Goal: Task Accomplishment & Management: Use online tool/utility

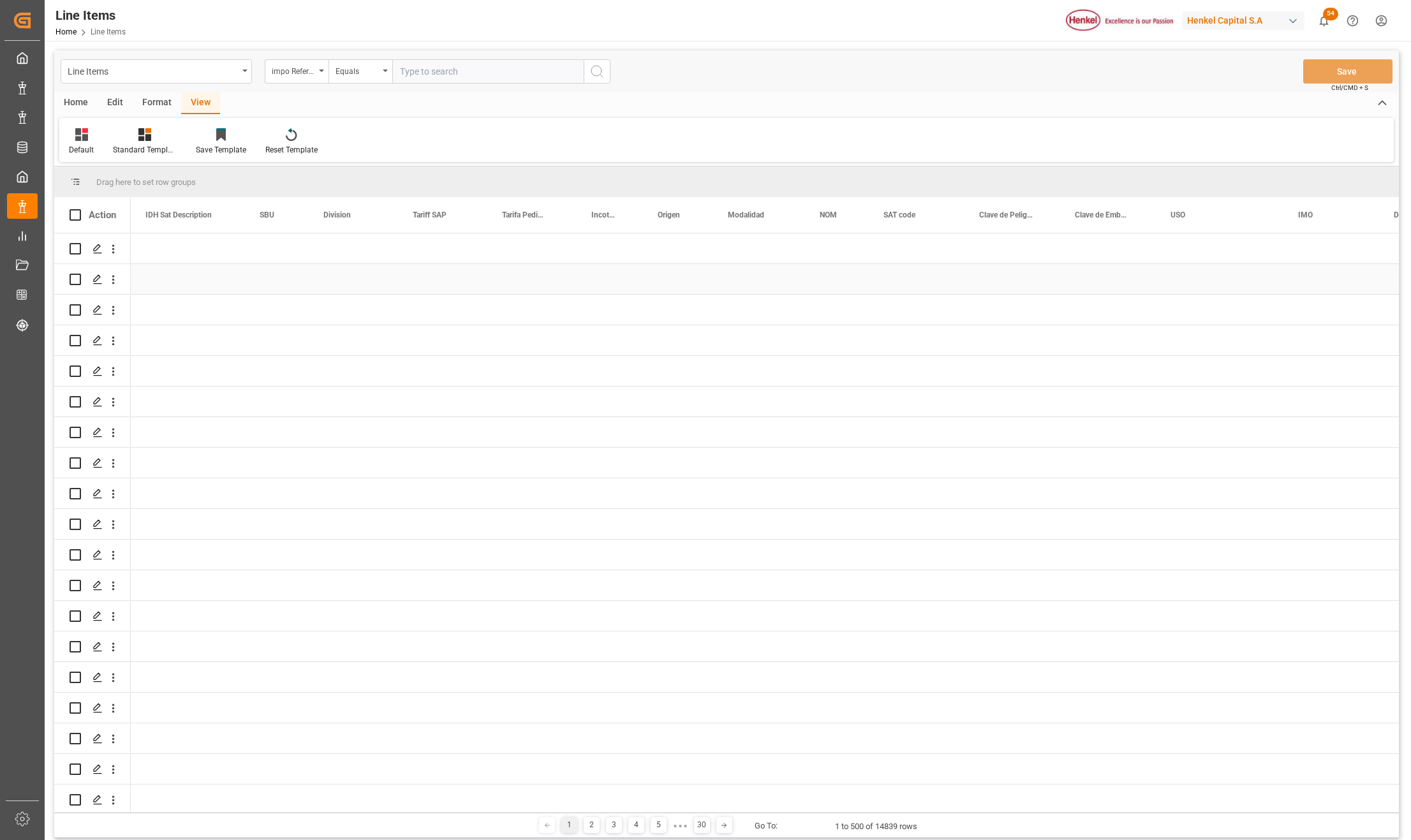
scroll to position [0, 1820]
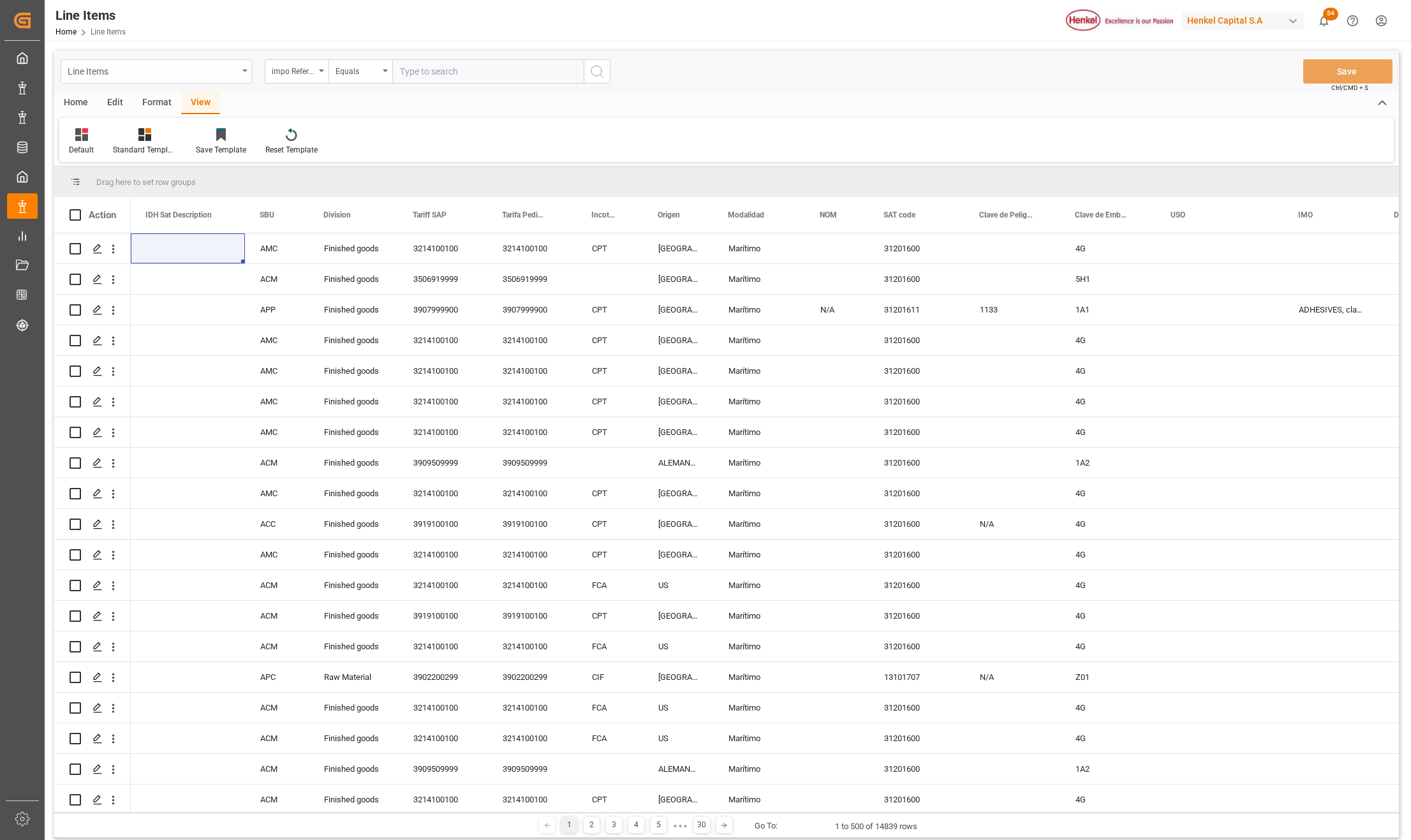
click at [176, 66] on div "Line Items" at bounding box center [152, 70] width 170 height 16
click at [85, 154] on div "Impo" at bounding box center [156, 157] width 190 height 26
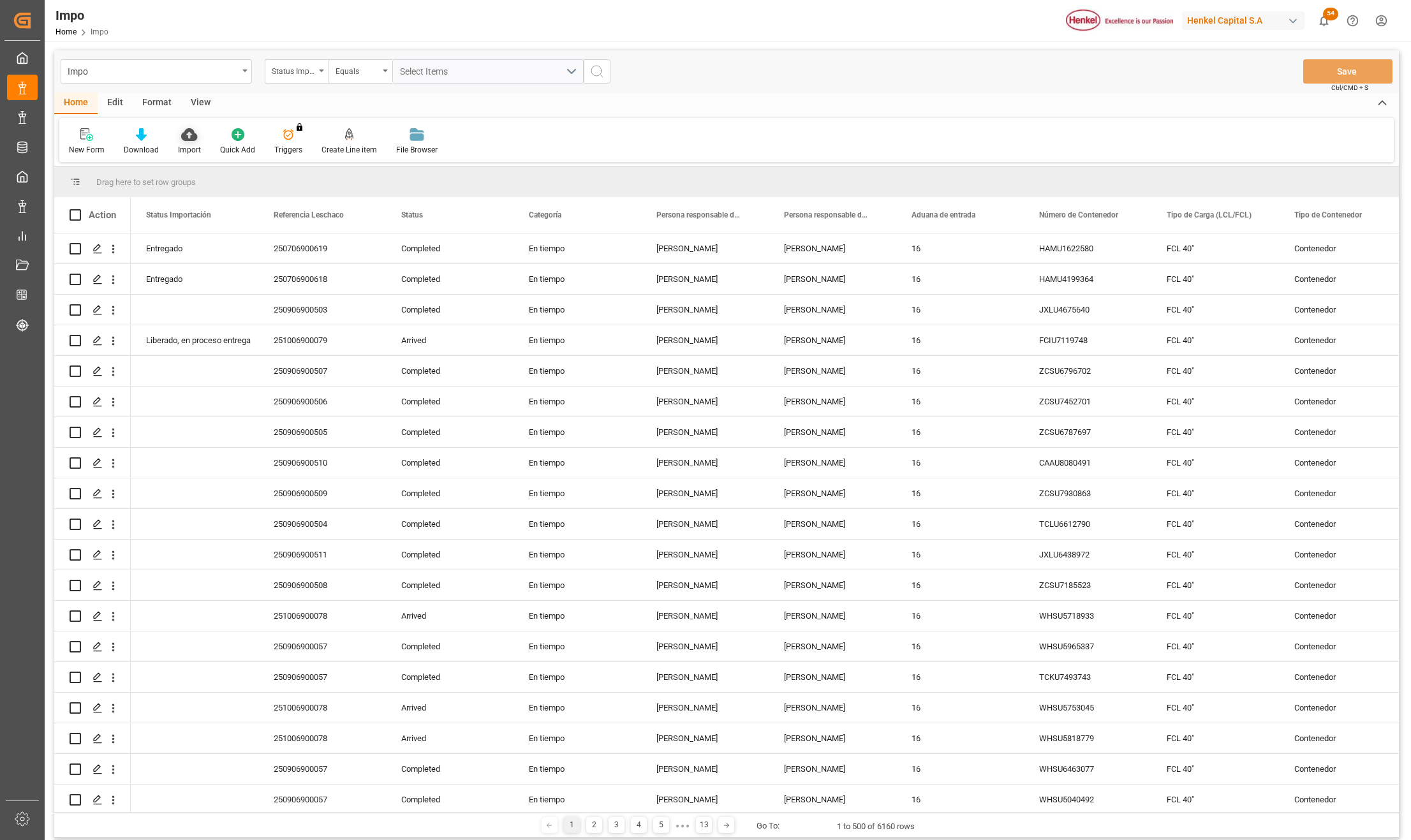
click at [185, 144] on div "Import" at bounding box center [189, 149] width 23 height 11
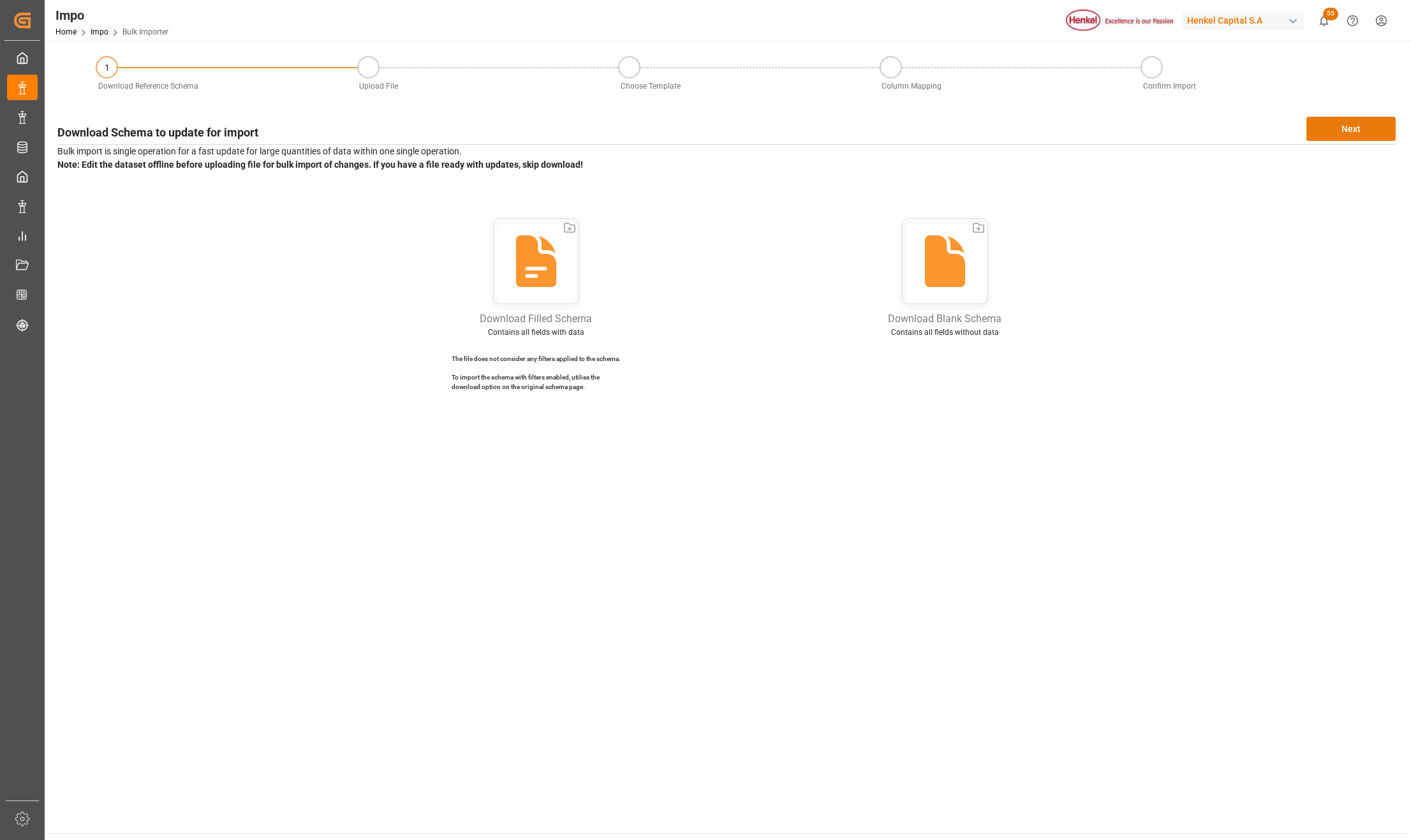
click at [1312, 126] on button "Next" at bounding box center [1351, 129] width 89 height 24
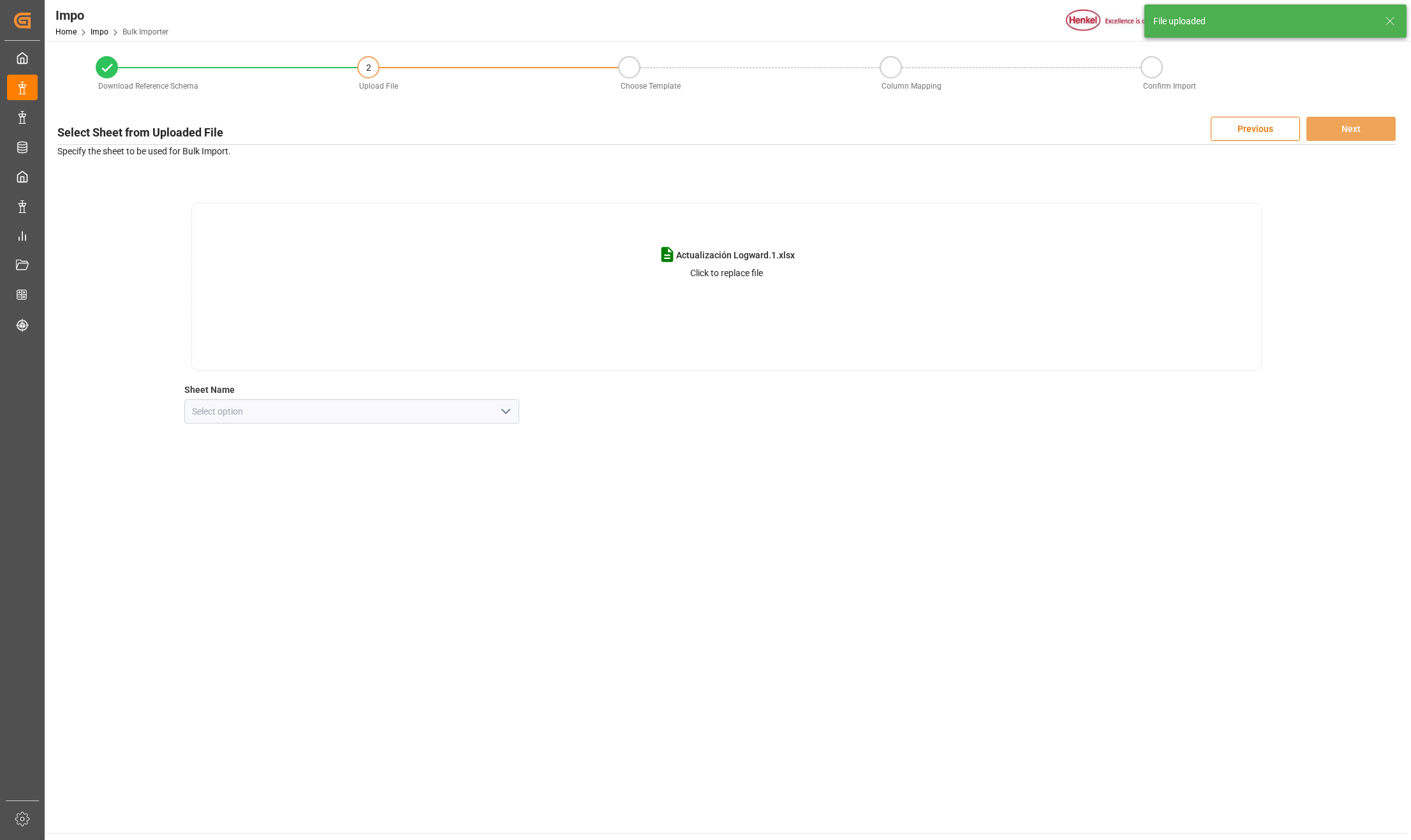
click at [503, 407] on icon "open menu" at bounding box center [506, 411] width 15 height 15
click at [255, 470] on div "Actualizacion" at bounding box center [351, 469] width 334 height 29
type input "Actualizacion"
click at [1340, 120] on button "Next" at bounding box center [1351, 129] width 89 height 24
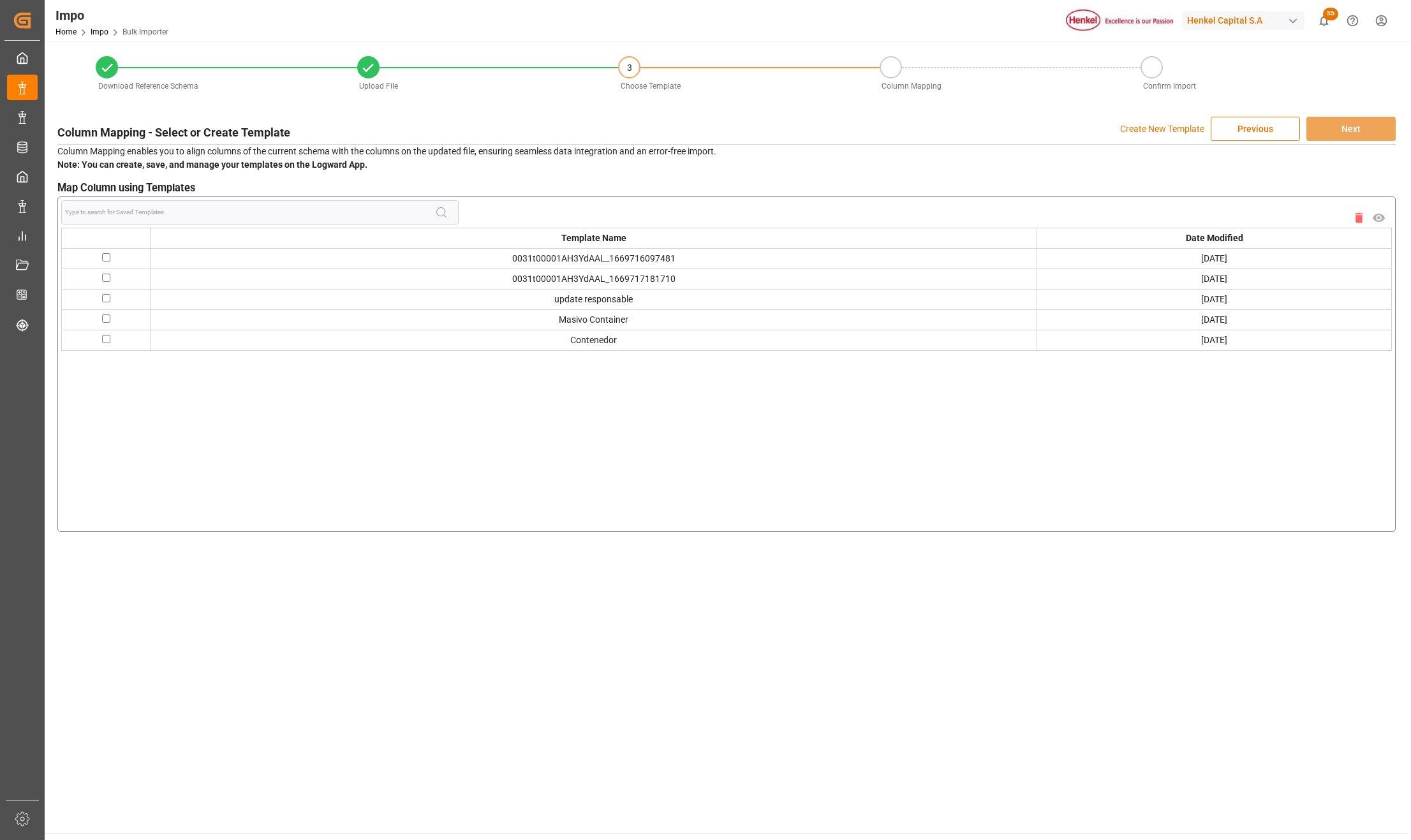
click at [345, 210] on input at bounding box center [249, 212] width 370 height 24
click at [1177, 129] on p "Create New Template" at bounding box center [1162, 129] width 84 height 24
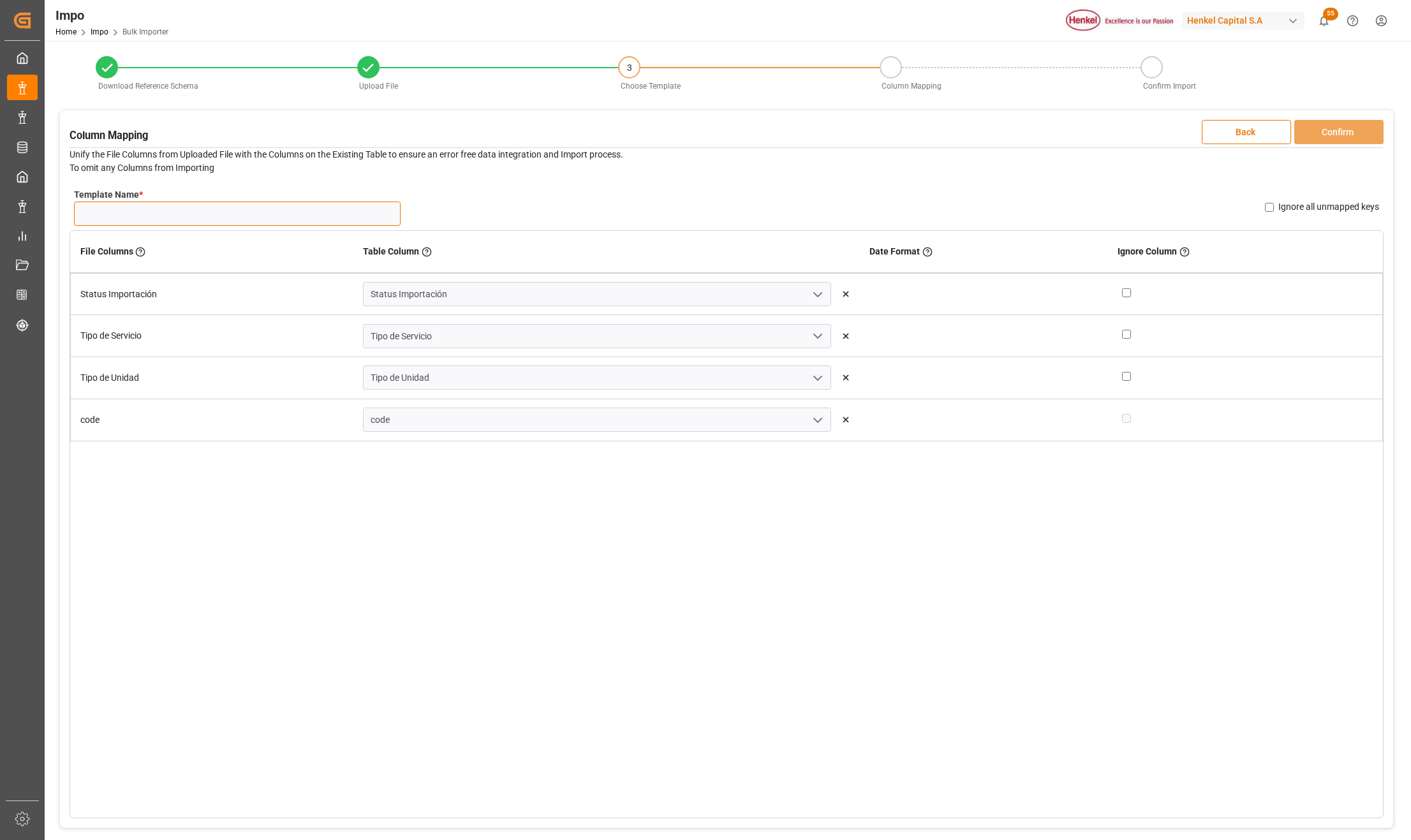
click at [167, 220] on input "Template Name *" at bounding box center [237, 214] width 327 height 24
click at [810, 424] on icon "open menu" at bounding box center [818, 420] width 15 height 15
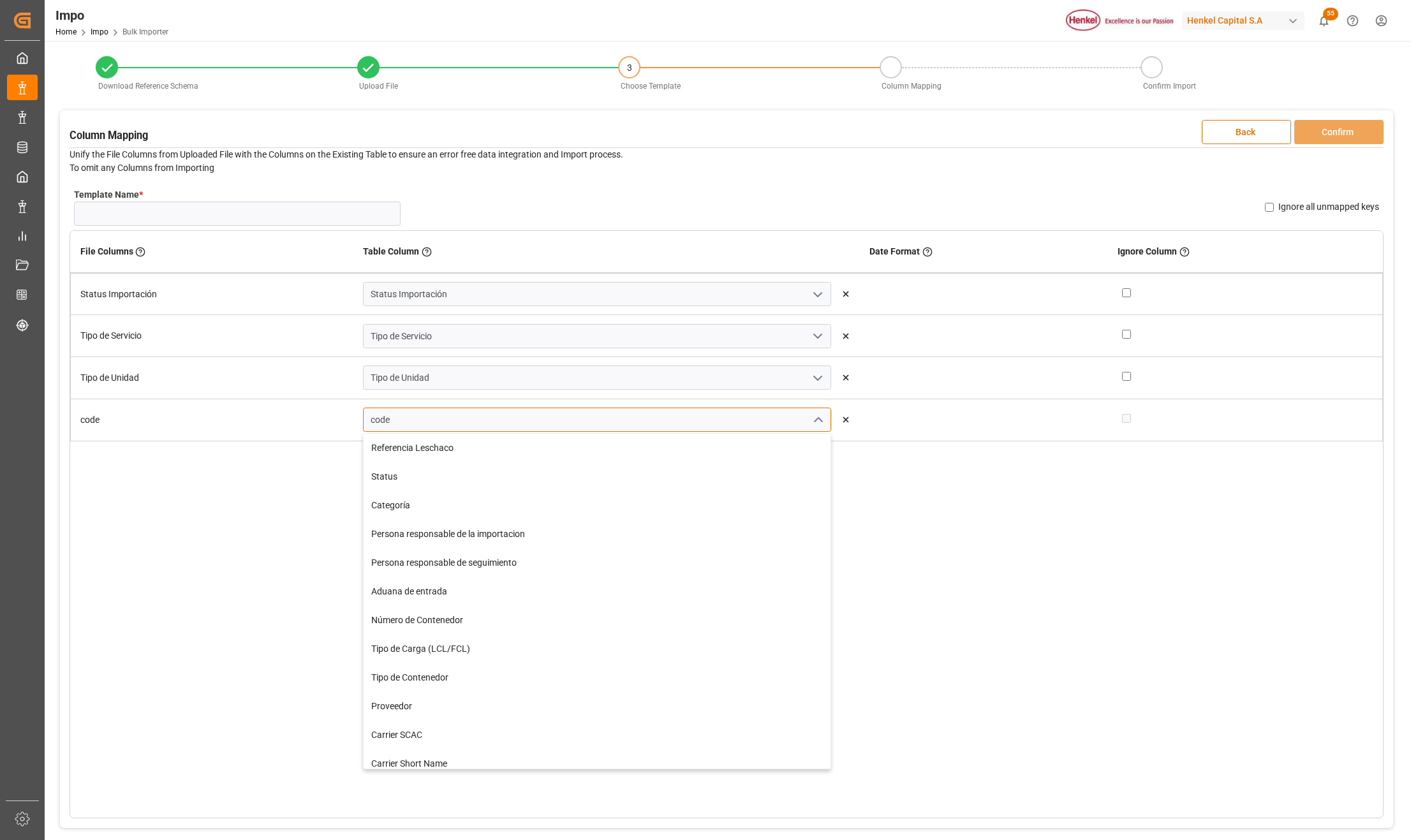
click at [610, 422] on input "code" at bounding box center [597, 420] width 468 height 24
type input "c"
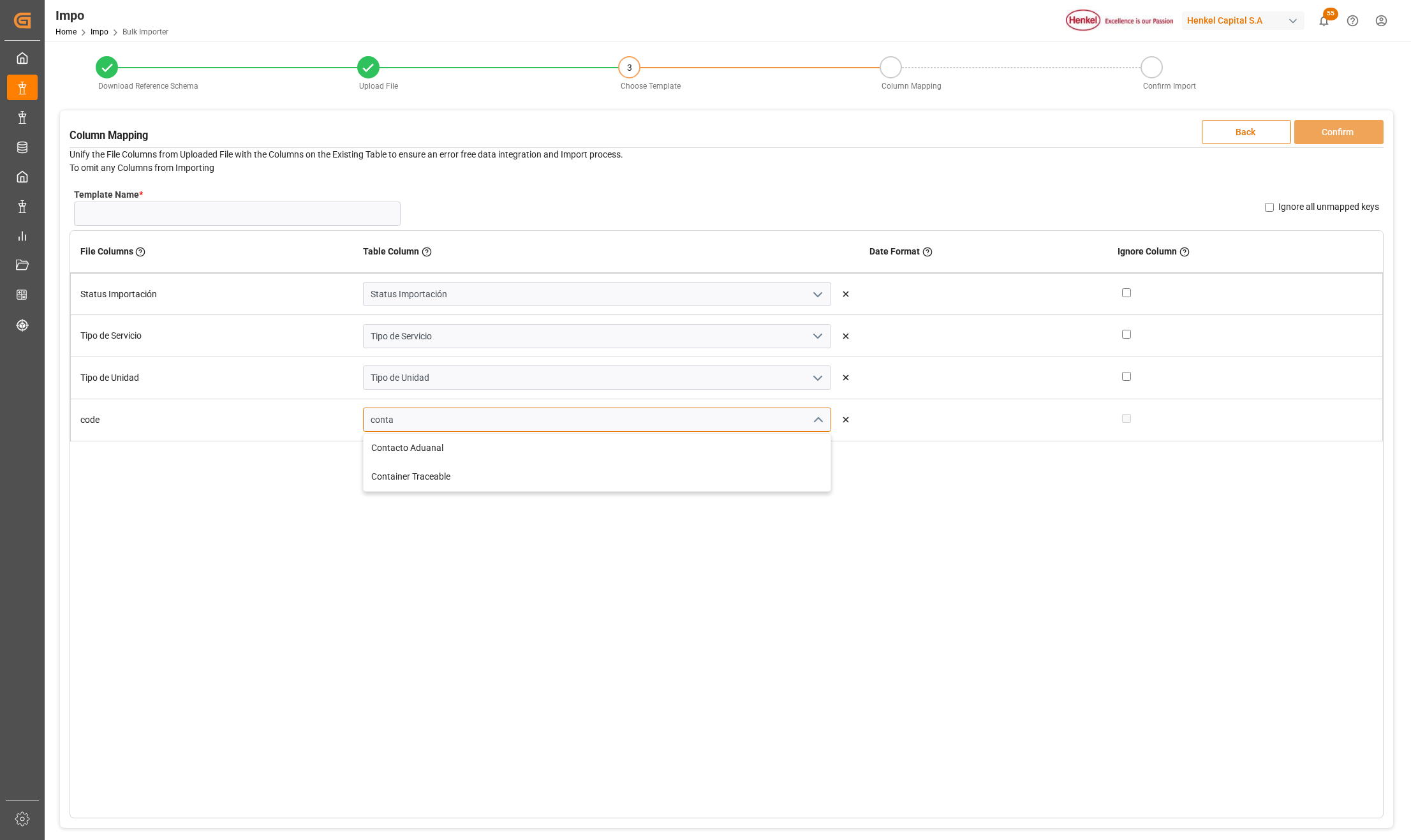
click at [471, 424] on input "conta" at bounding box center [597, 420] width 468 height 24
type input "c"
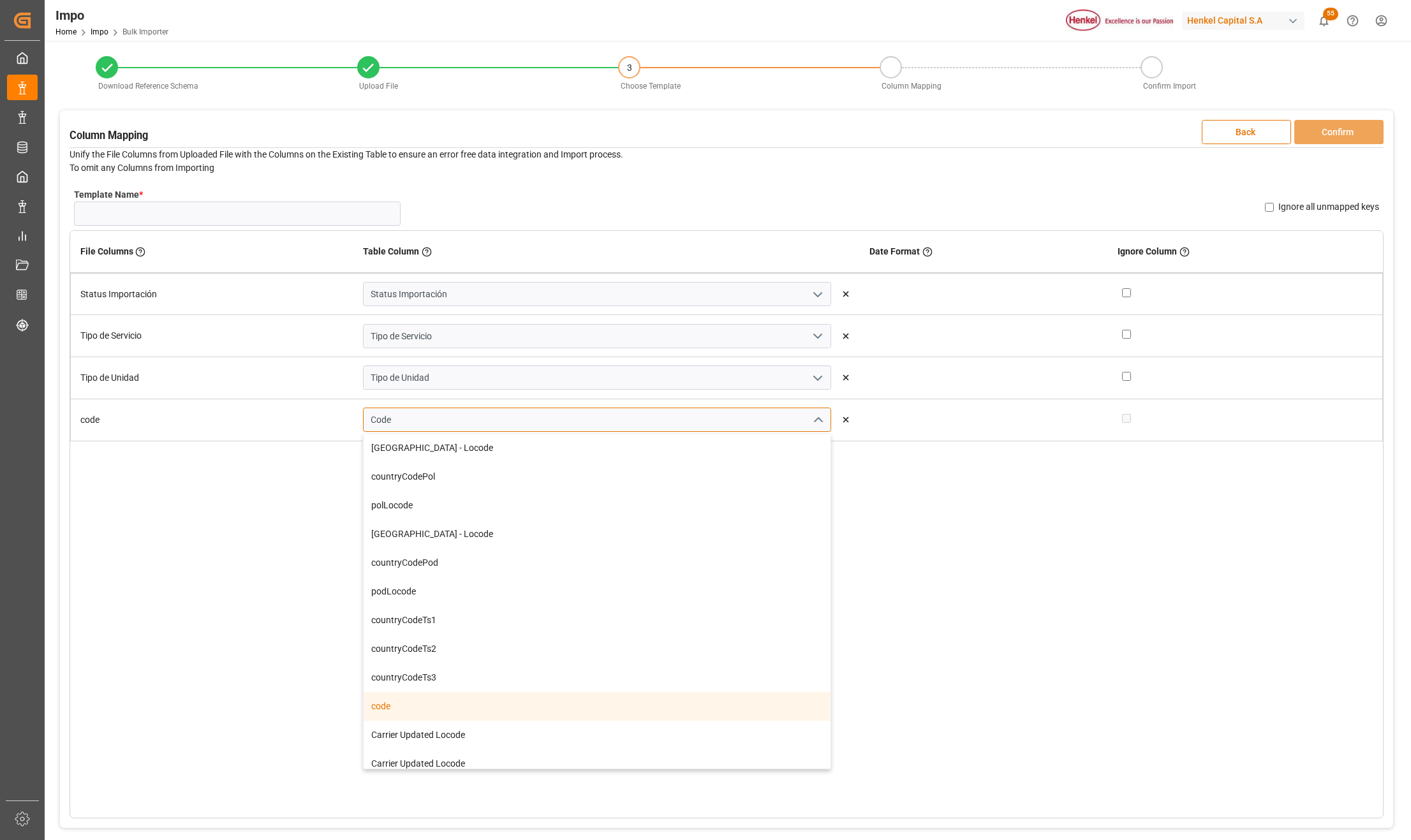
click at [443, 710] on div "code" at bounding box center [597, 706] width 467 height 29
type input "code"
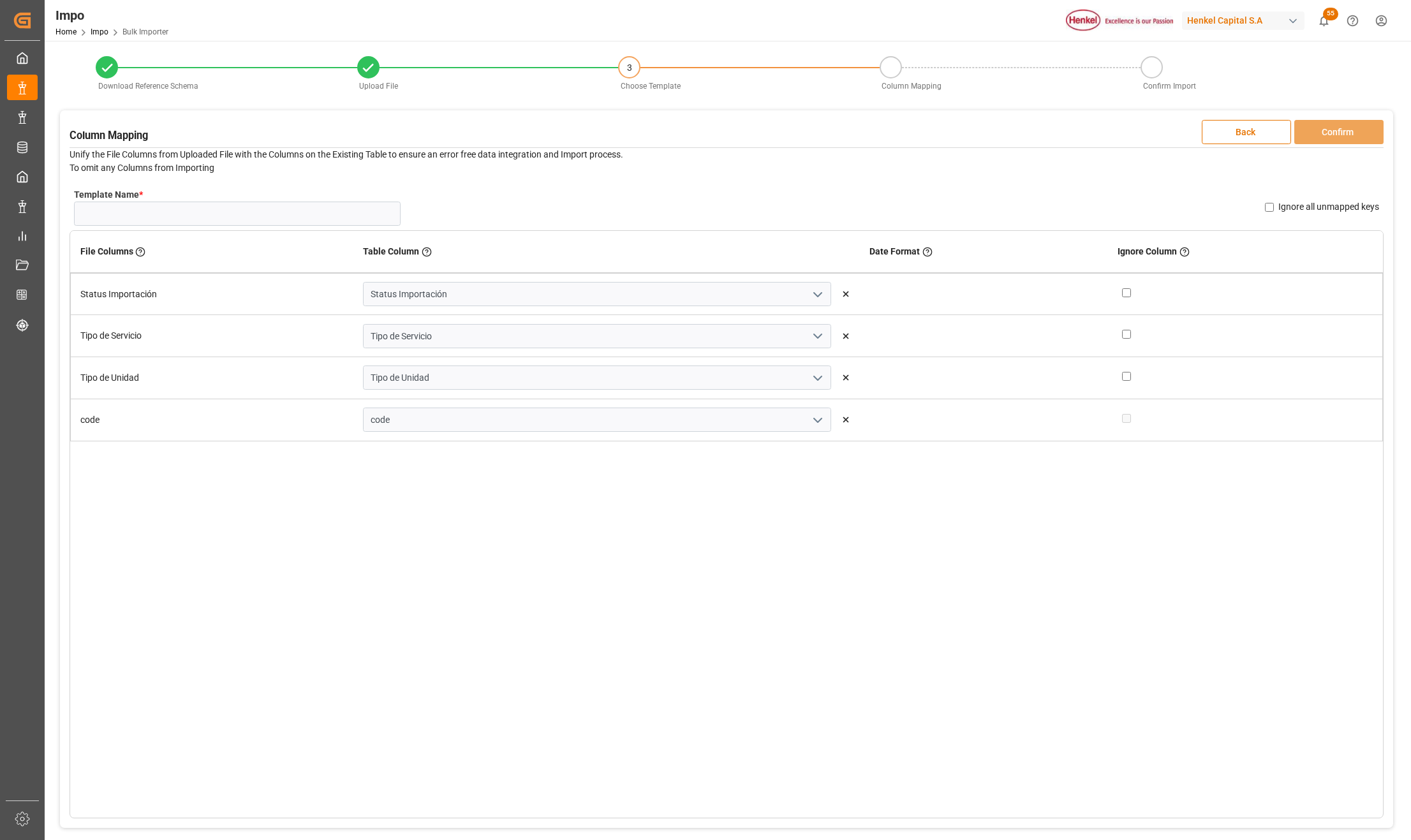
click at [671, 649] on div "File Columns Header of the column in the sheet that is uploaded Table Column Ke…" at bounding box center [727, 524] width 1314 height 588
click at [111, 209] on input "Template Name *" at bounding box center [237, 214] width 327 height 24
type input "Nuevo"
click at [1355, 140] on button "Confirm" at bounding box center [1339, 132] width 89 height 24
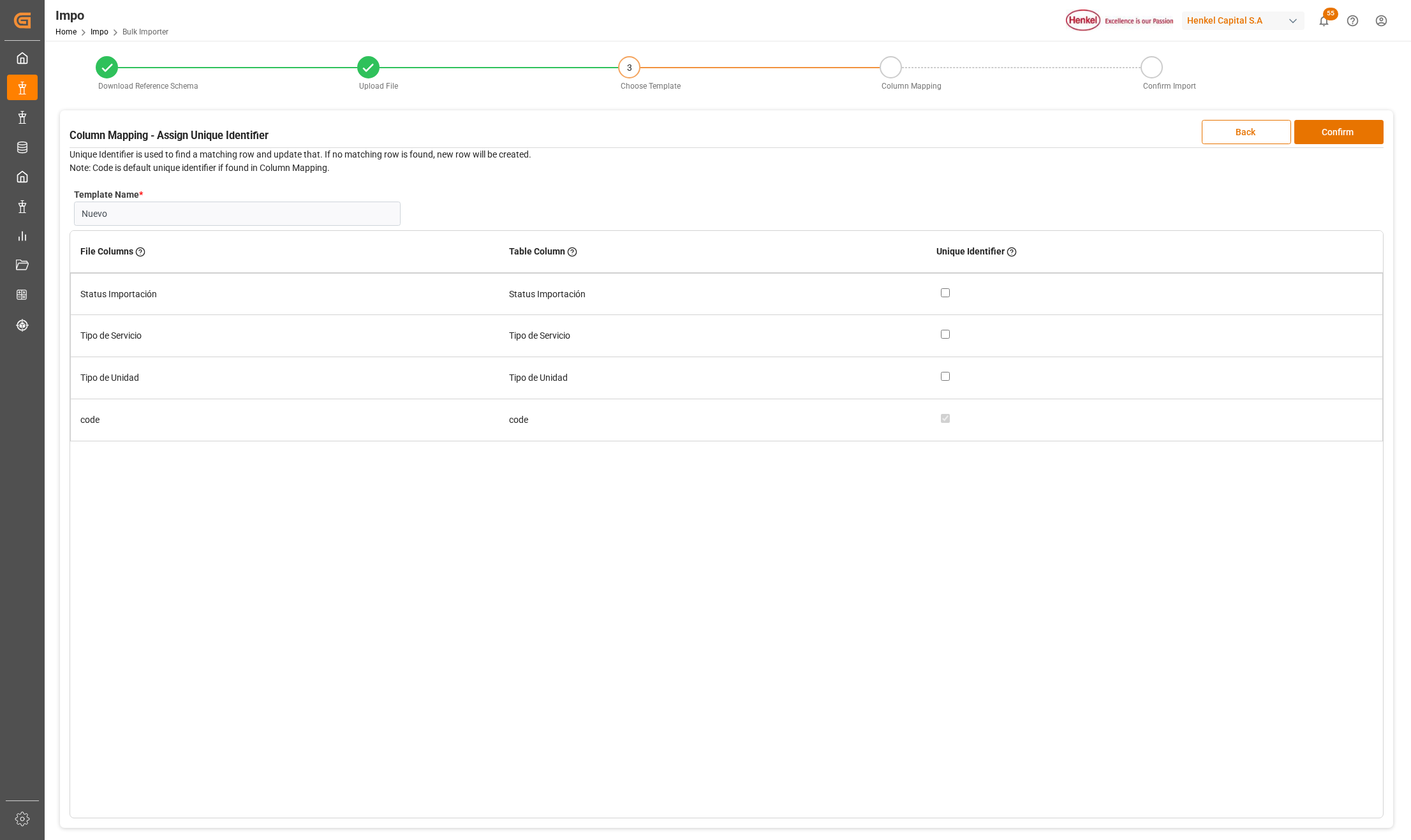
click at [944, 422] on div at bounding box center [1157, 420] width 431 height 14
click at [1358, 136] on button "Confirm" at bounding box center [1339, 132] width 89 height 24
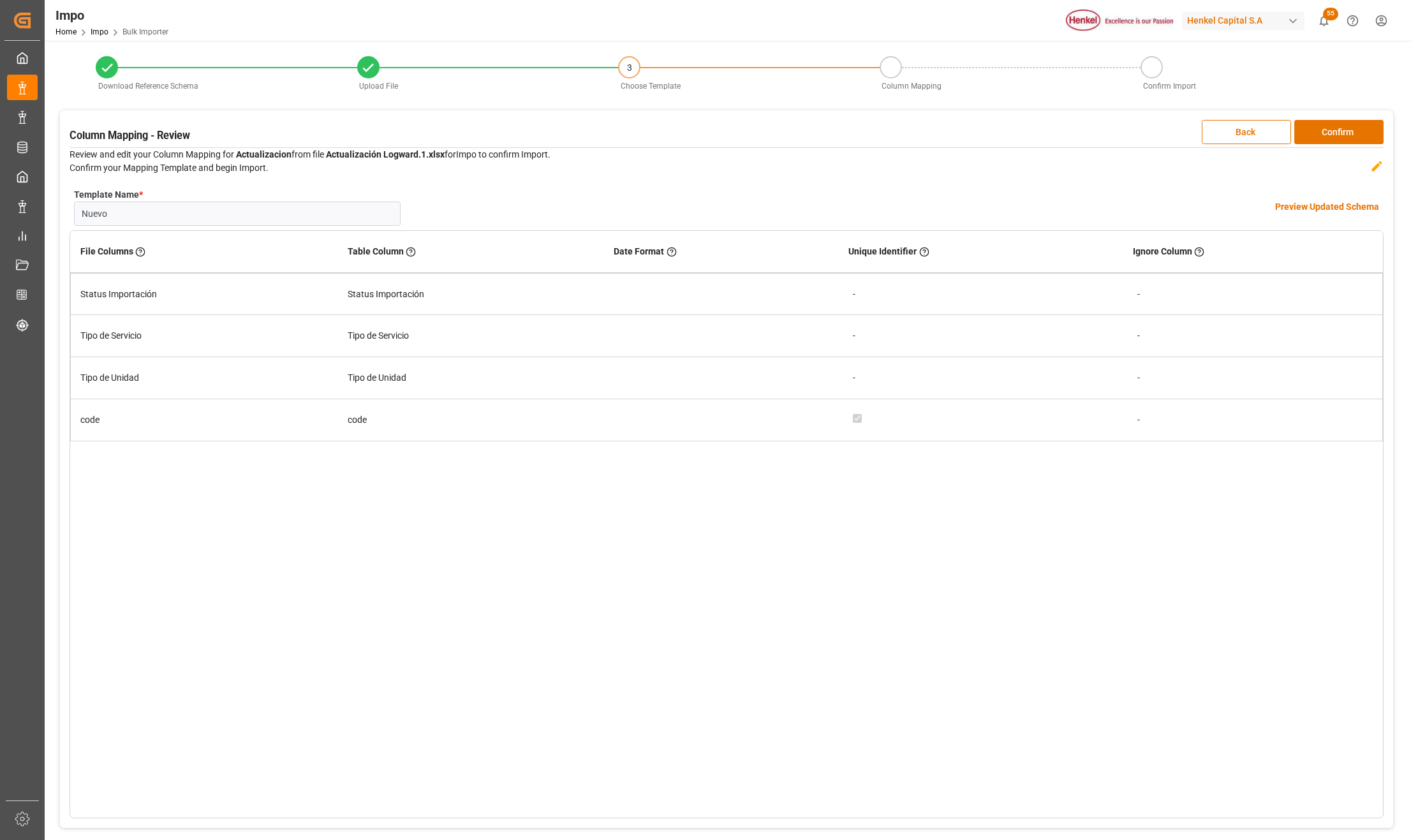
click at [1324, 205] on h4 "Preview Updated Schema" at bounding box center [1327, 207] width 104 height 14
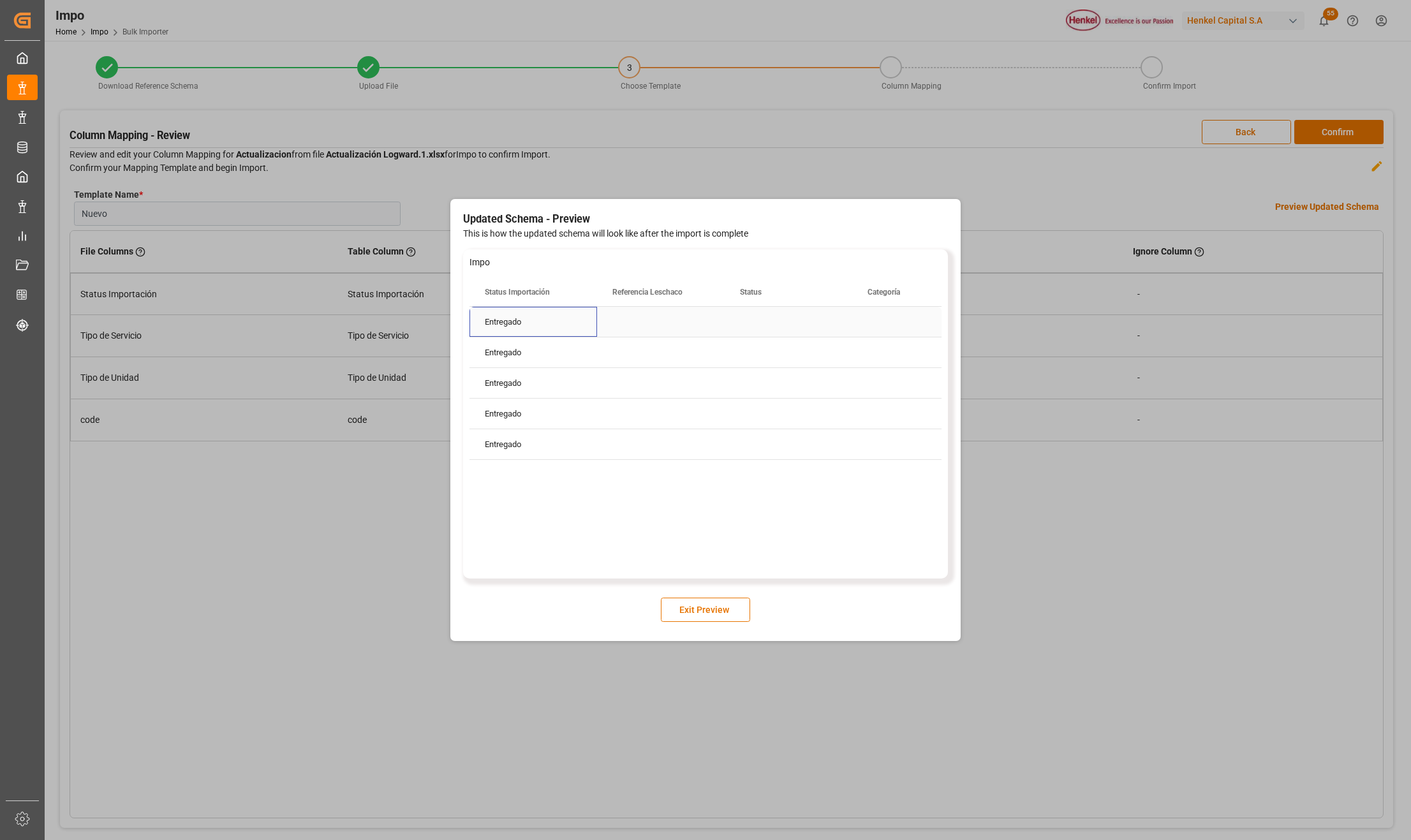
click at [546, 322] on div "Entregado" at bounding box center [534, 322] width 128 height 30
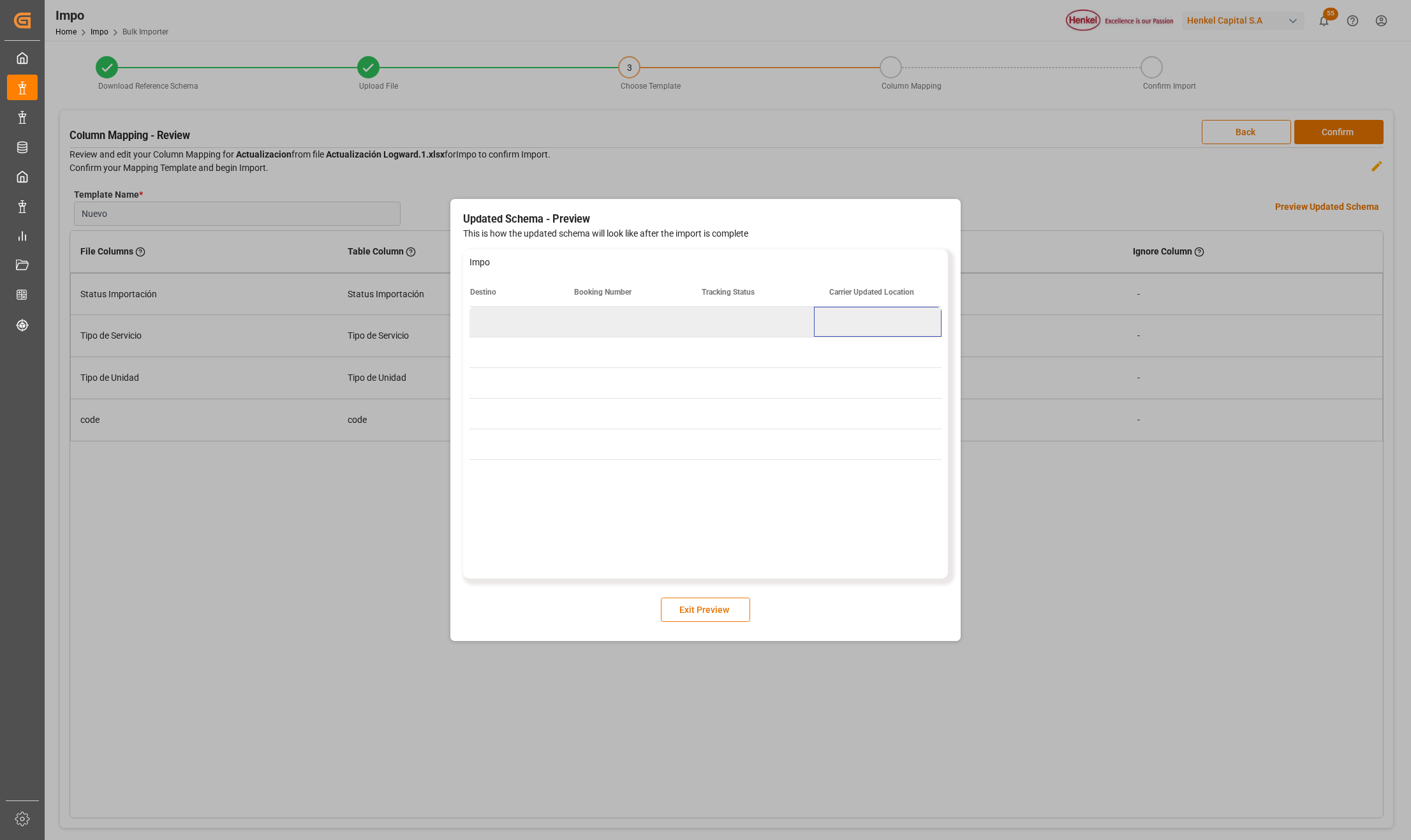
scroll to position [0, 17260]
click at [710, 610] on button "Exit Preview" at bounding box center [705, 609] width 89 height 24
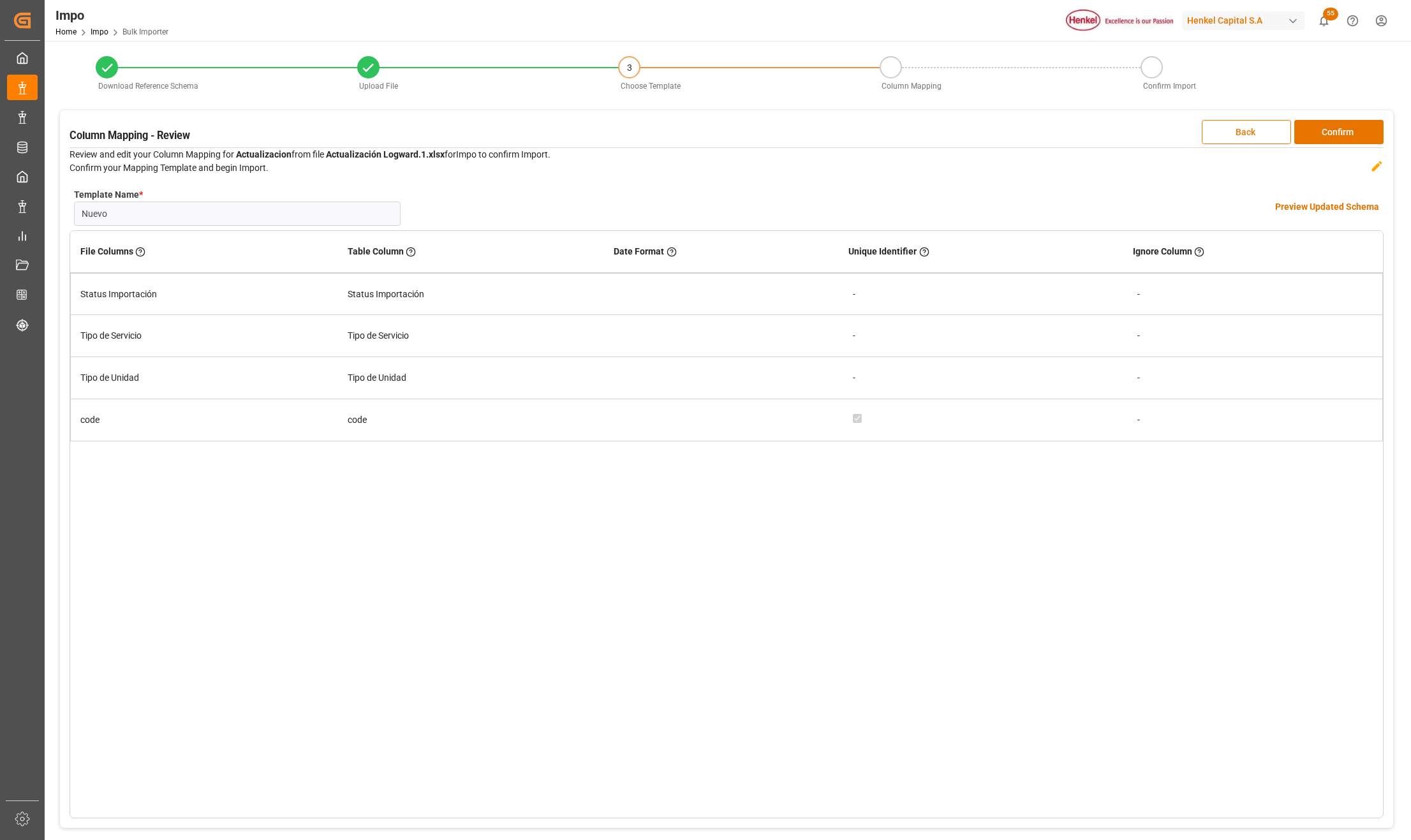
click at [1254, 138] on button "Back" at bounding box center [1246, 132] width 89 height 24
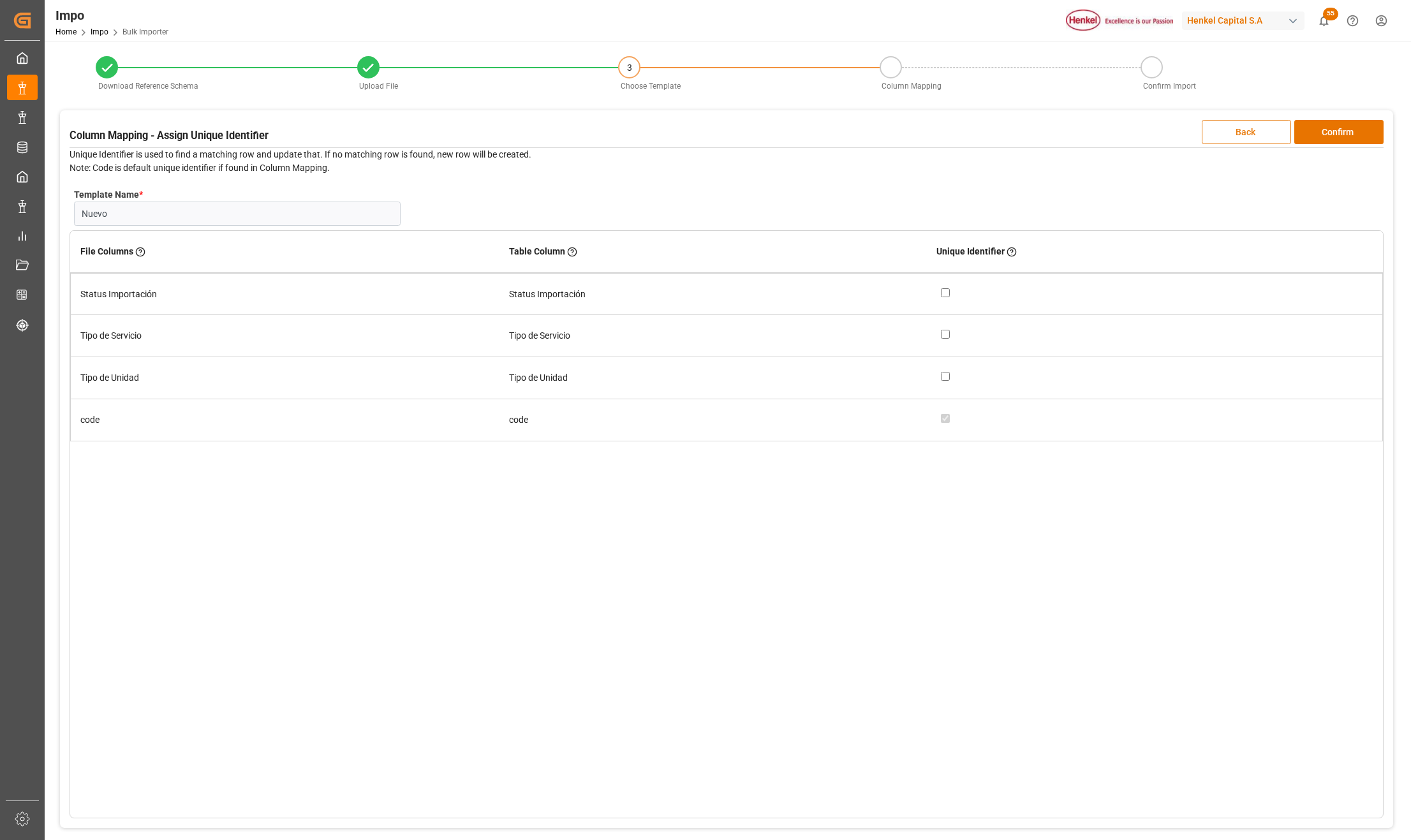
click at [1254, 138] on button "Back" at bounding box center [1246, 132] width 89 height 24
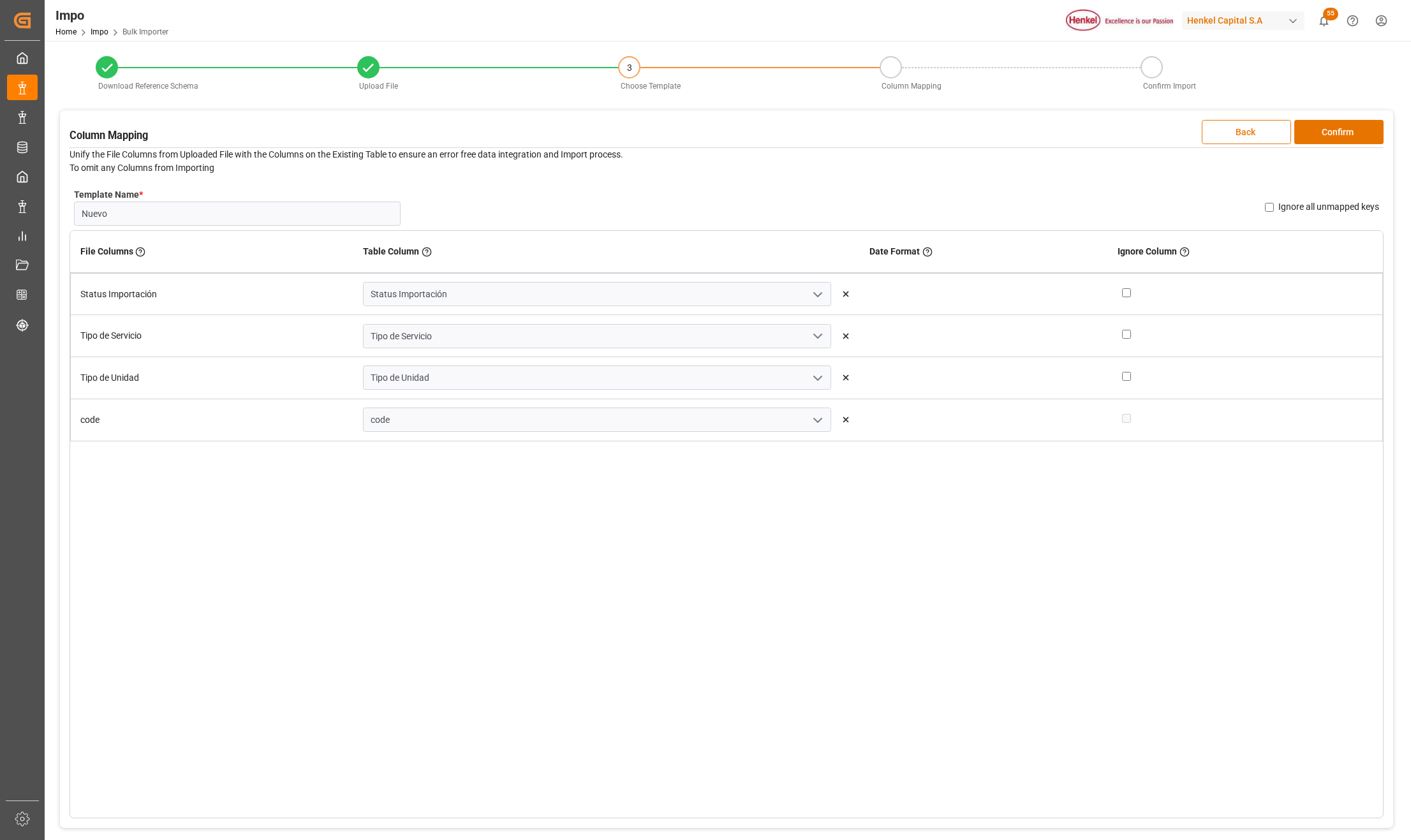
click at [1254, 138] on button "Back" at bounding box center [1246, 132] width 89 height 24
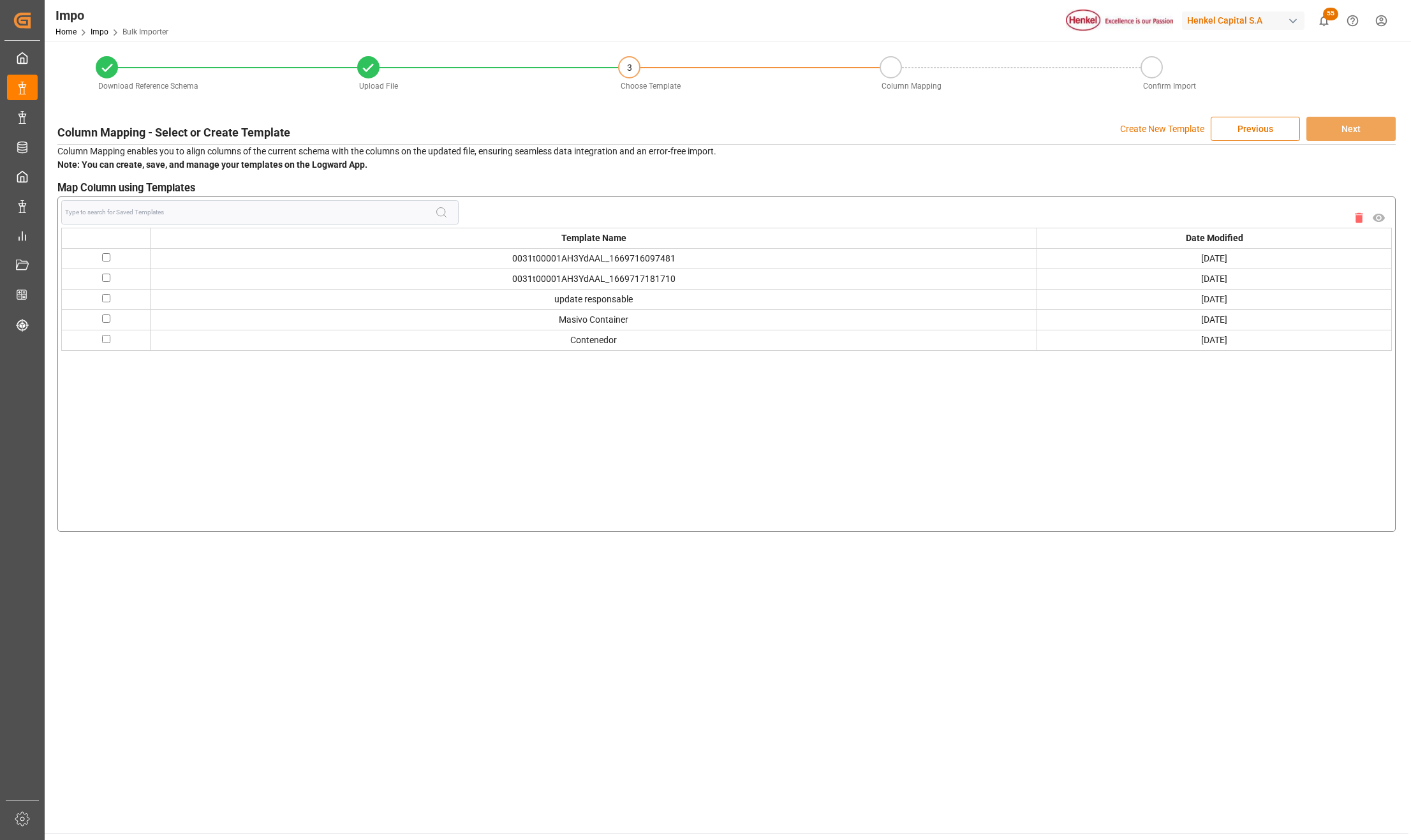
click at [166, 210] on input at bounding box center [249, 212] width 370 height 24
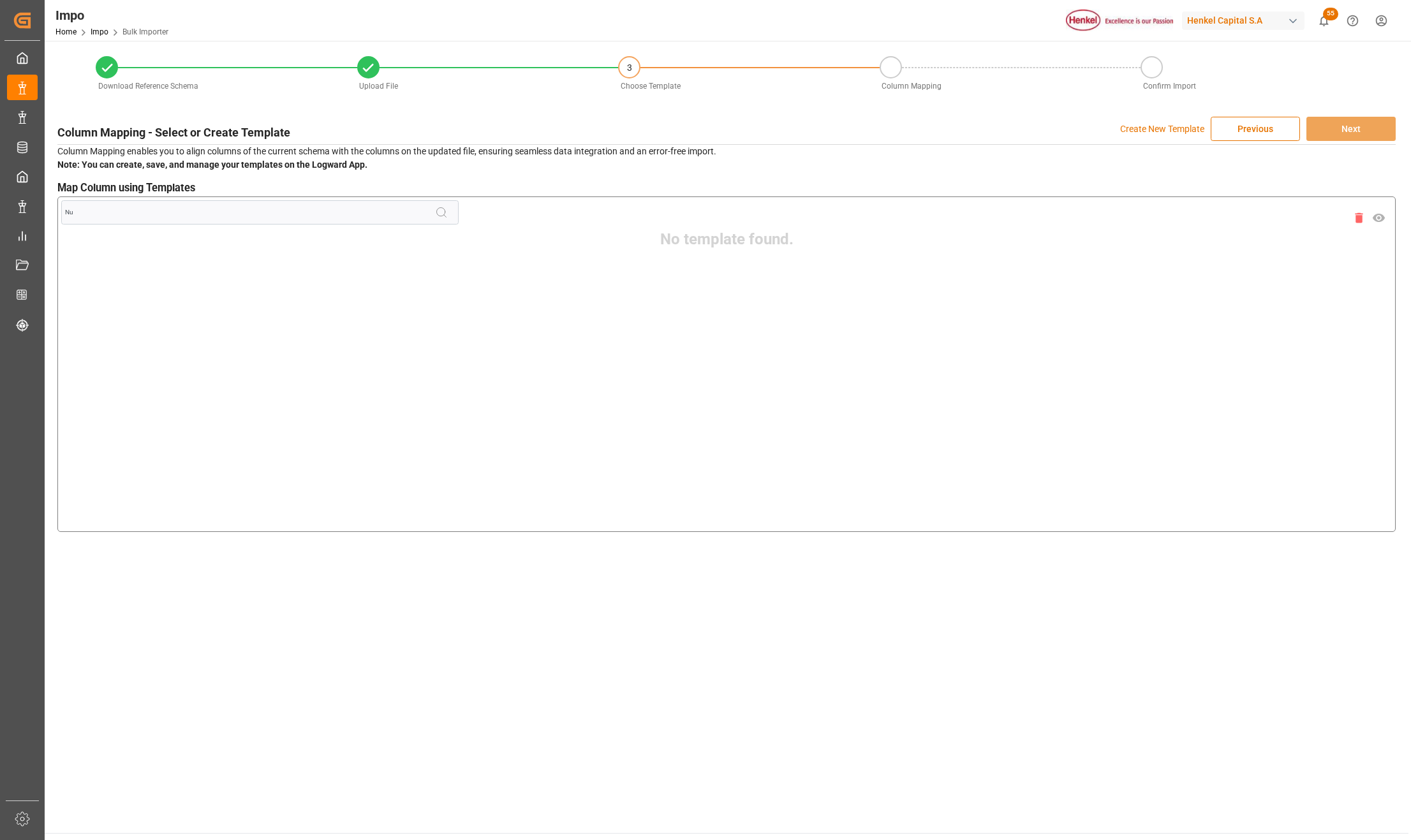
type input "N"
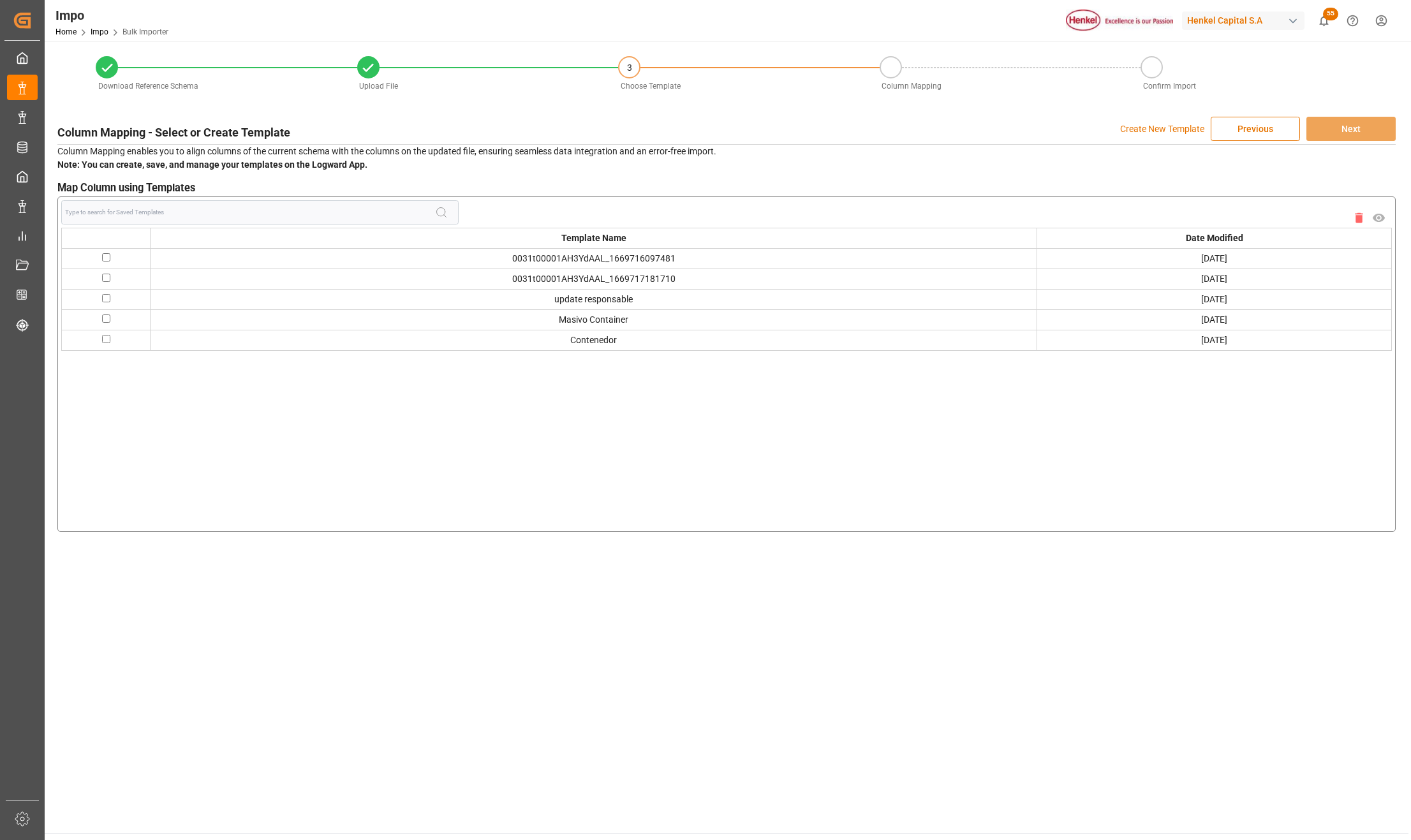
click at [1151, 129] on p "Create New Template" at bounding box center [1162, 129] width 84 height 24
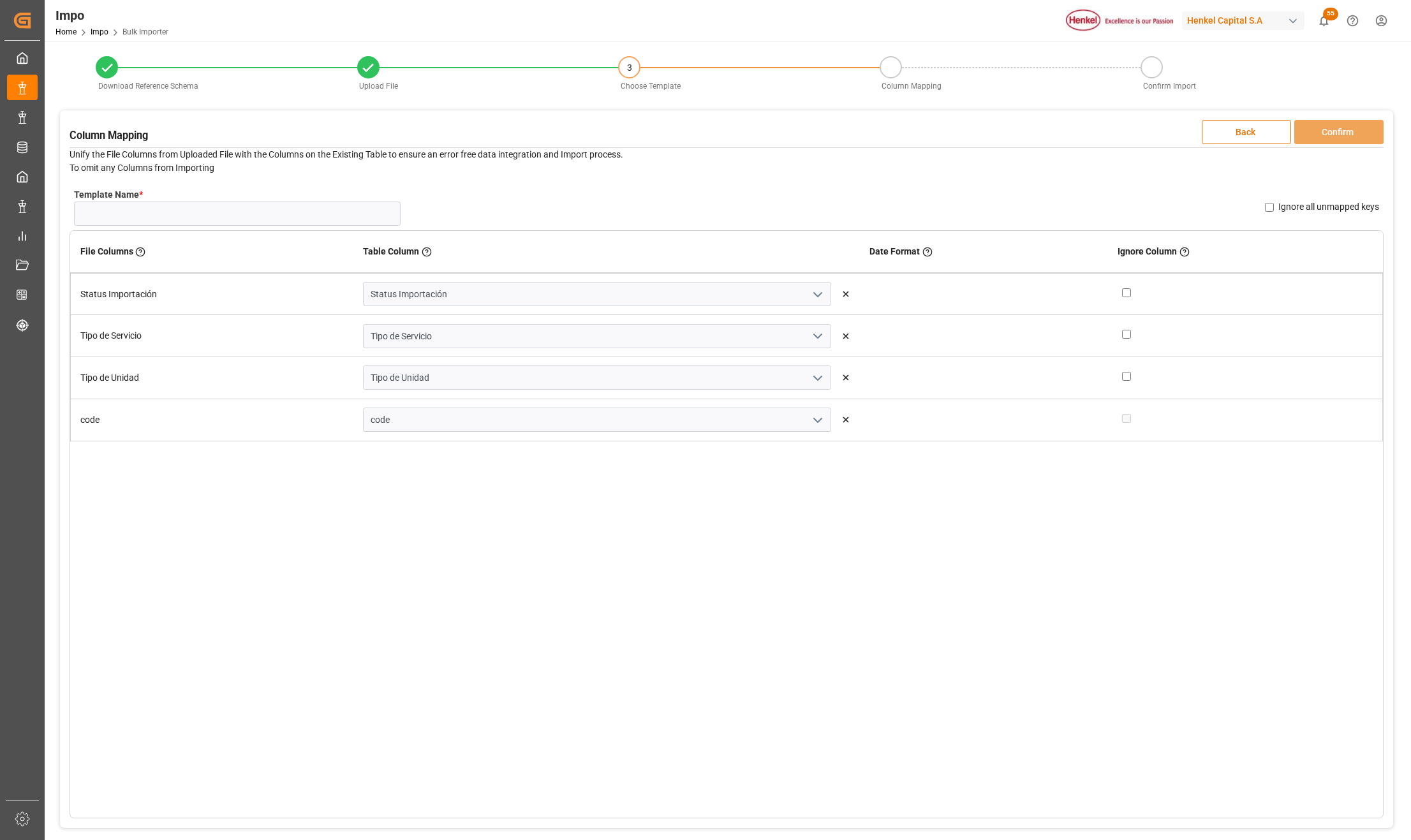
click at [1271, 204] on input "Ignore all unmapped keys" at bounding box center [1269, 207] width 9 height 9
checkbox input "false"
click at [1271, 651] on div "File Columns Header of the column in the sheet that is uploaded Table Column Ke…" at bounding box center [727, 524] width 1314 height 588
click at [312, 215] on input "Template Name *" at bounding box center [237, 214] width 327 height 24
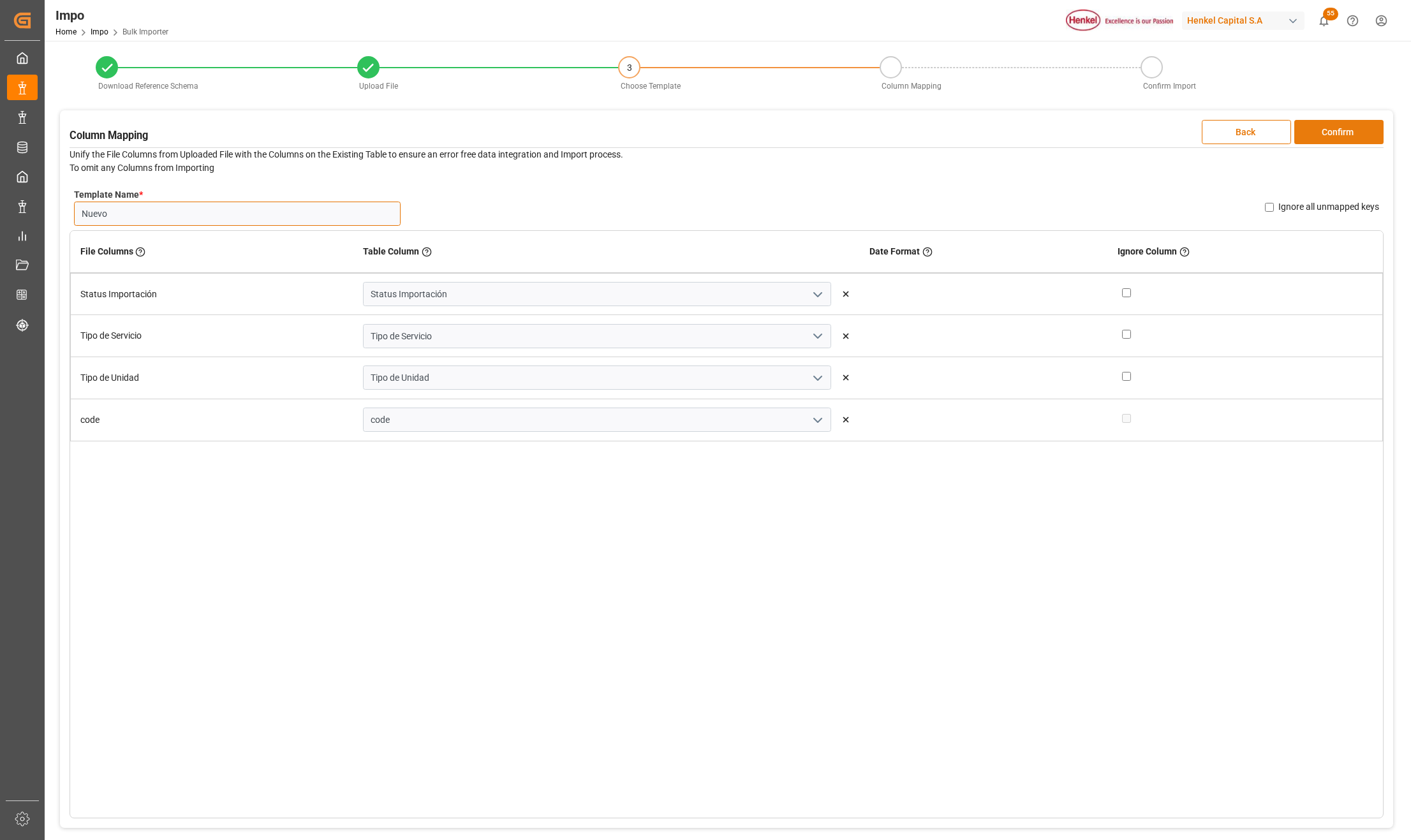
type input "Nuevo"
click at [1351, 128] on button "Confirm" at bounding box center [1339, 132] width 89 height 24
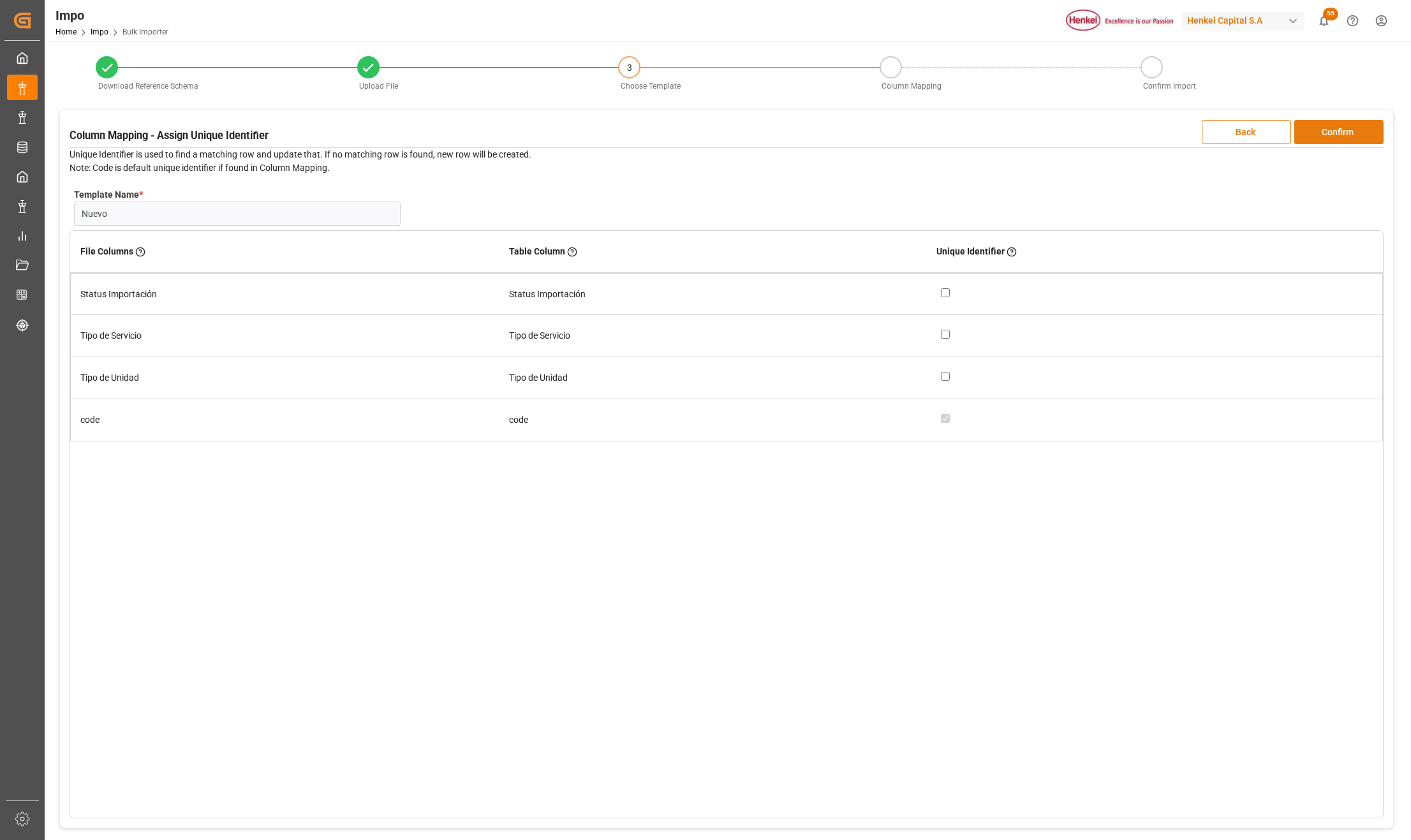
click at [1363, 130] on button "Confirm" at bounding box center [1339, 132] width 89 height 24
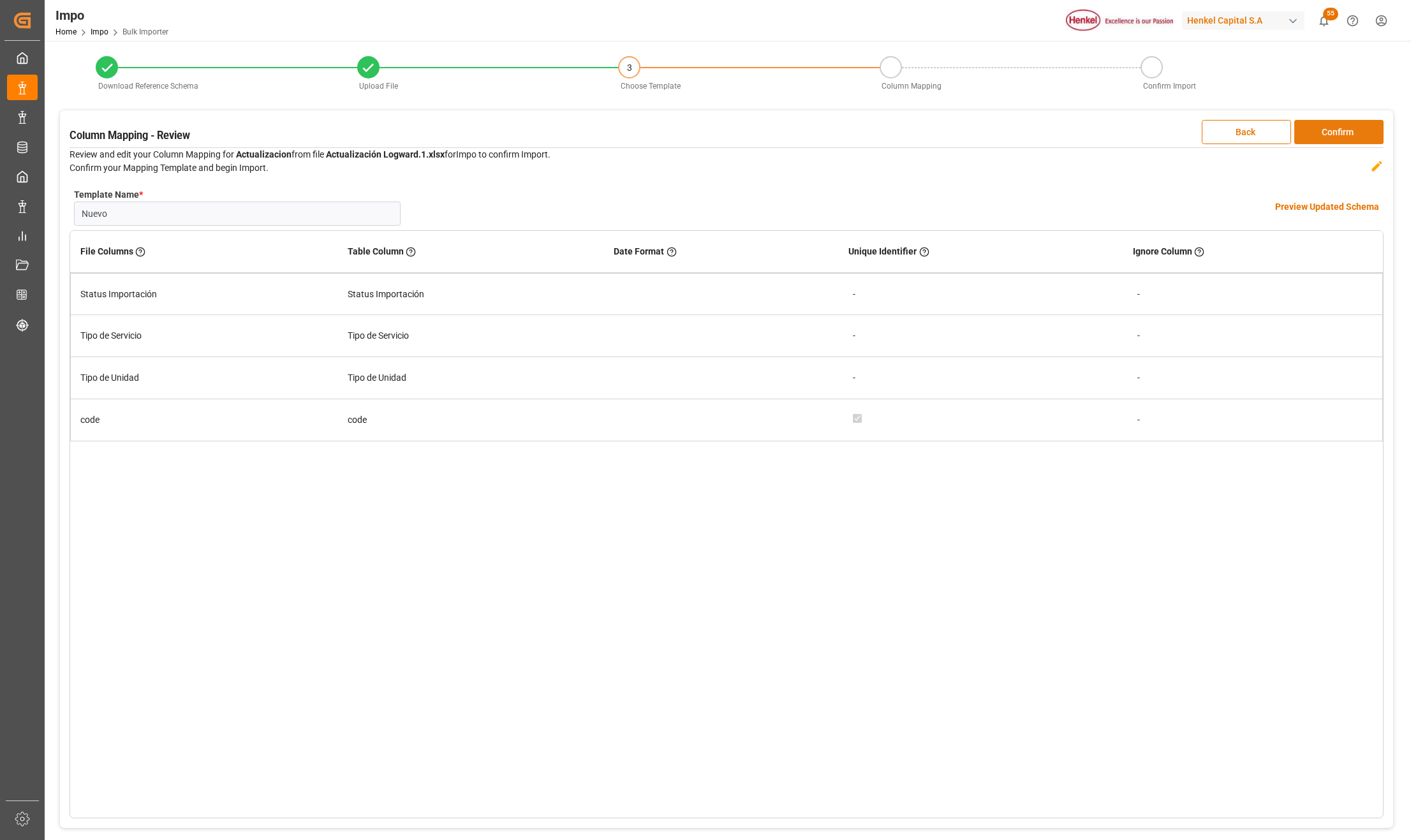
click at [1362, 130] on button "Confirm" at bounding box center [1339, 132] width 89 height 24
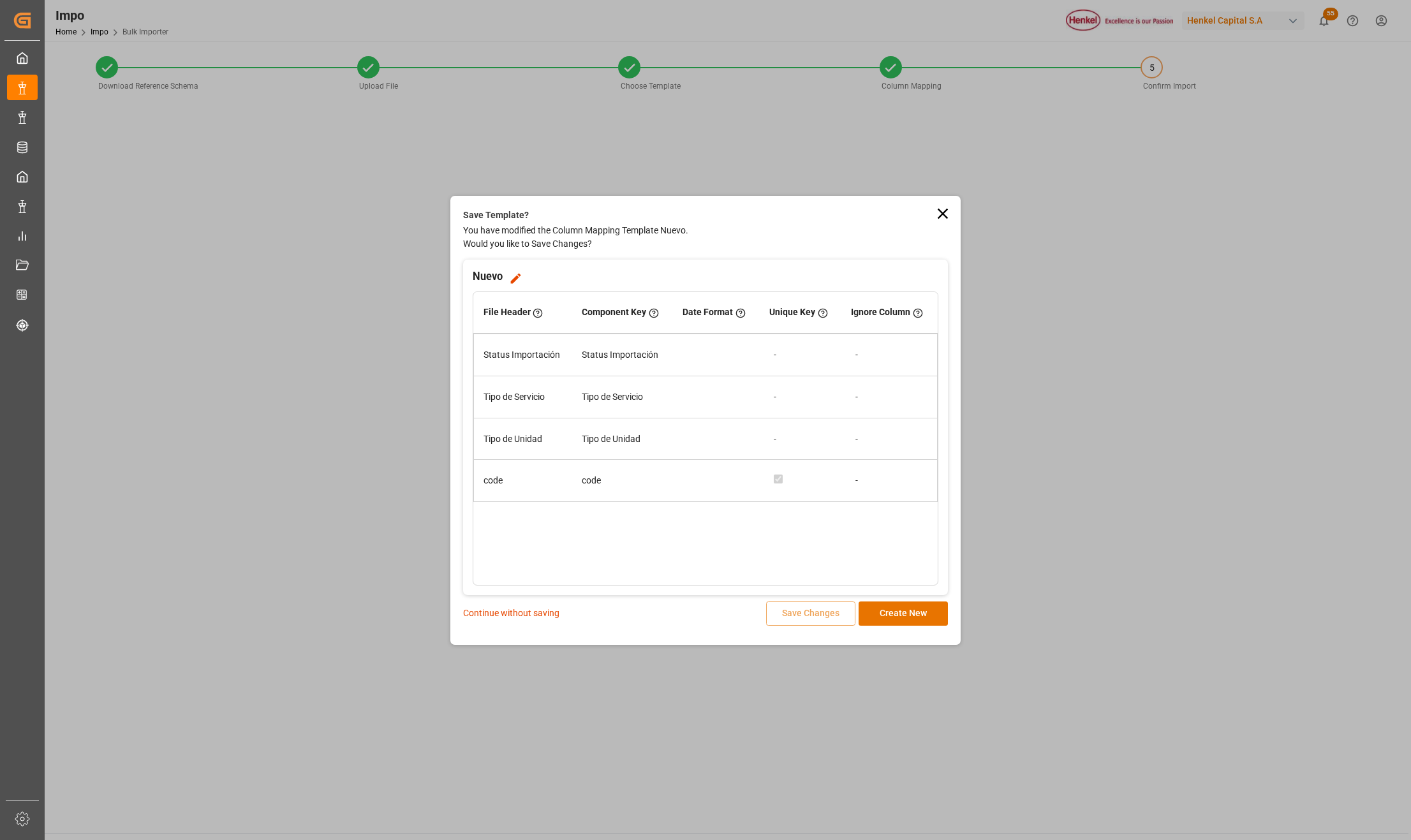
click at [521, 613] on p "Continue without saving" at bounding box center [511, 614] width 96 height 14
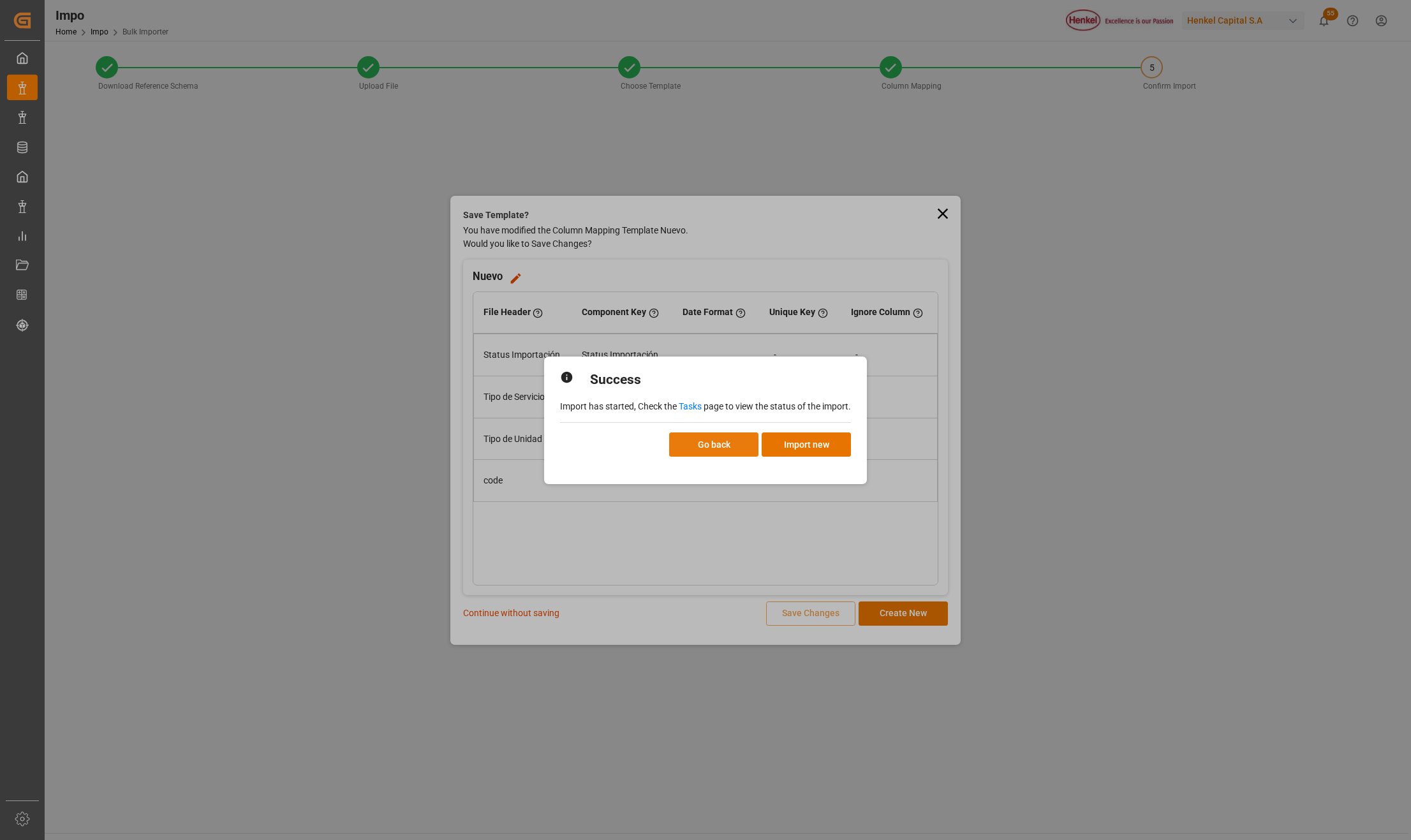
click at [742, 443] on button "Go back" at bounding box center [713, 444] width 89 height 24
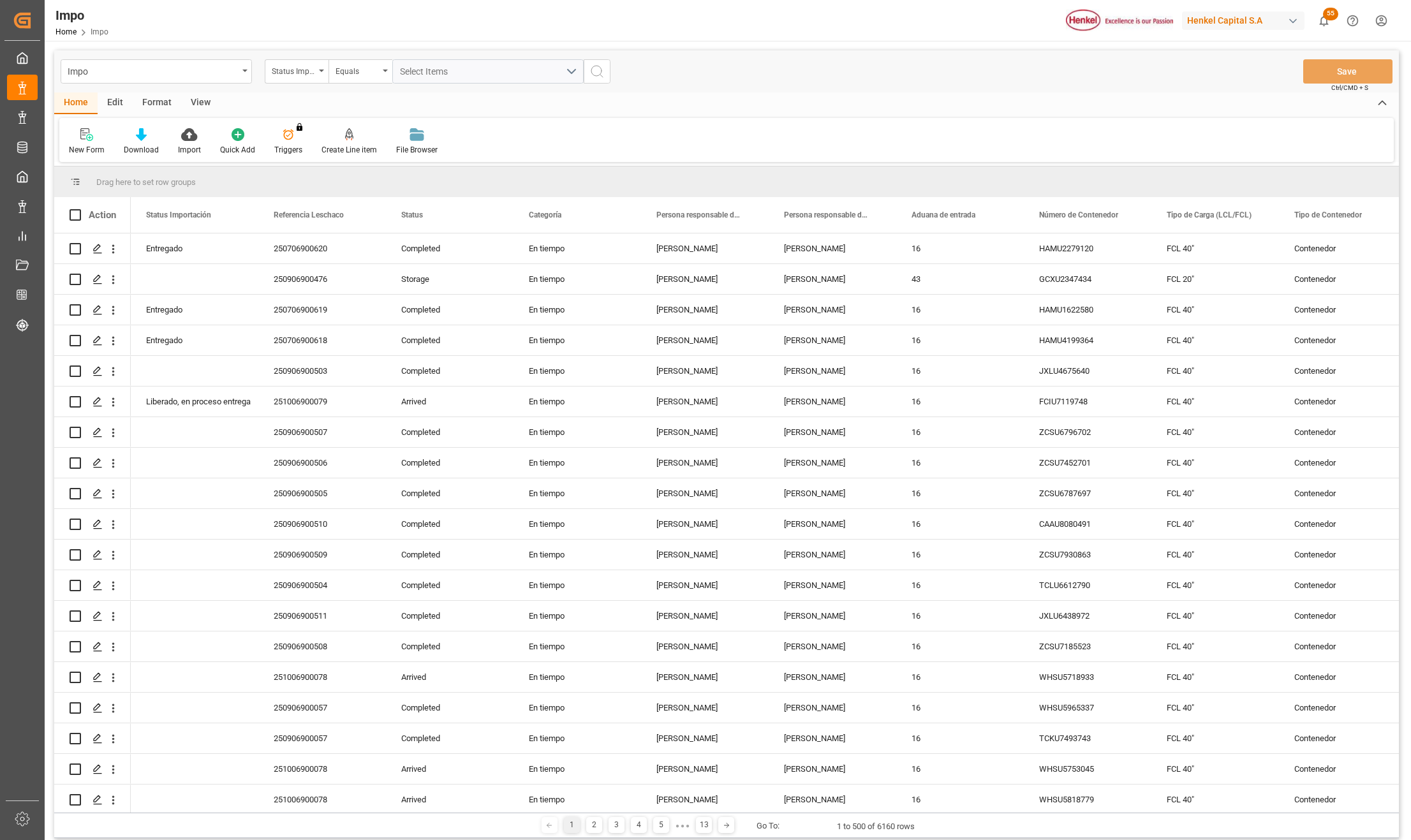
click at [195, 102] on div "View" at bounding box center [201, 103] width 39 height 21
click at [146, 151] on div "Standard Templates" at bounding box center [145, 149] width 64 height 11
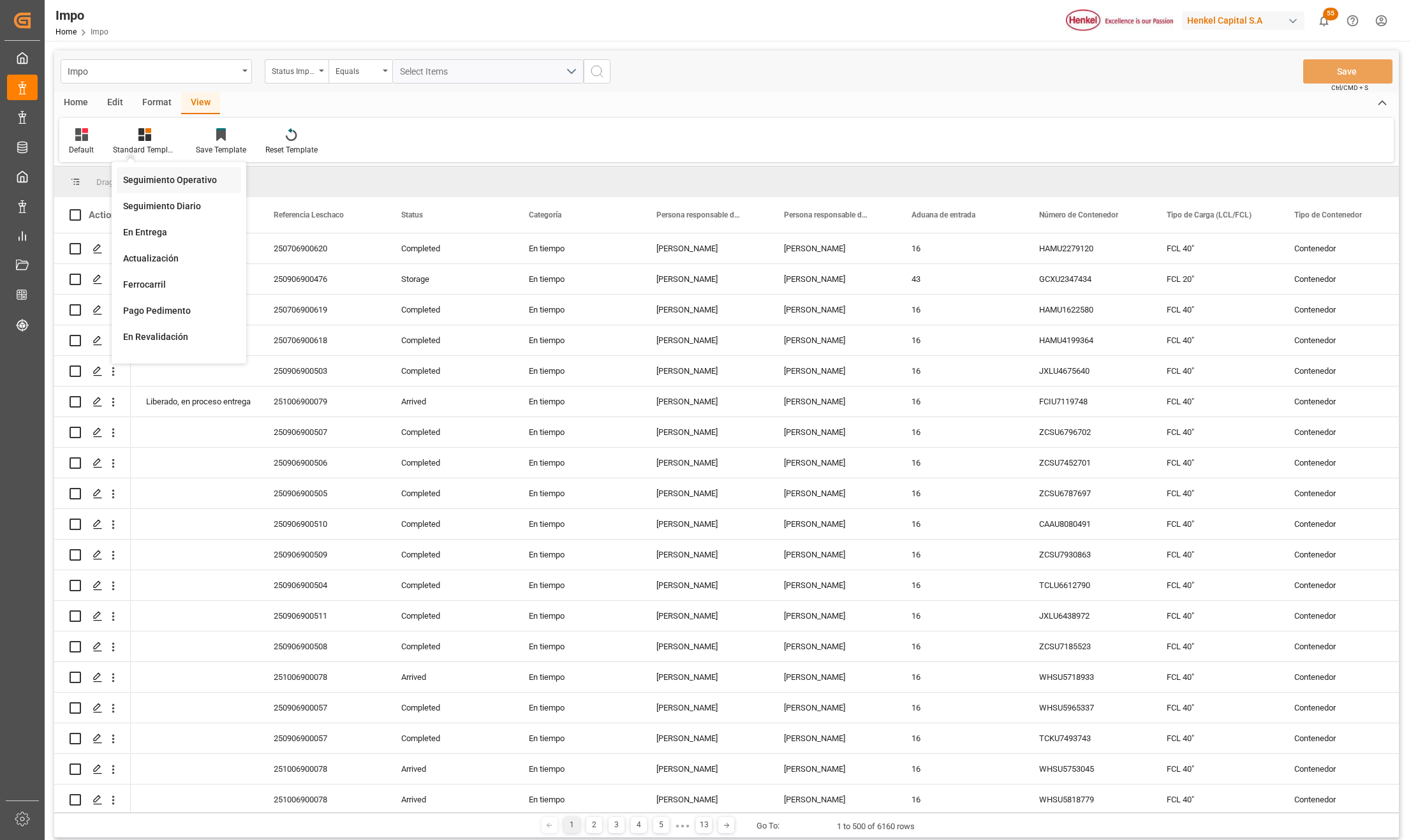
click at [167, 179] on div "Seguimiento Operativo" at bounding box center [179, 180] width 111 height 14
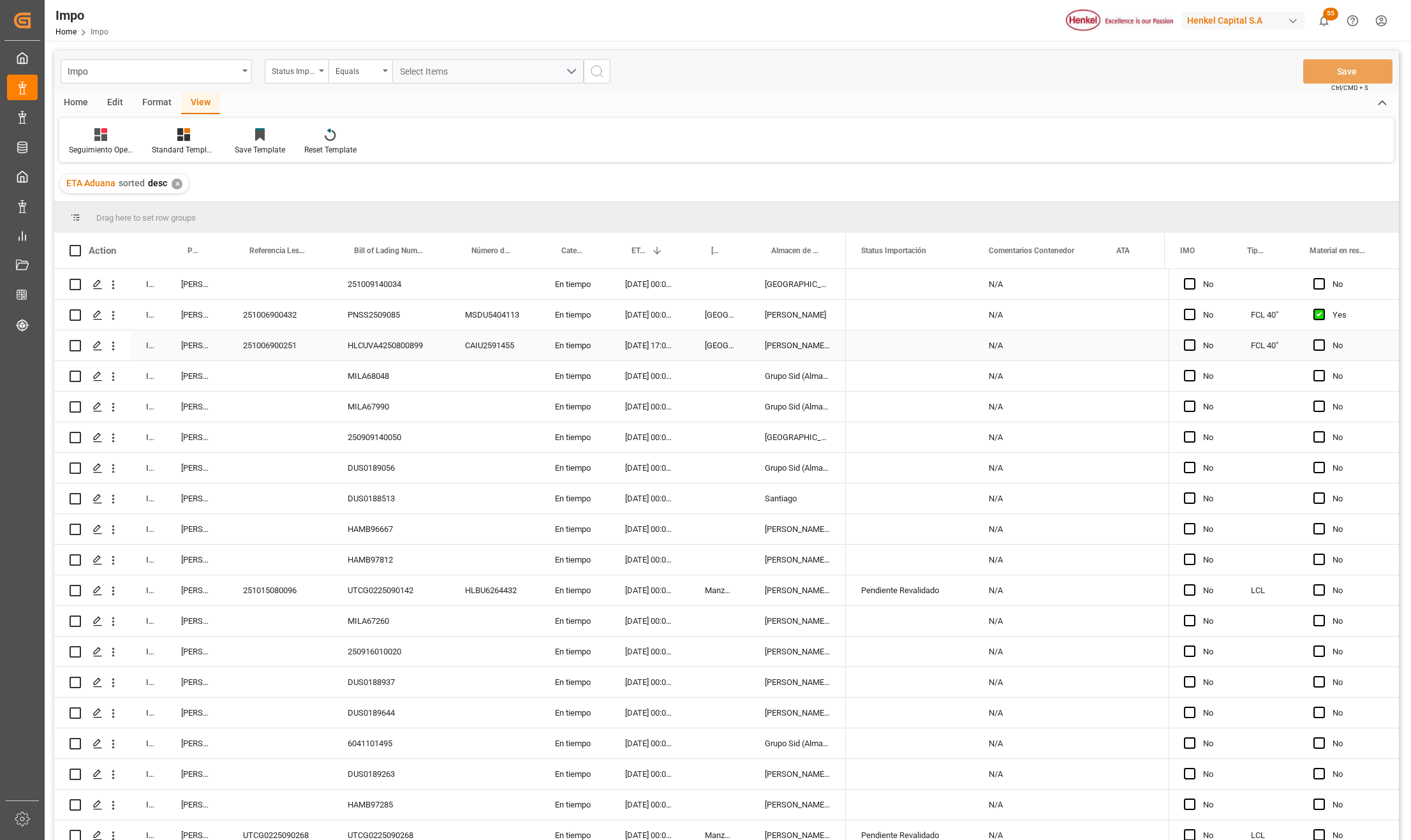
click at [812, 384] on div "Grupo Sid (Almacenaje y Distribucion AVIOR)" at bounding box center [797, 375] width 96 height 30
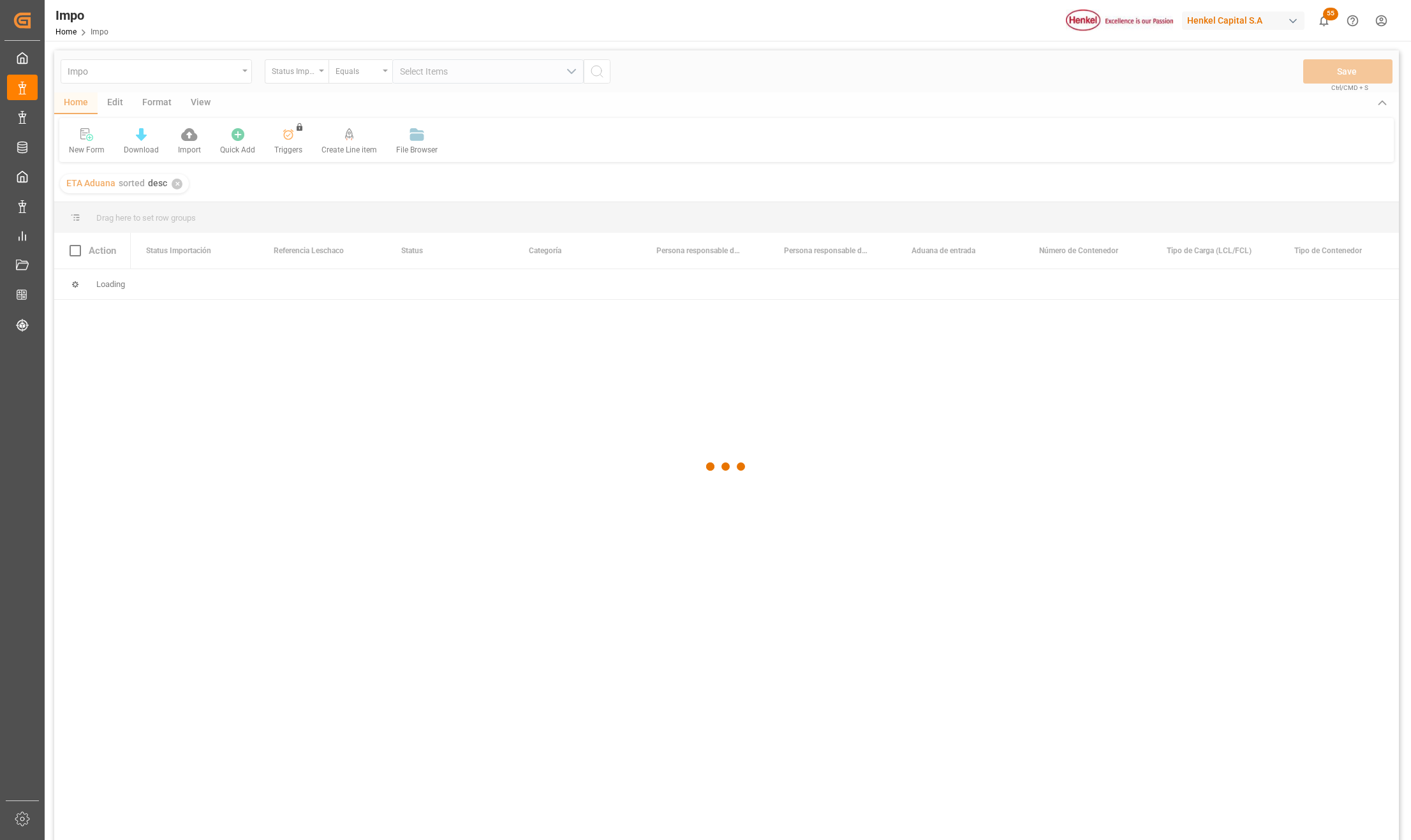
click at [202, 108] on div at bounding box center [727, 466] width 1345 height 832
click at [200, 105] on div "View" at bounding box center [201, 103] width 39 height 21
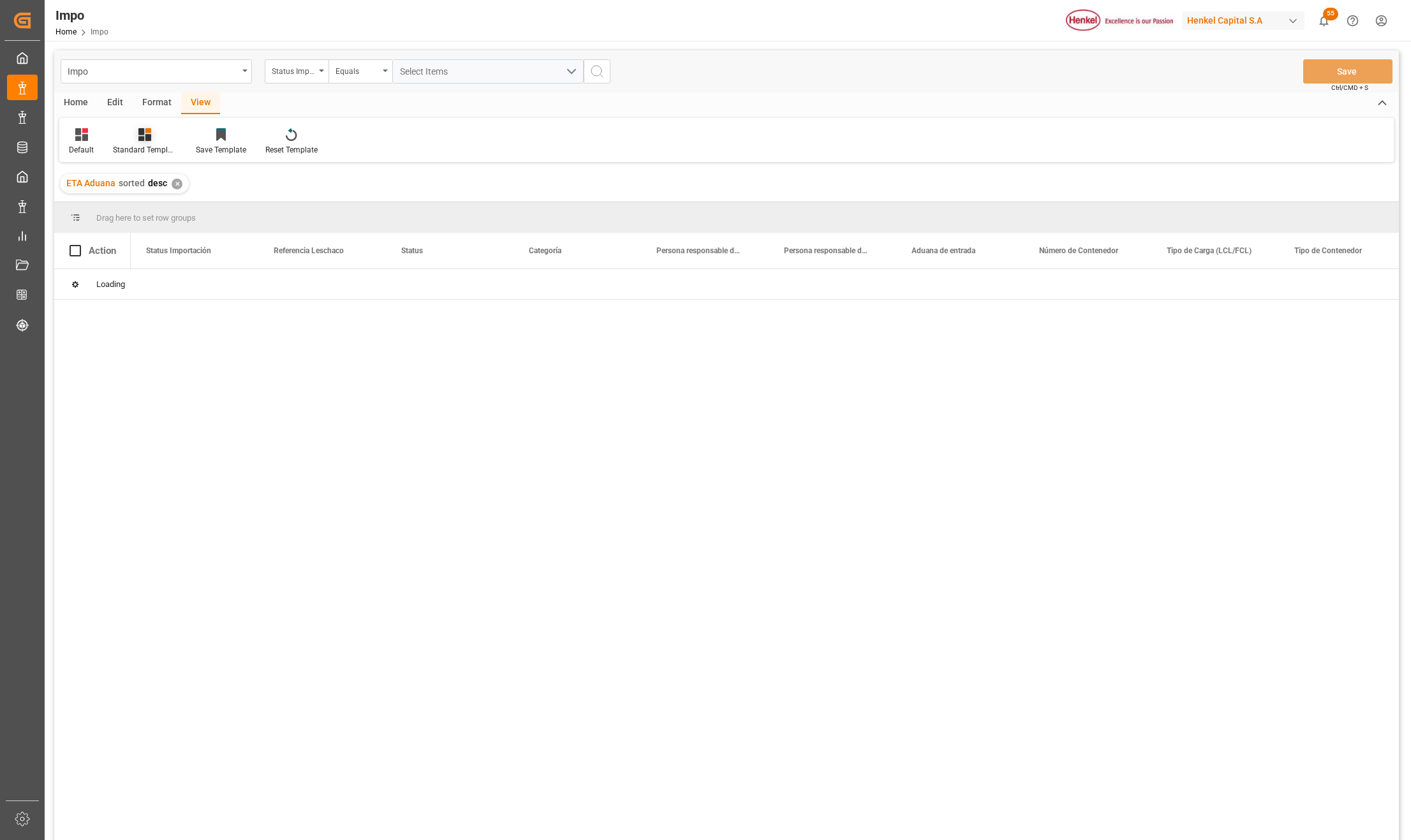
click at [141, 143] on div "Standard Templates" at bounding box center [144, 141] width 83 height 28
click at [164, 179] on div "Seguimiento Operativo" at bounding box center [179, 180] width 111 height 14
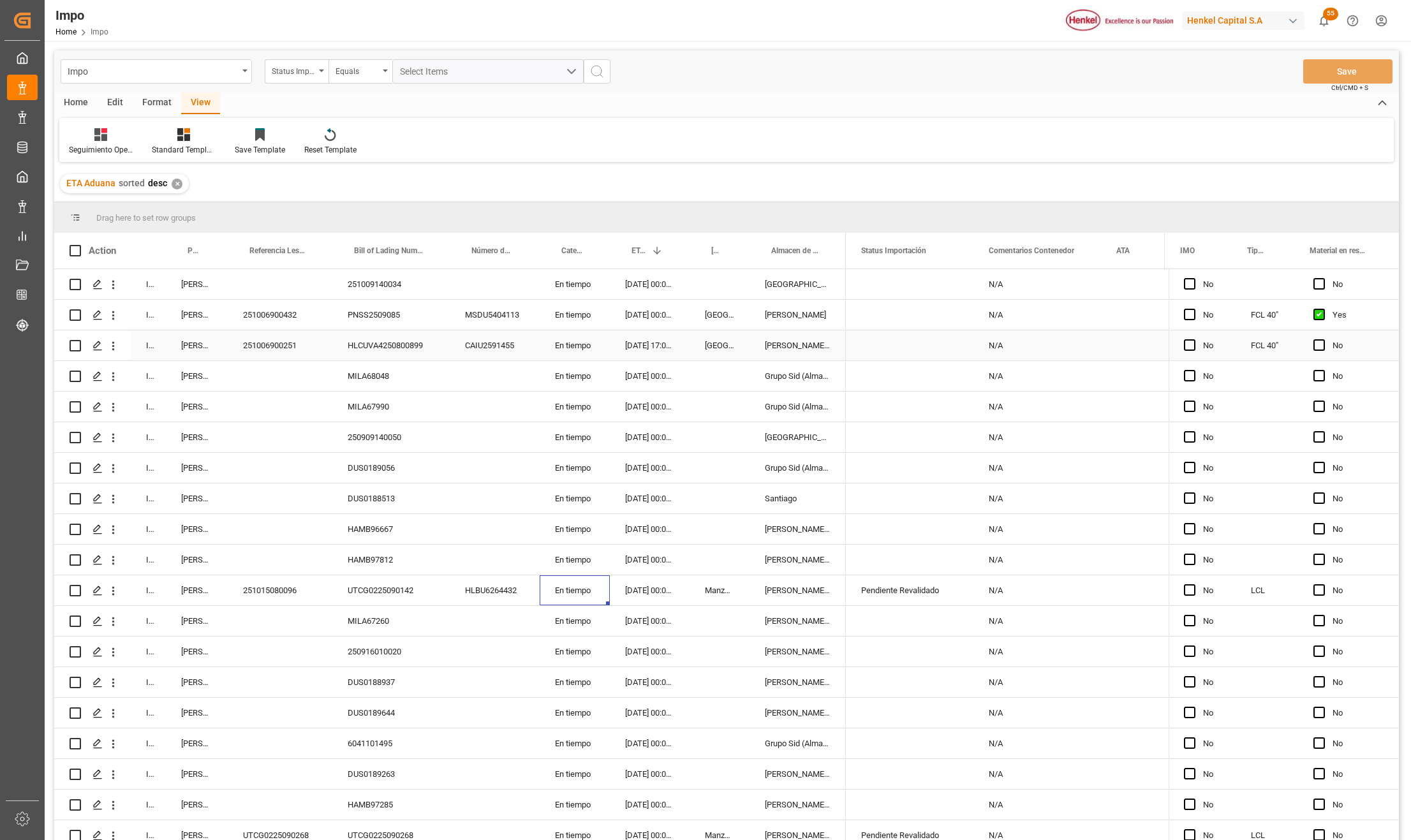
click at [721, 466] on div "Press SPACE to select this row." at bounding box center [719, 467] width 60 height 30
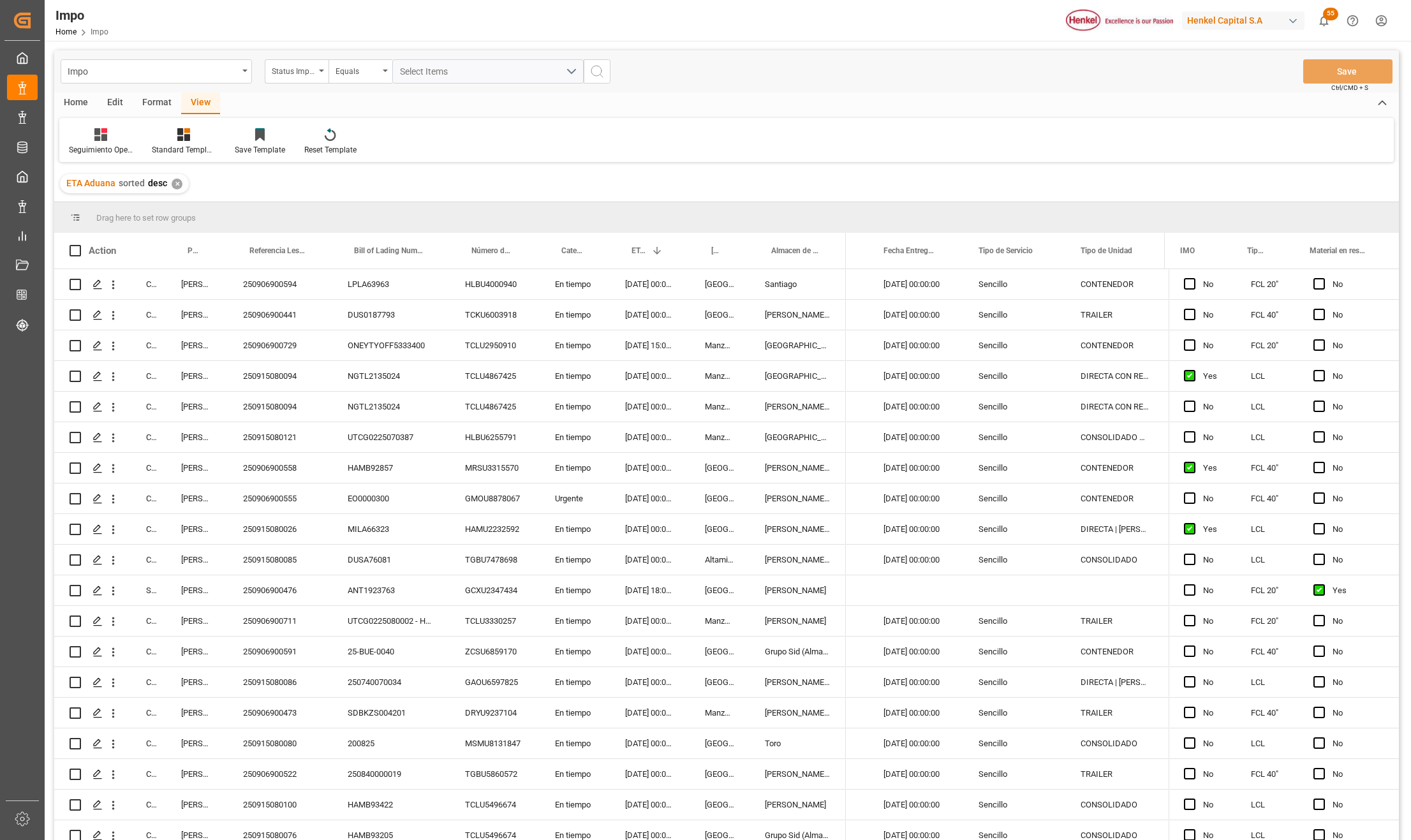
scroll to position [5358, 0]
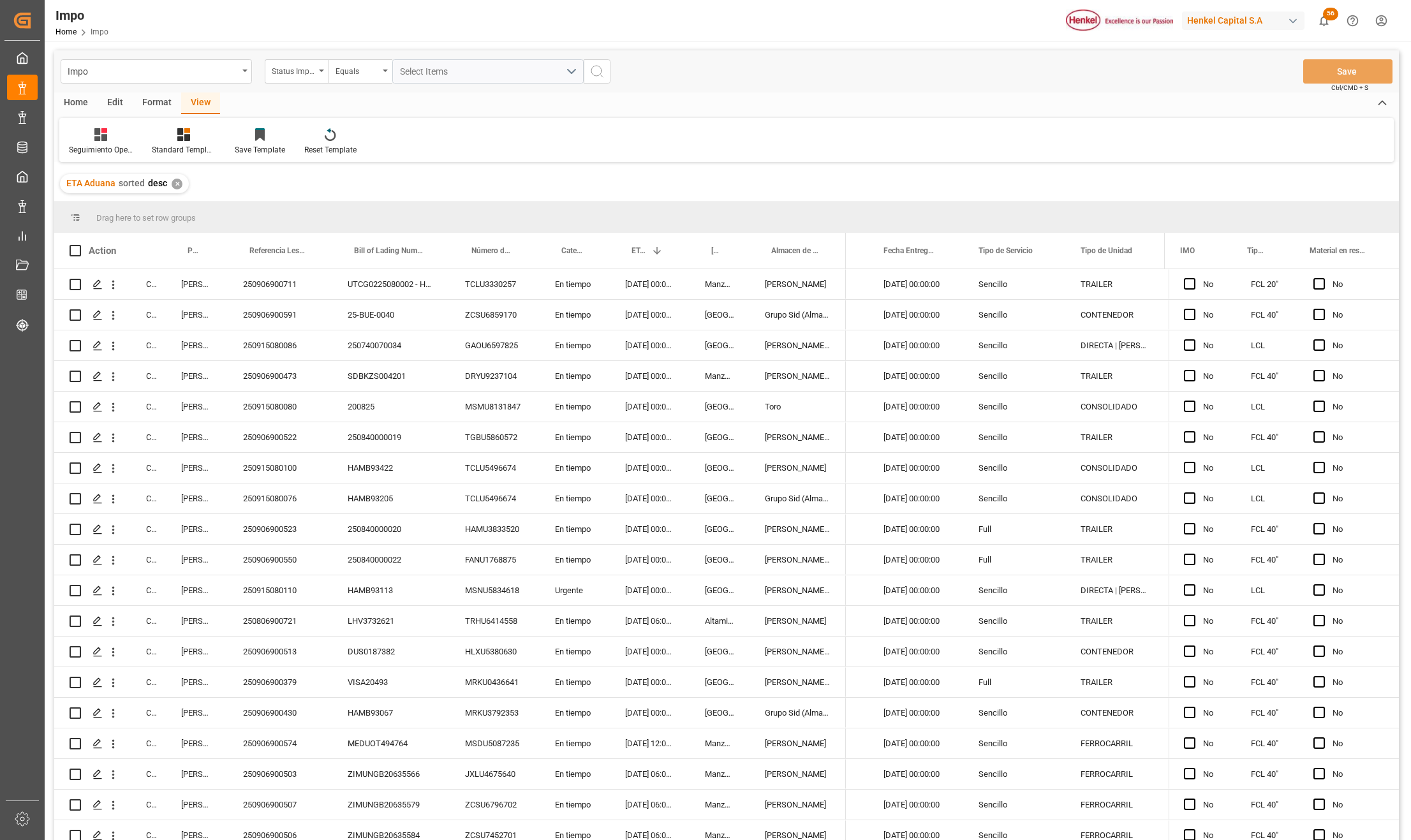
click at [80, 95] on div "Home" at bounding box center [76, 103] width 43 height 21
click at [75, 103] on div "Home" at bounding box center [76, 103] width 43 height 21
click at [186, 146] on div "Import" at bounding box center [189, 149] width 23 height 11
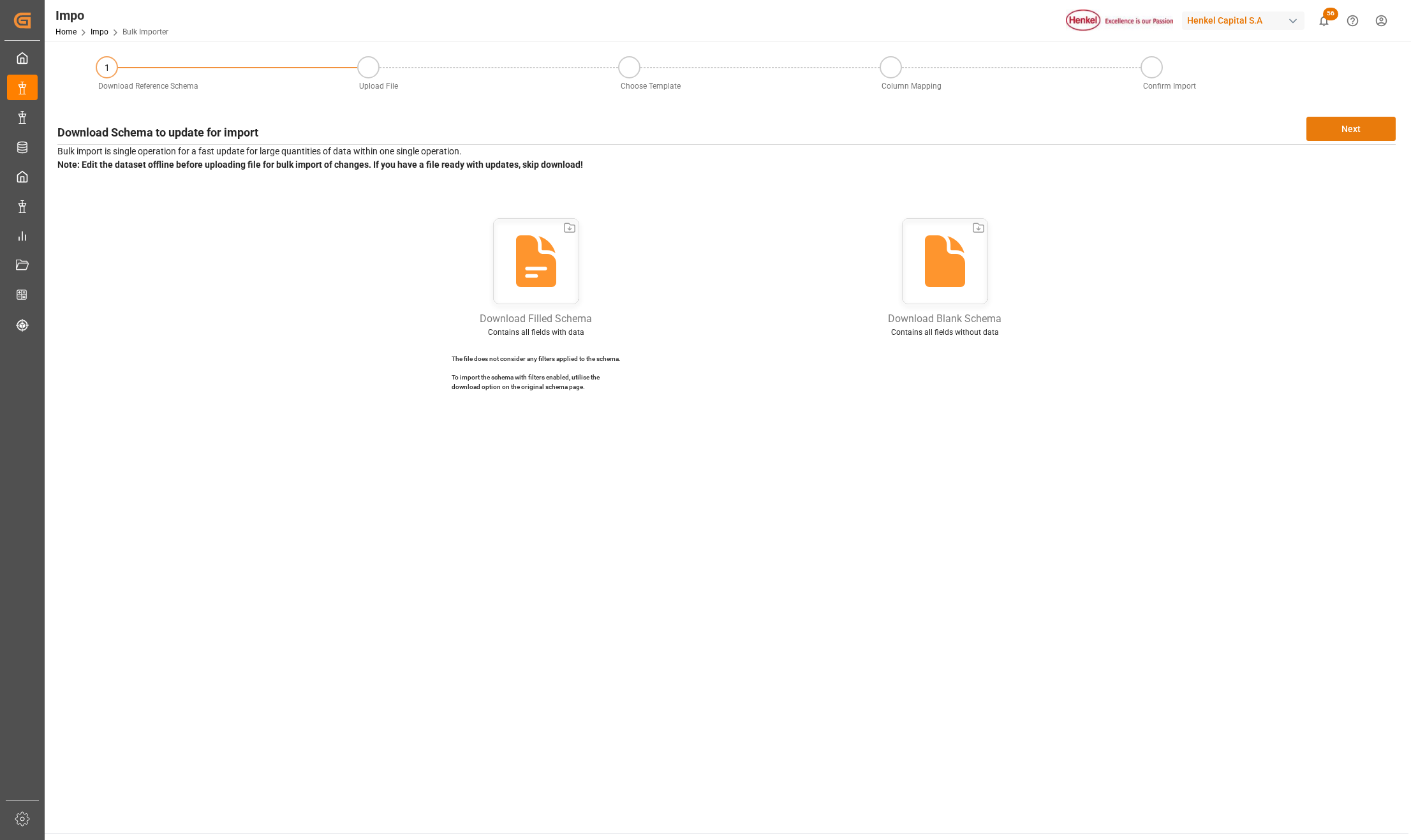
click at [1338, 117] on button "Next" at bounding box center [1351, 129] width 89 height 24
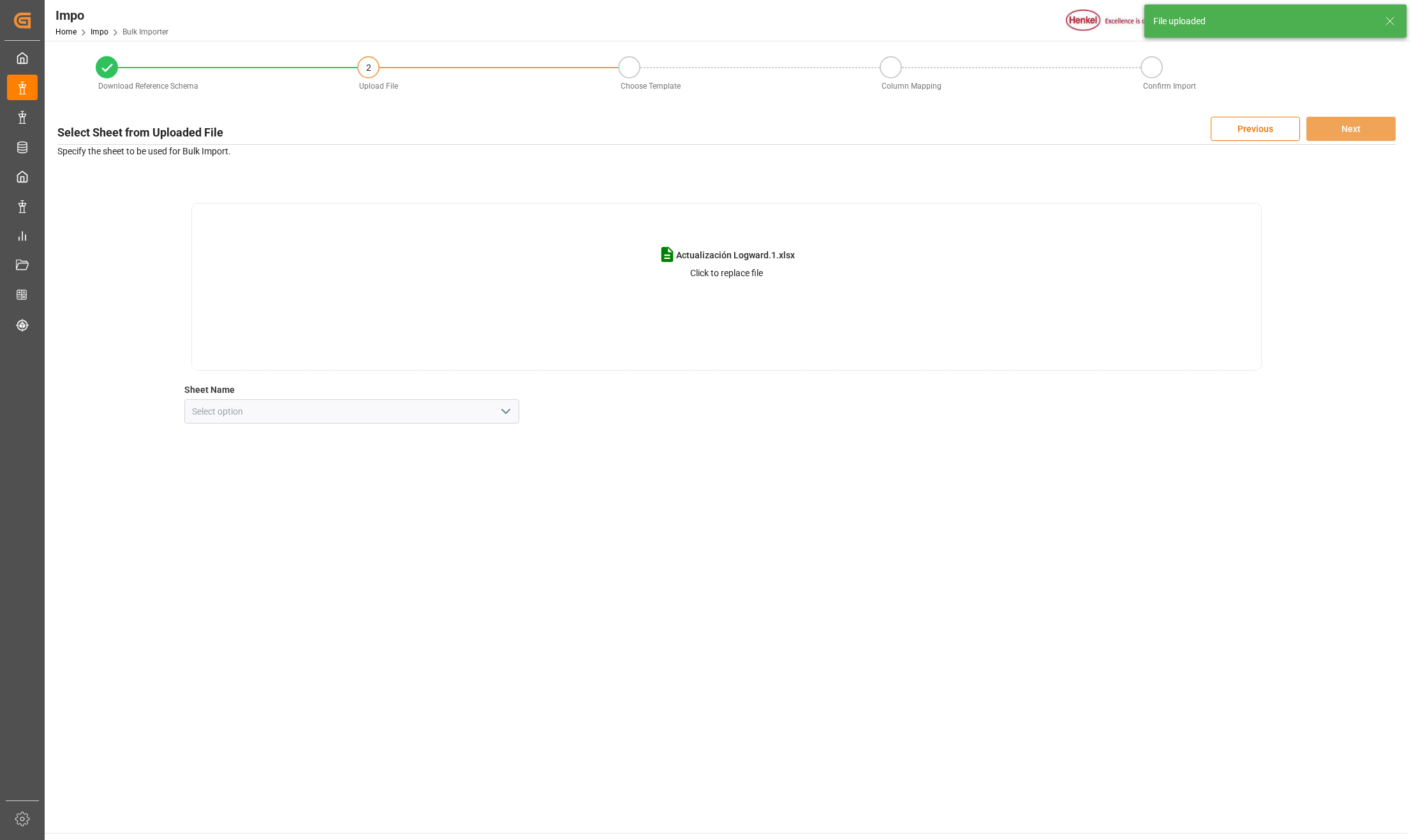
click at [504, 407] on icon "open menu" at bounding box center [506, 411] width 15 height 15
click at [259, 463] on div "Actualizacion" at bounding box center [351, 469] width 334 height 29
type input "Actualizacion"
click at [1360, 121] on button "Next" at bounding box center [1351, 129] width 89 height 24
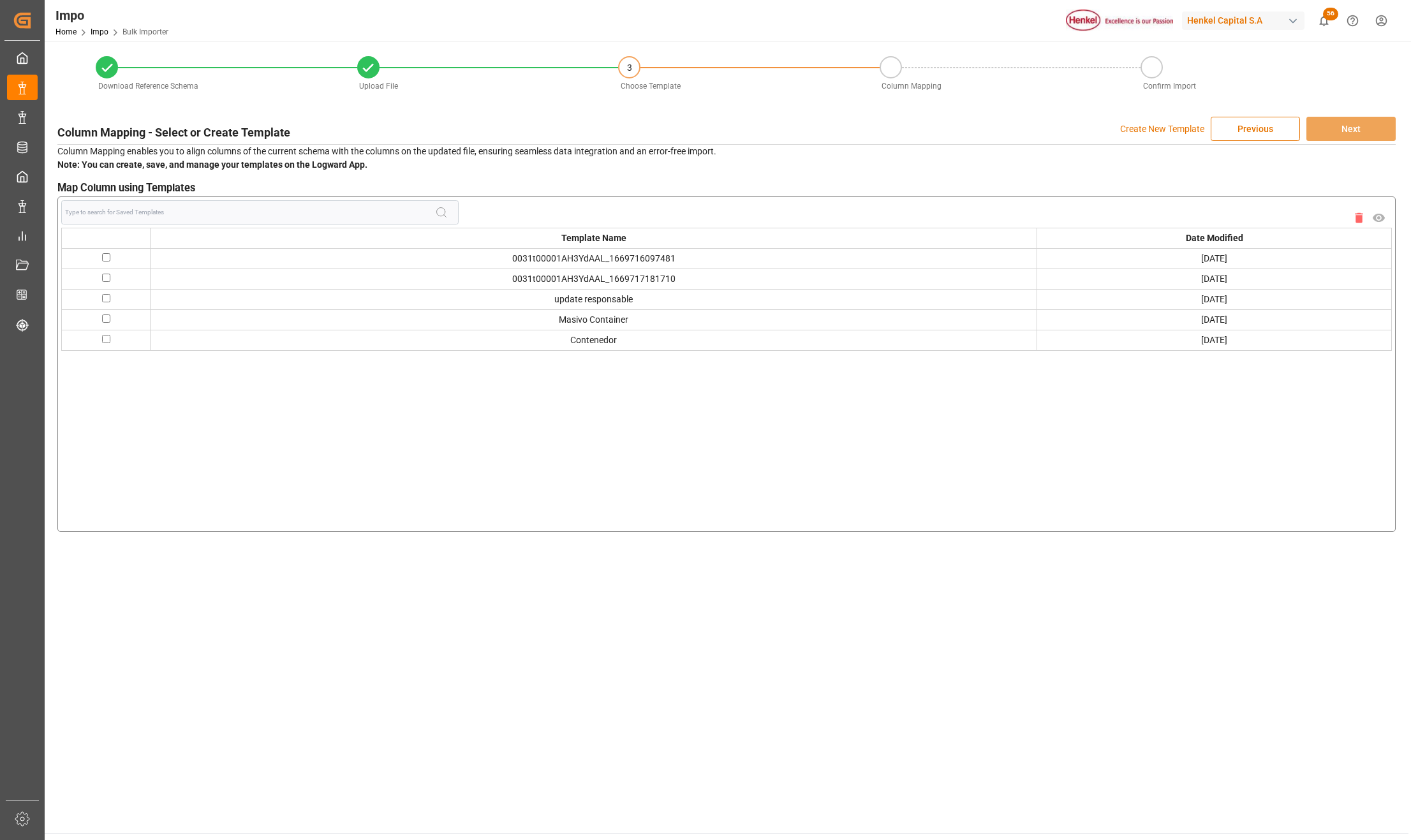
click at [129, 208] on input at bounding box center [249, 212] width 370 height 24
click at [1150, 129] on p "Create New Template" at bounding box center [1162, 129] width 84 height 24
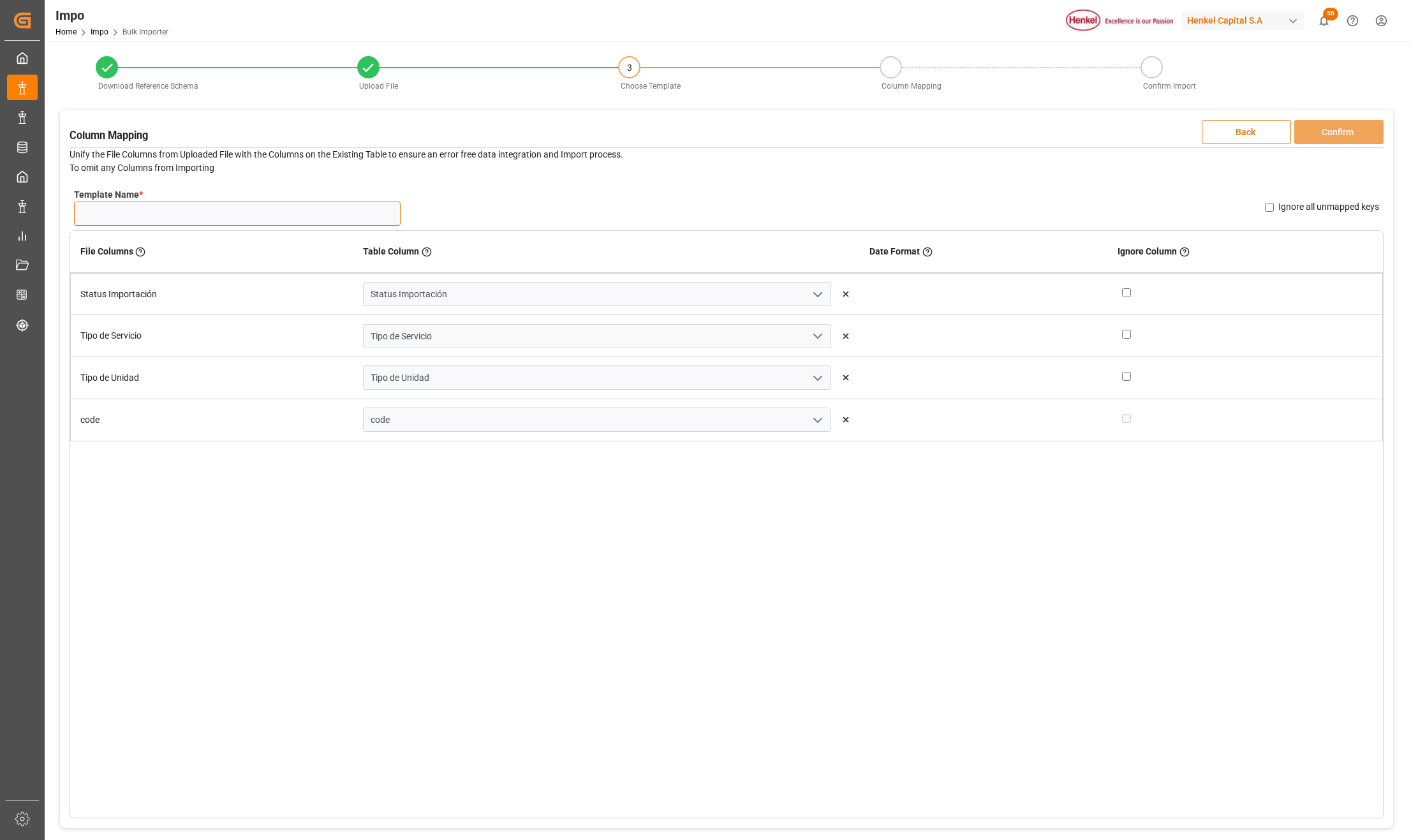
click at [187, 220] on input "Template Name *" at bounding box center [237, 214] width 327 height 24
type input "Actualización"
click at [1348, 134] on button "Confirm" at bounding box center [1339, 132] width 89 height 24
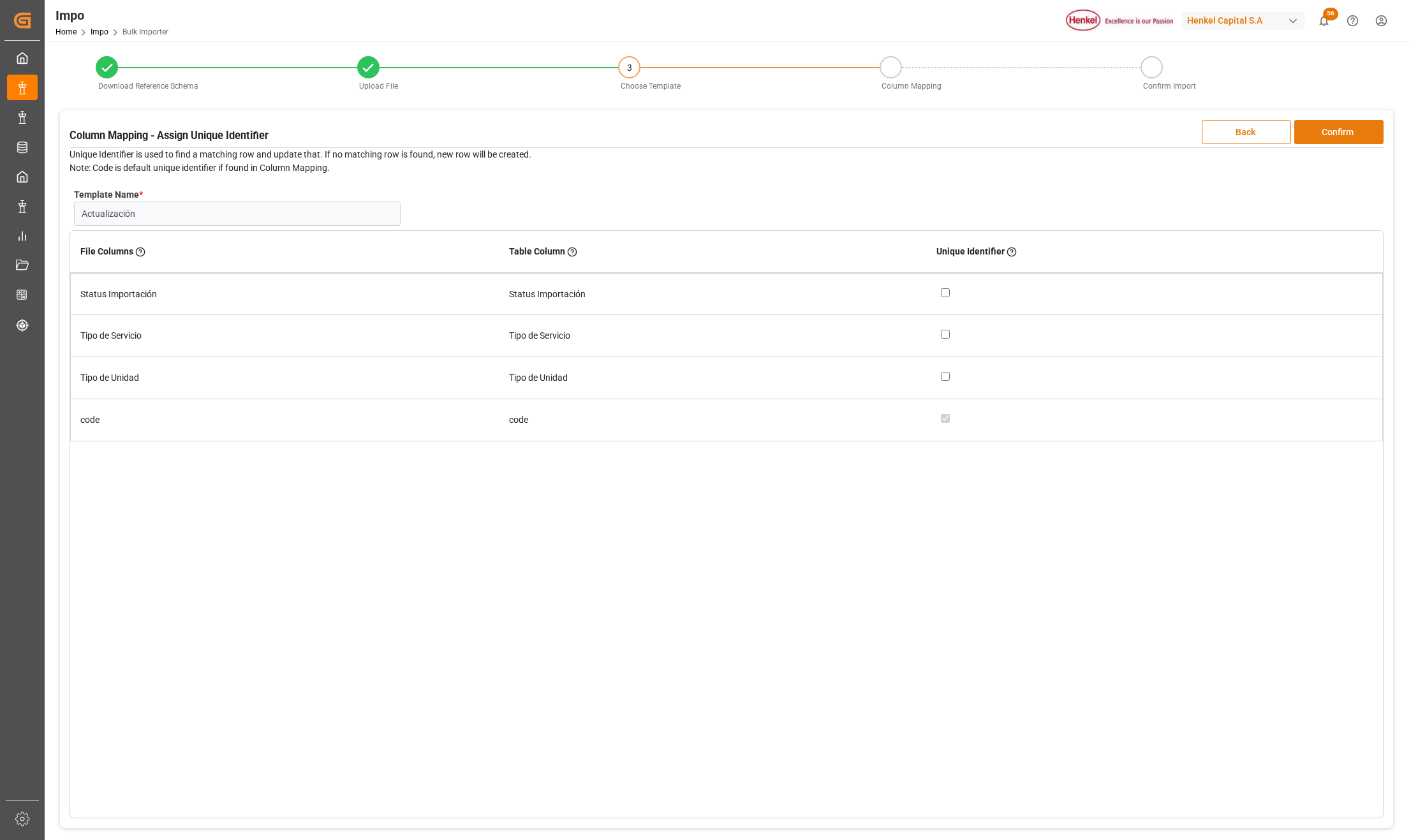
click at [1348, 134] on button "Confirm" at bounding box center [1339, 132] width 89 height 24
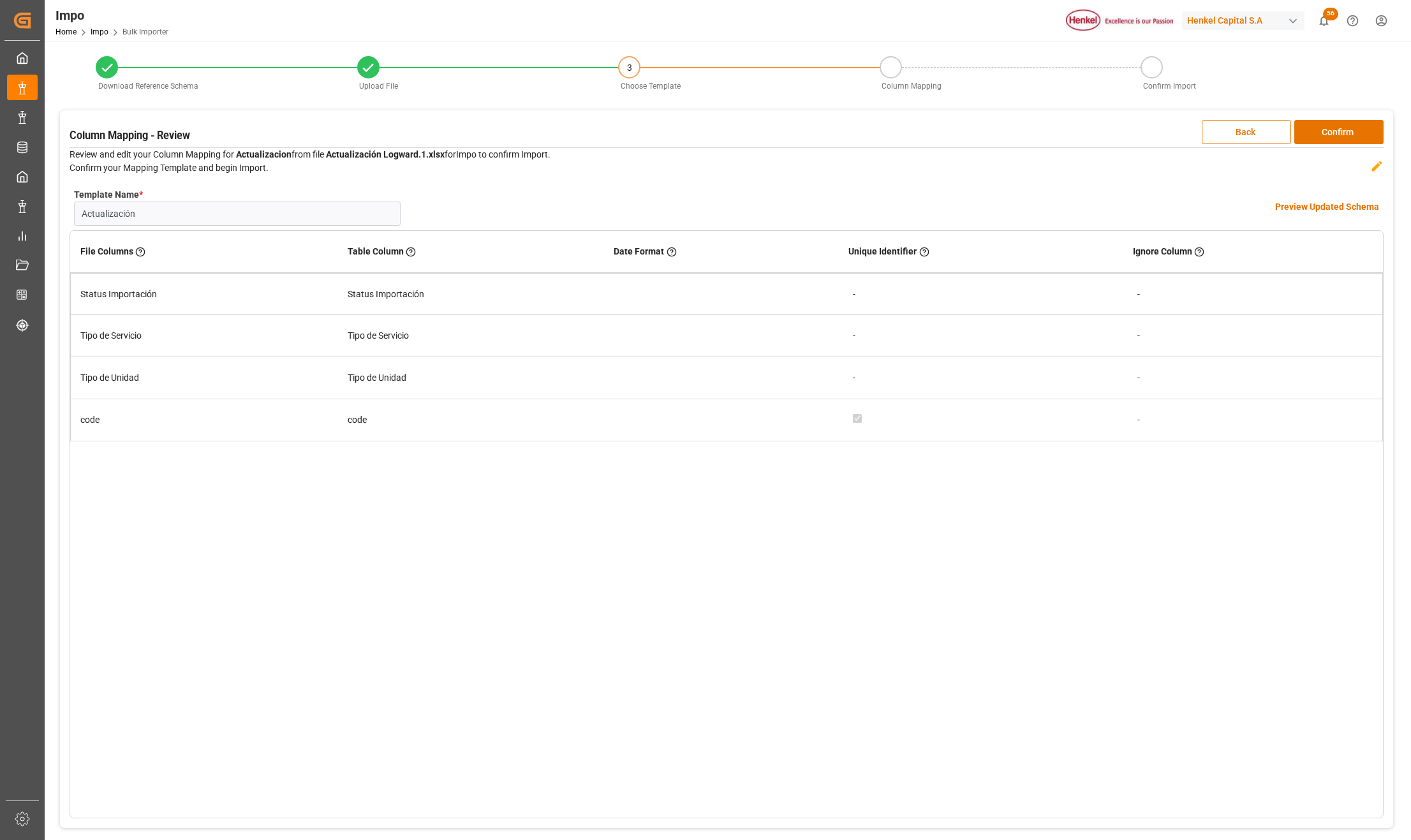
click at [1310, 204] on h4 "Preview Updated Schema" at bounding box center [1327, 207] width 104 height 14
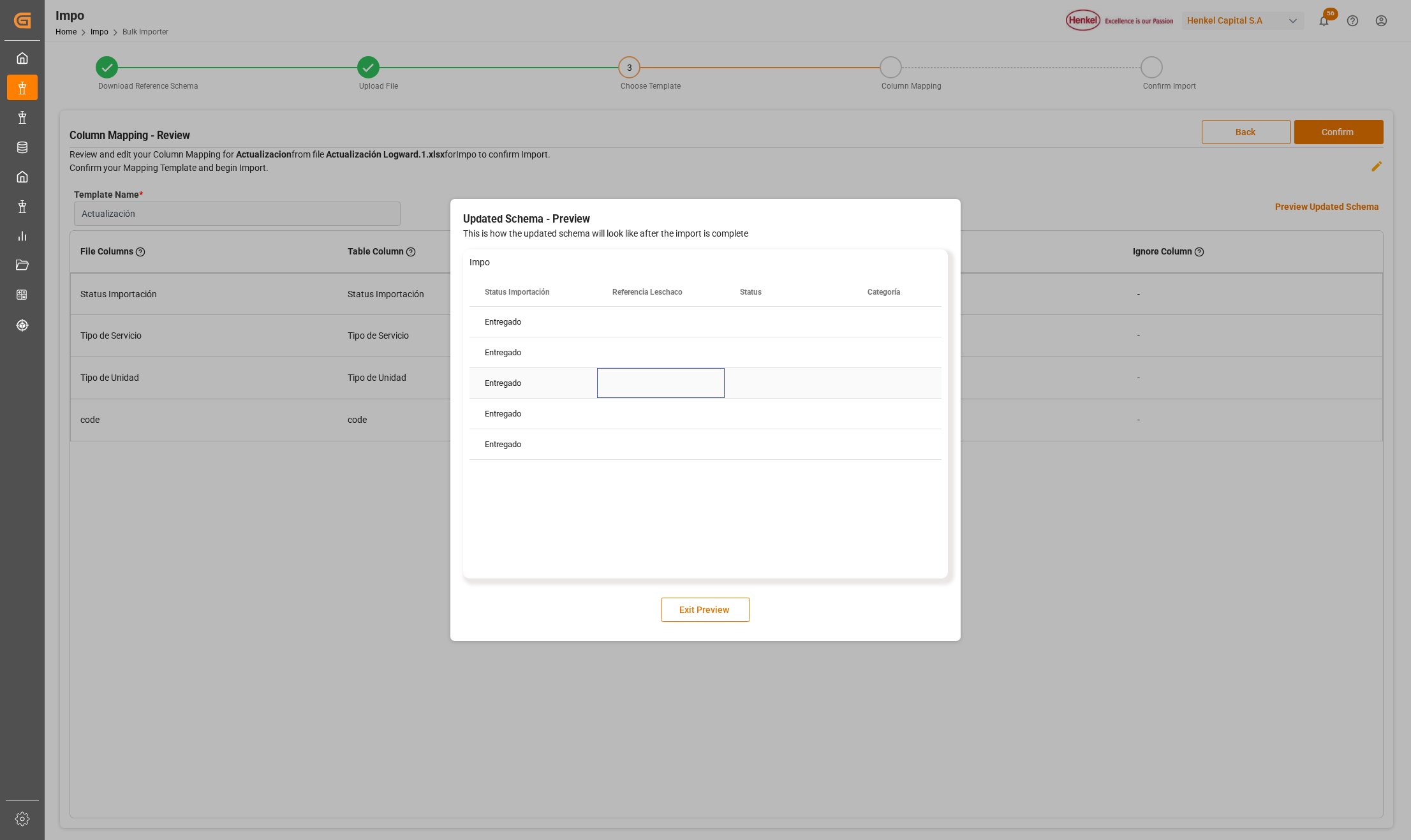
click at [721, 391] on div "Press SPACE to select this row." at bounding box center [661, 382] width 128 height 30
click at [723, 603] on button "Exit Preview" at bounding box center [705, 609] width 89 height 24
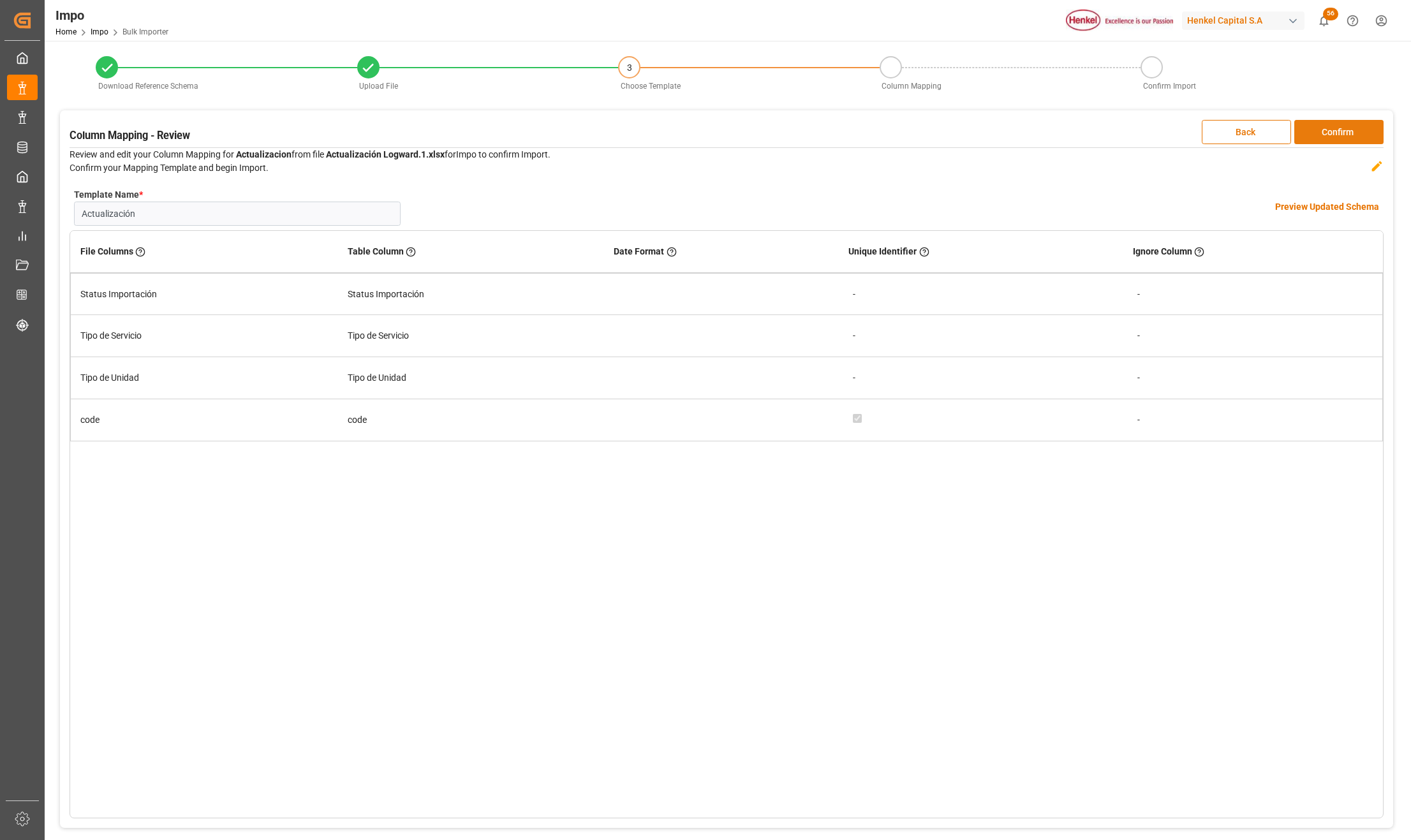
click at [1355, 141] on button "Confirm" at bounding box center [1339, 132] width 89 height 24
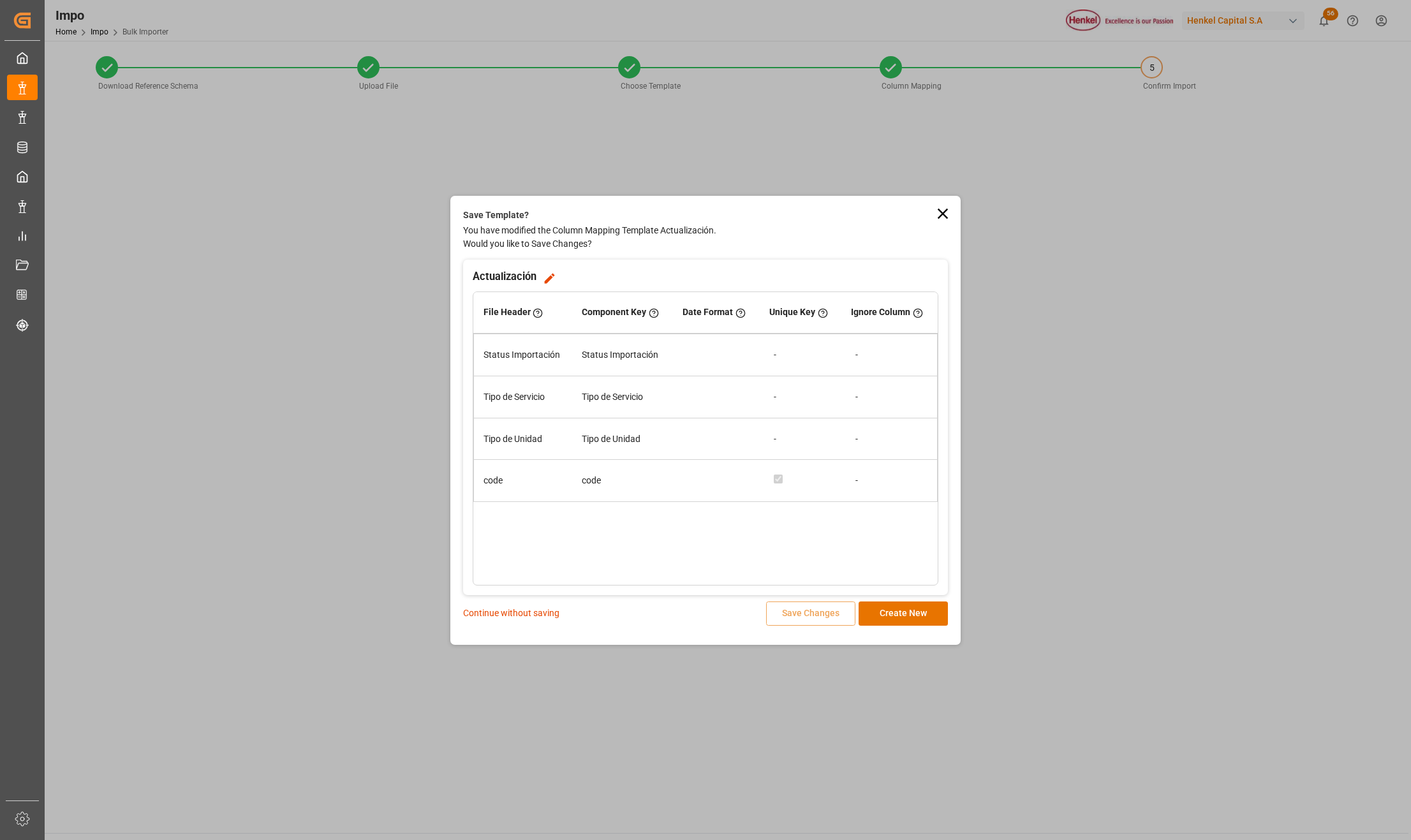
click at [528, 614] on p "Continue without saving" at bounding box center [511, 614] width 96 height 14
click at [532, 610] on p "Continue without saving" at bounding box center [511, 614] width 96 height 14
click at [506, 609] on p "Continue without saving" at bounding box center [511, 614] width 96 height 14
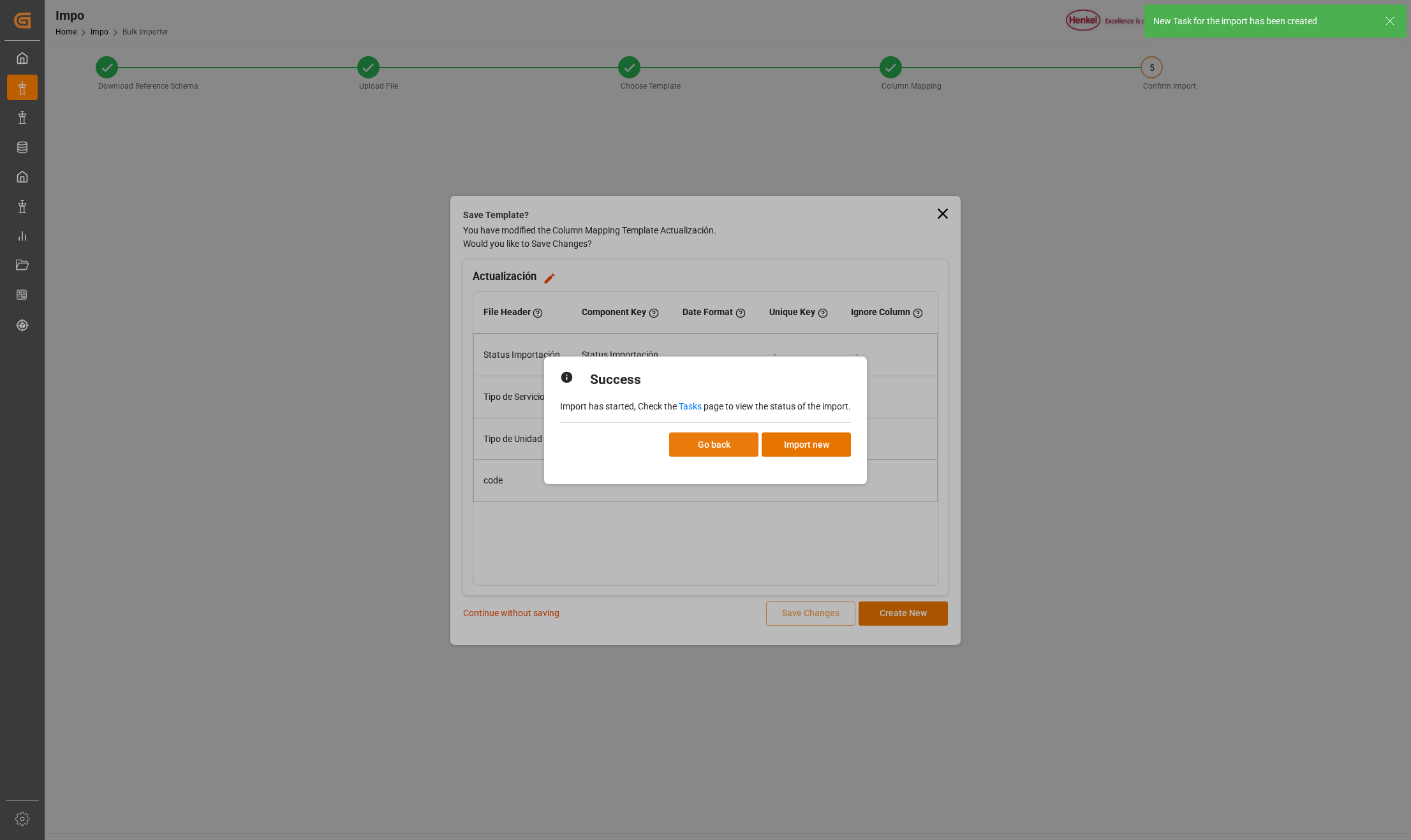
click at [693, 447] on button "Go back" at bounding box center [713, 444] width 89 height 24
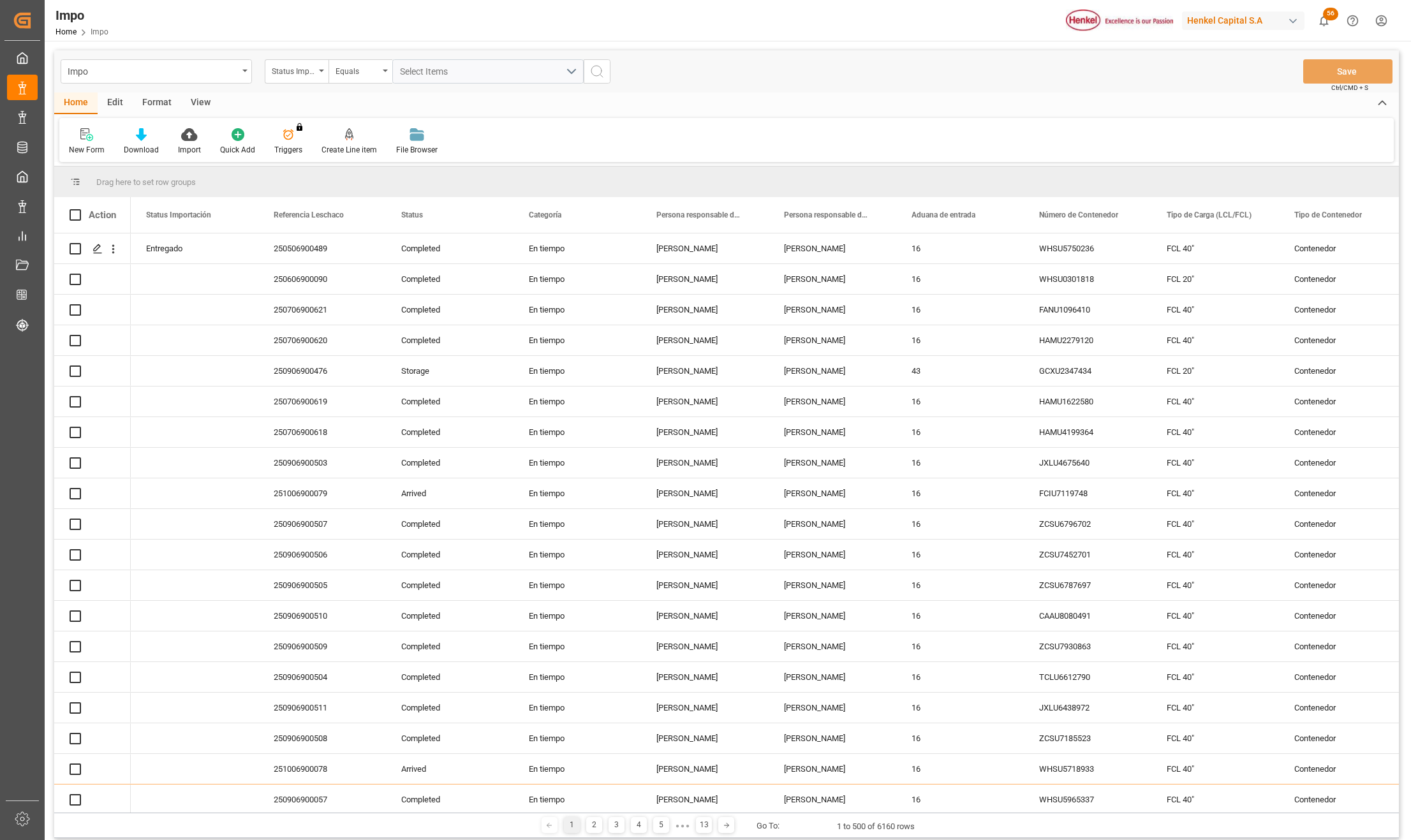
click at [108, 67] on div "Impo" at bounding box center [152, 70] width 170 height 16
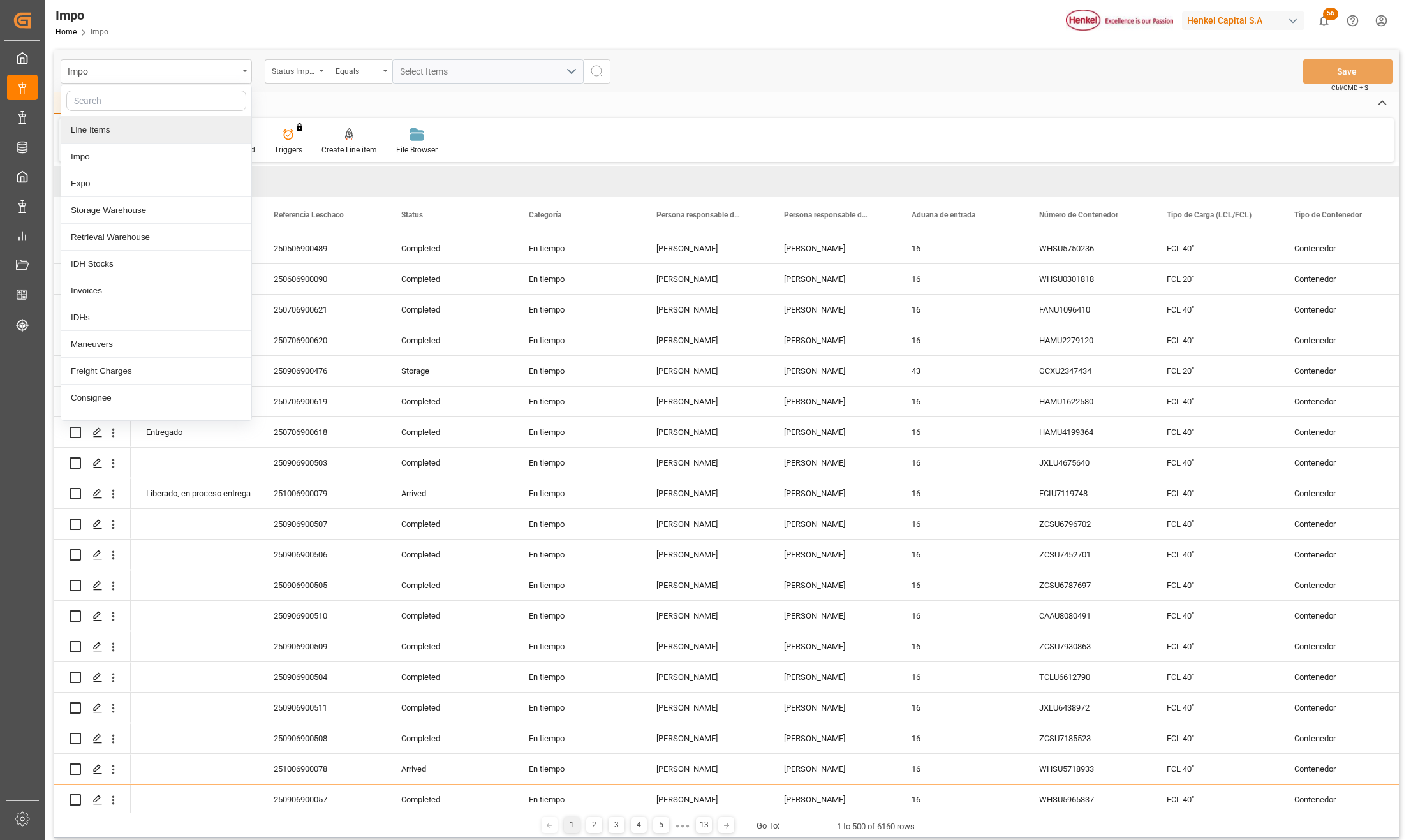
click at [98, 131] on div "Line Items" at bounding box center [156, 129] width 190 height 26
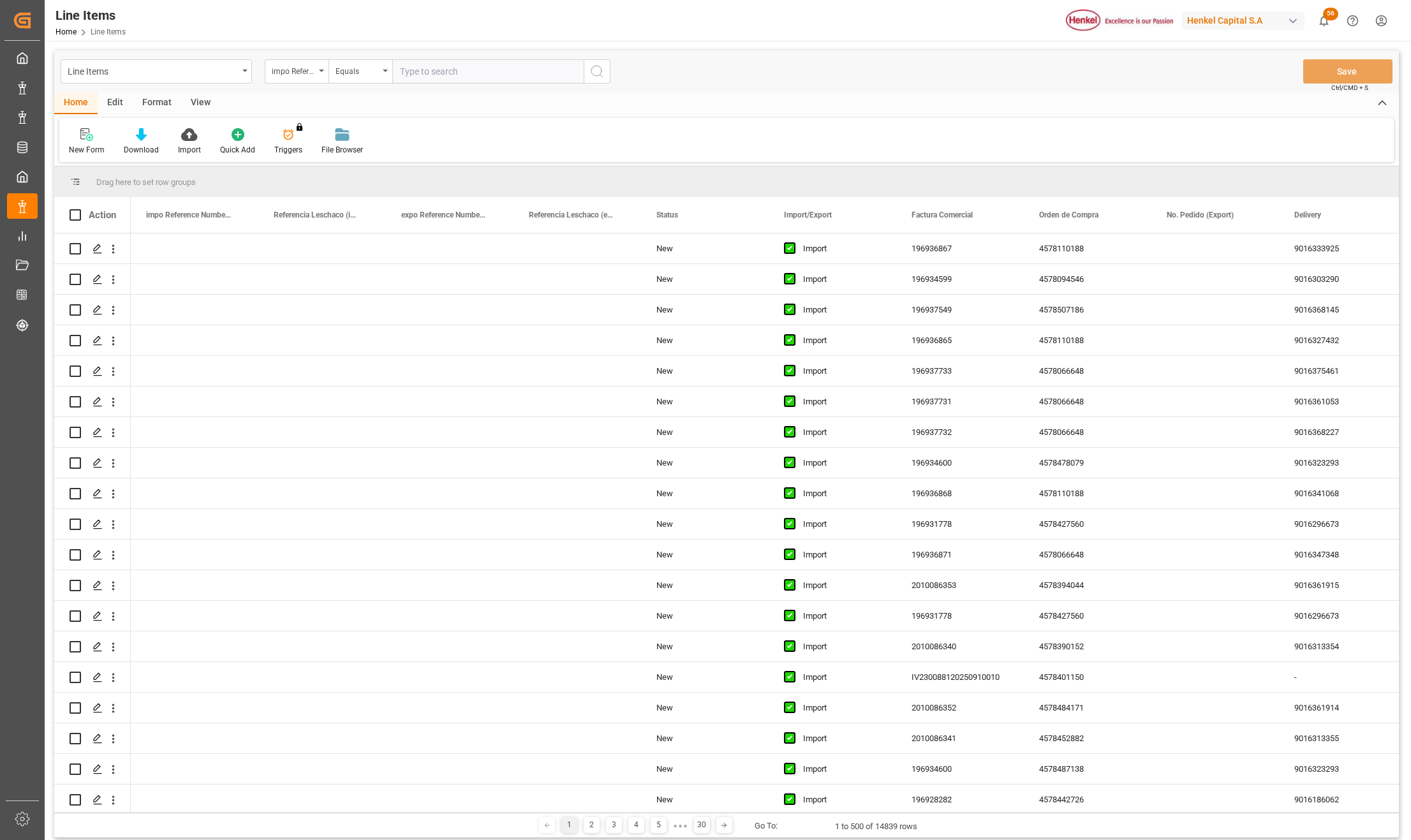
click at [442, 126] on div "New Form Download Import Quick Add Triggers You do not have permission for Trig…" at bounding box center [727, 140] width 1334 height 44
click at [241, 70] on div "Line Items" at bounding box center [156, 71] width 191 height 24
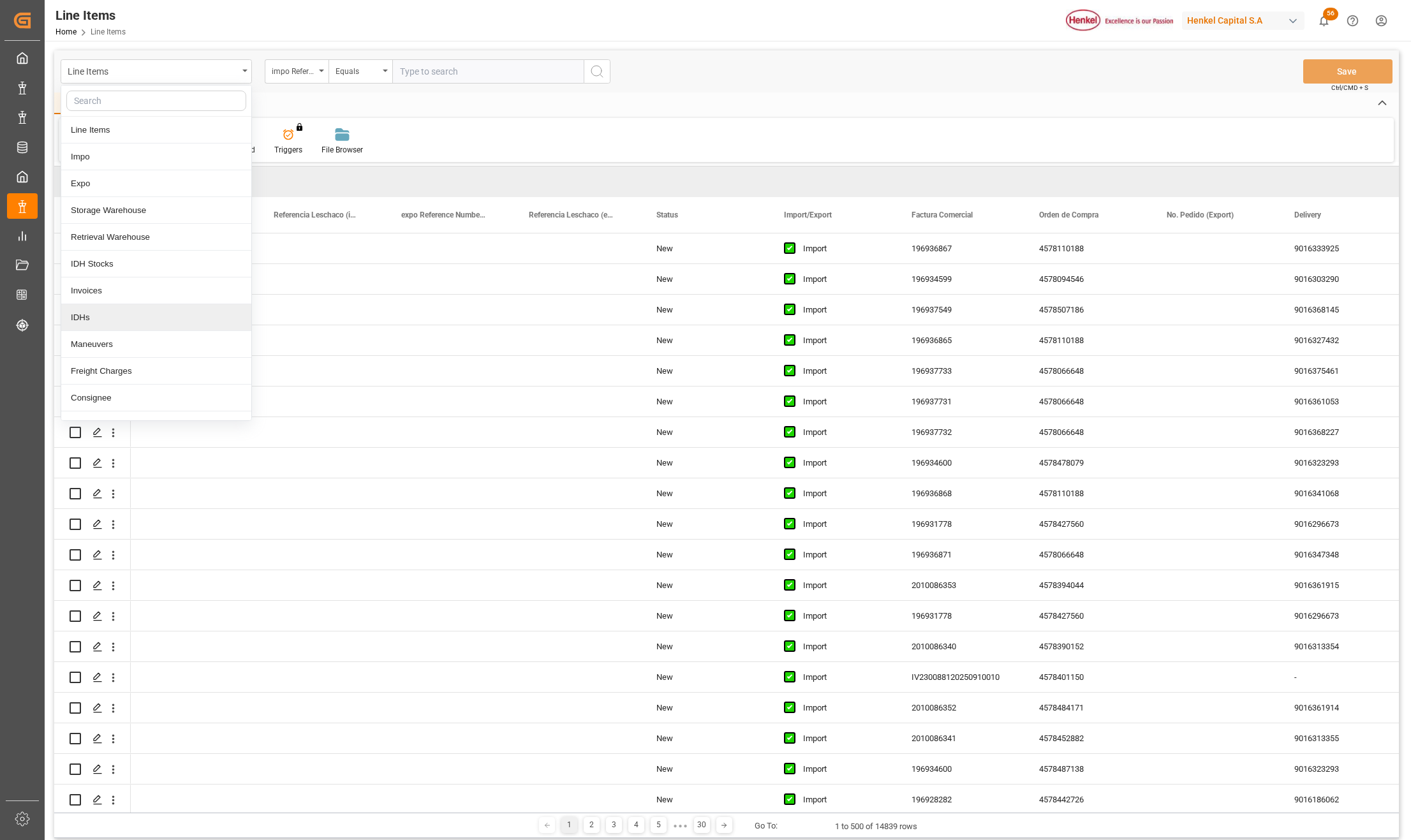
click at [95, 317] on div "IDHs" at bounding box center [156, 317] width 190 height 26
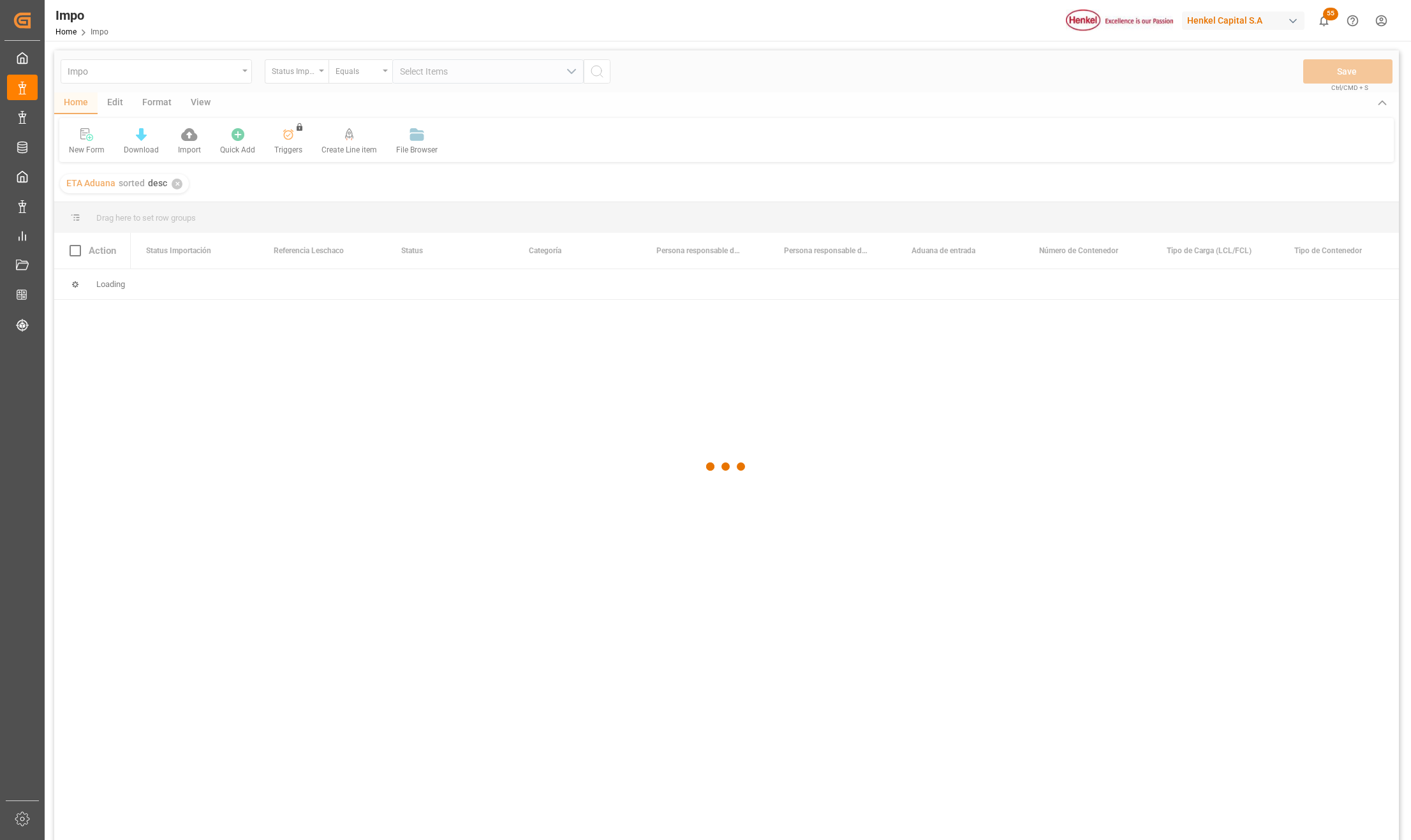
click at [1378, 26] on html "Created by potrace 1.15, written by [PERSON_NAME] [DATE]-[DATE] Created by potr…" at bounding box center [706, 420] width 1411 height 840
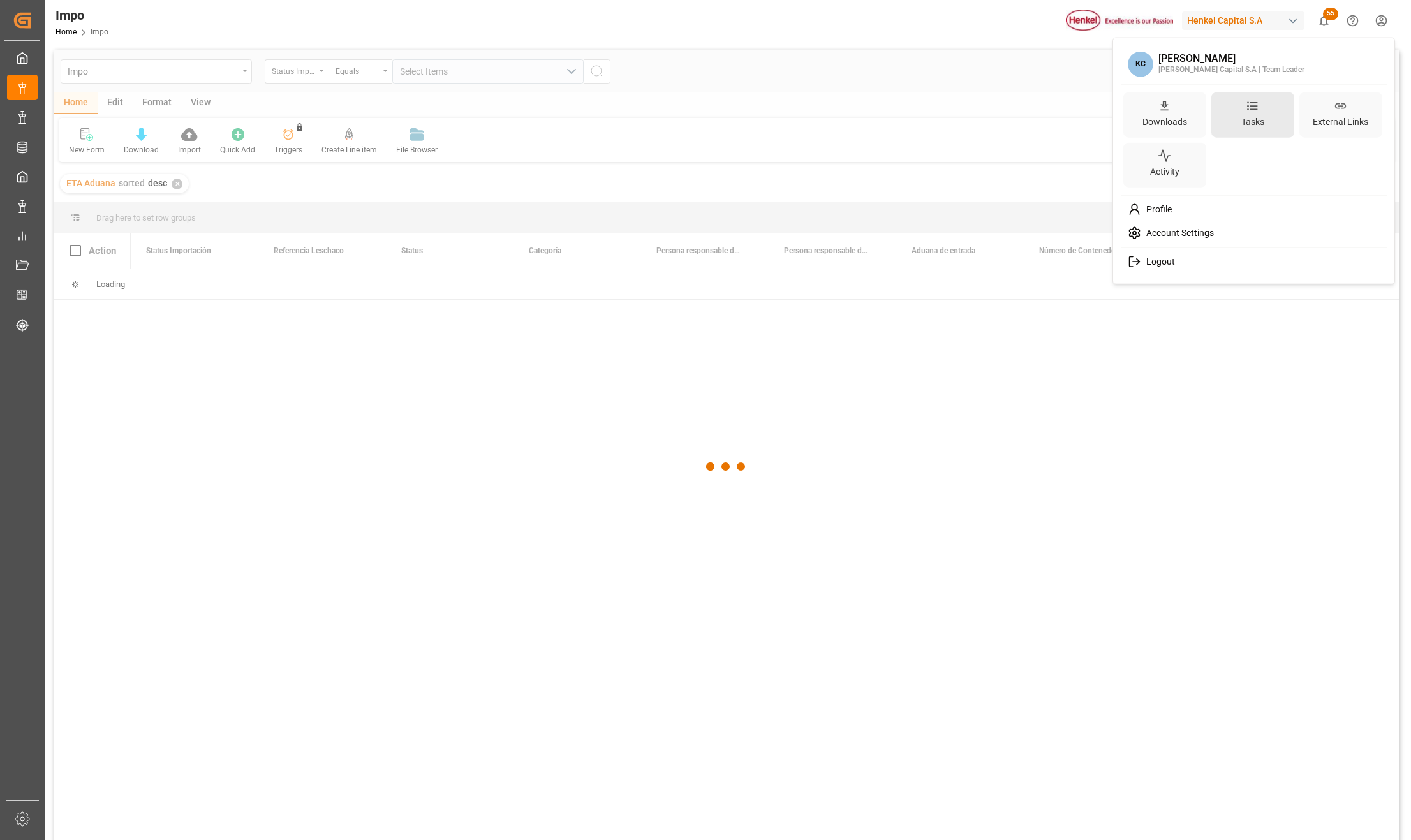
click at [1265, 116] on div "Tasks" at bounding box center [1253, 122] width 28 height 19
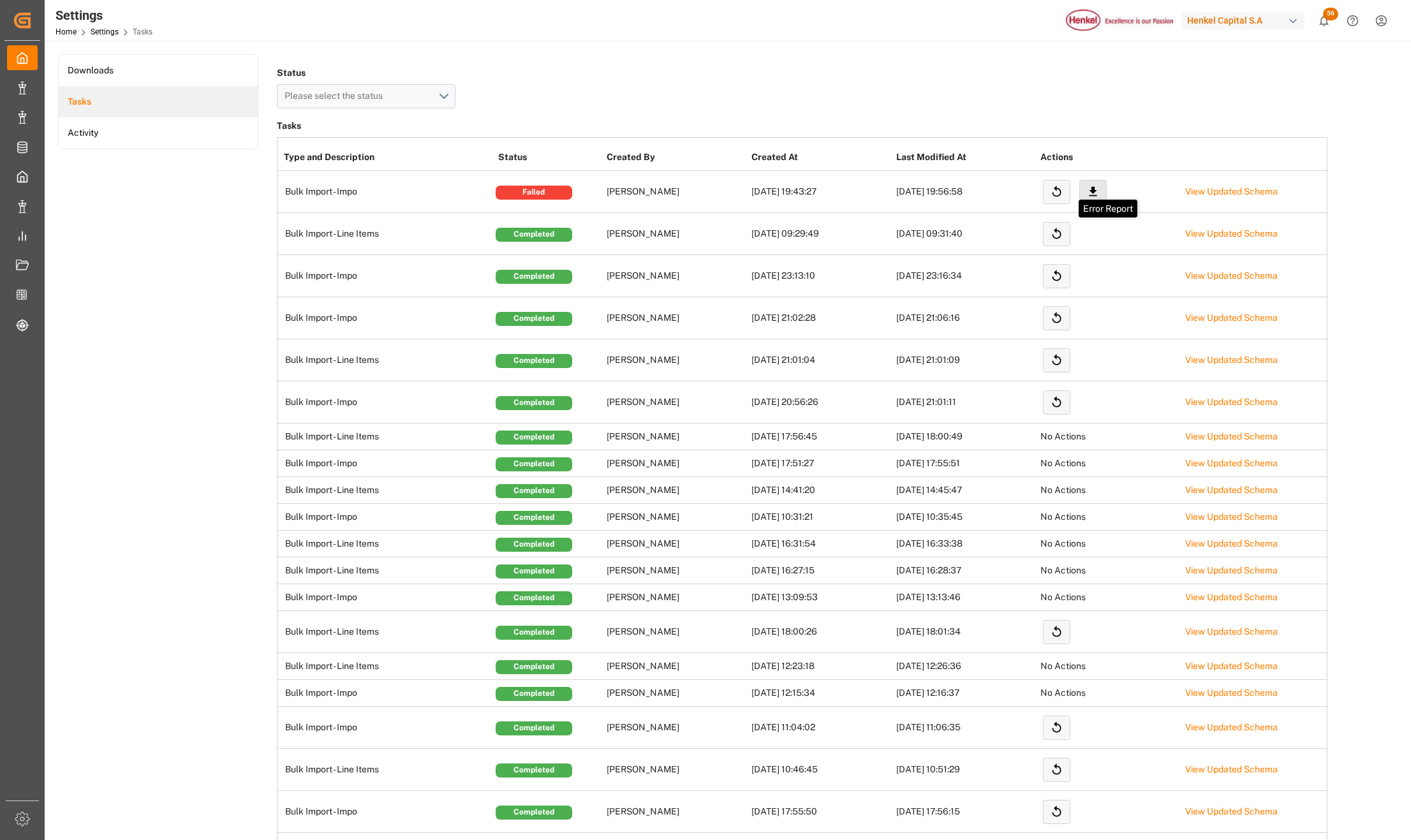
click at [1096, 192] on icon at bounding box center [1093, 191] width 14 height 14
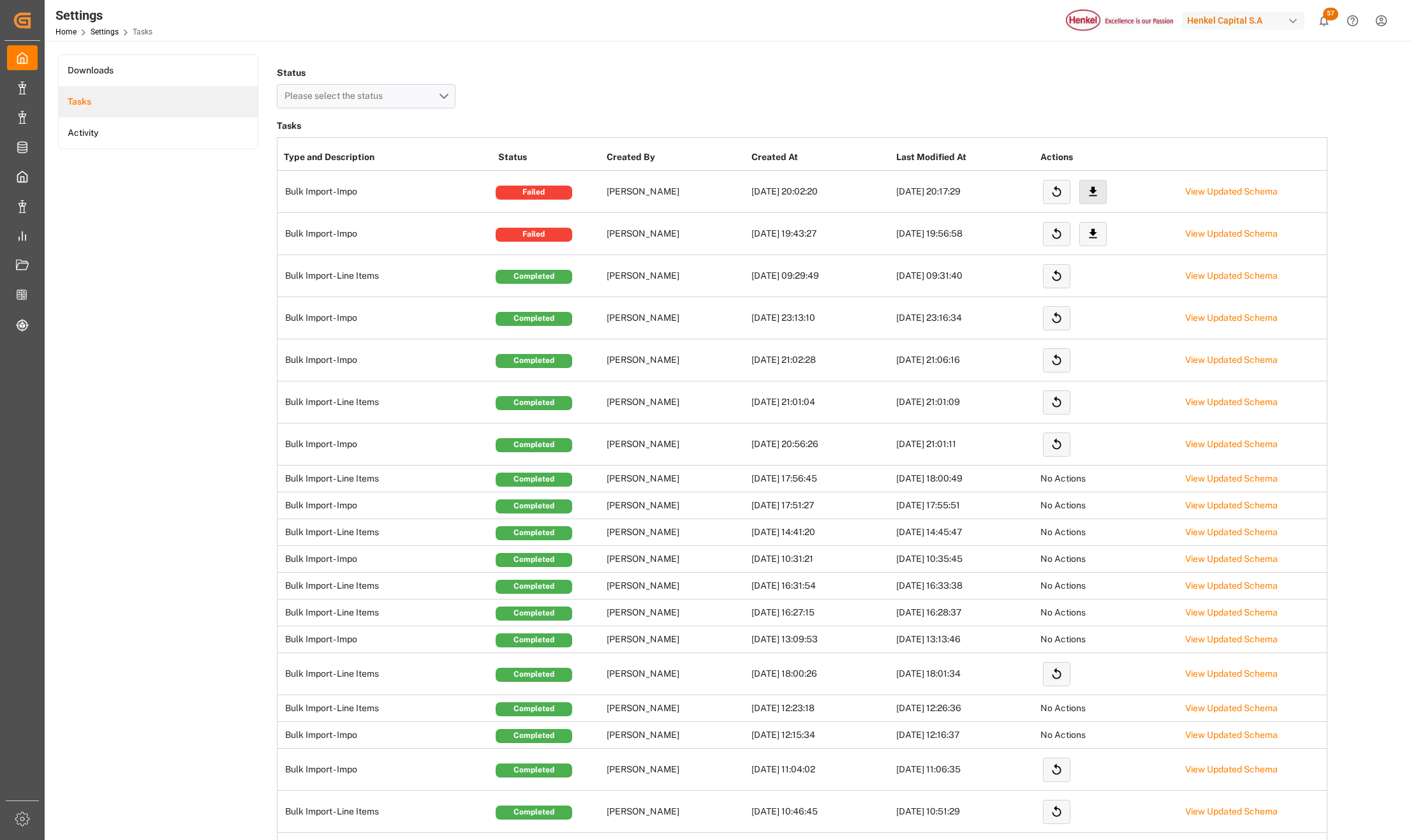
click at [1094, 185] on button "Error Report" at bounding box center [1093, 191] width 27 height 24
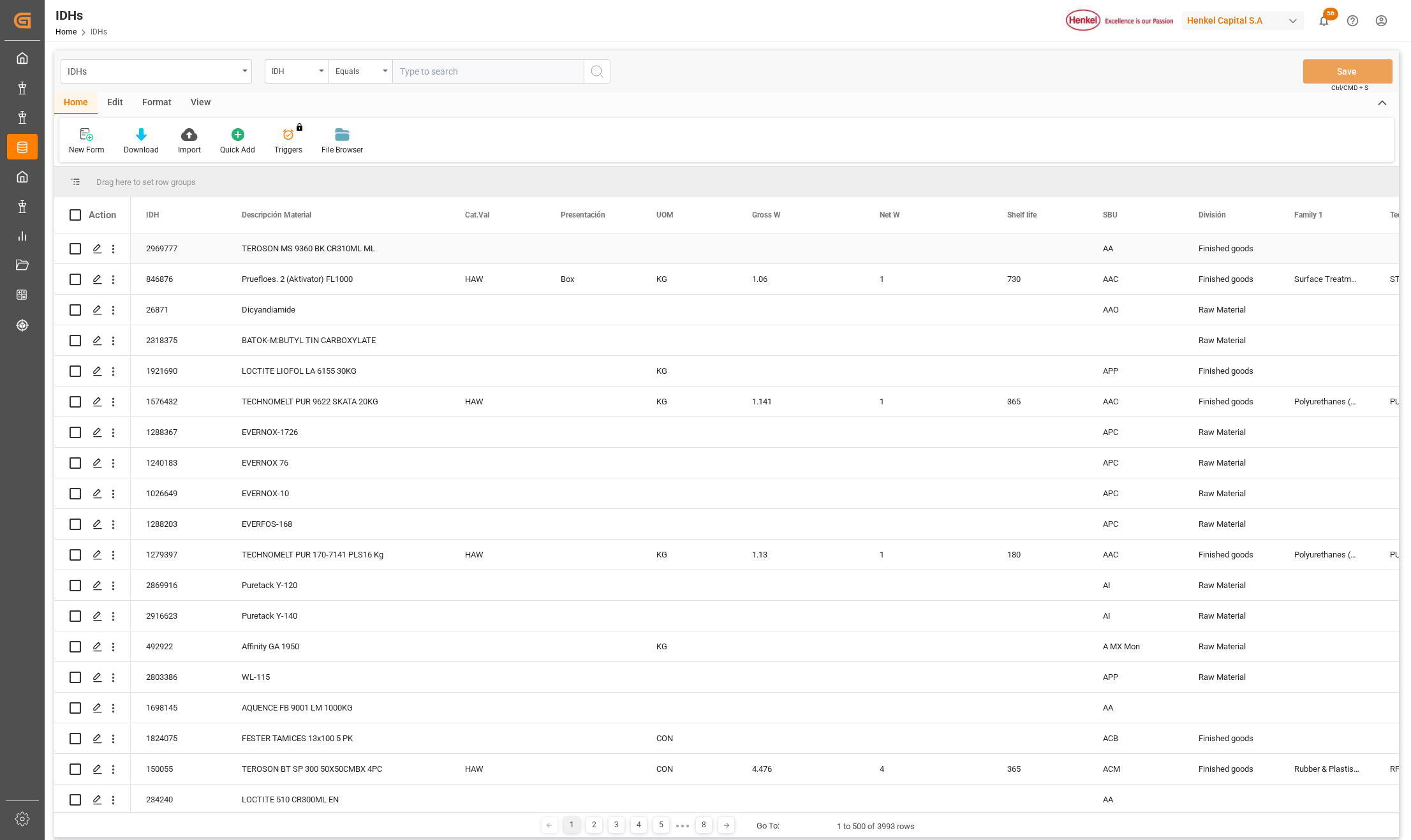
click at [320, 253] on div "TEROSON MS 9360 BK CR310ML ML" at bounding box center [338, 248] width 223 height 30
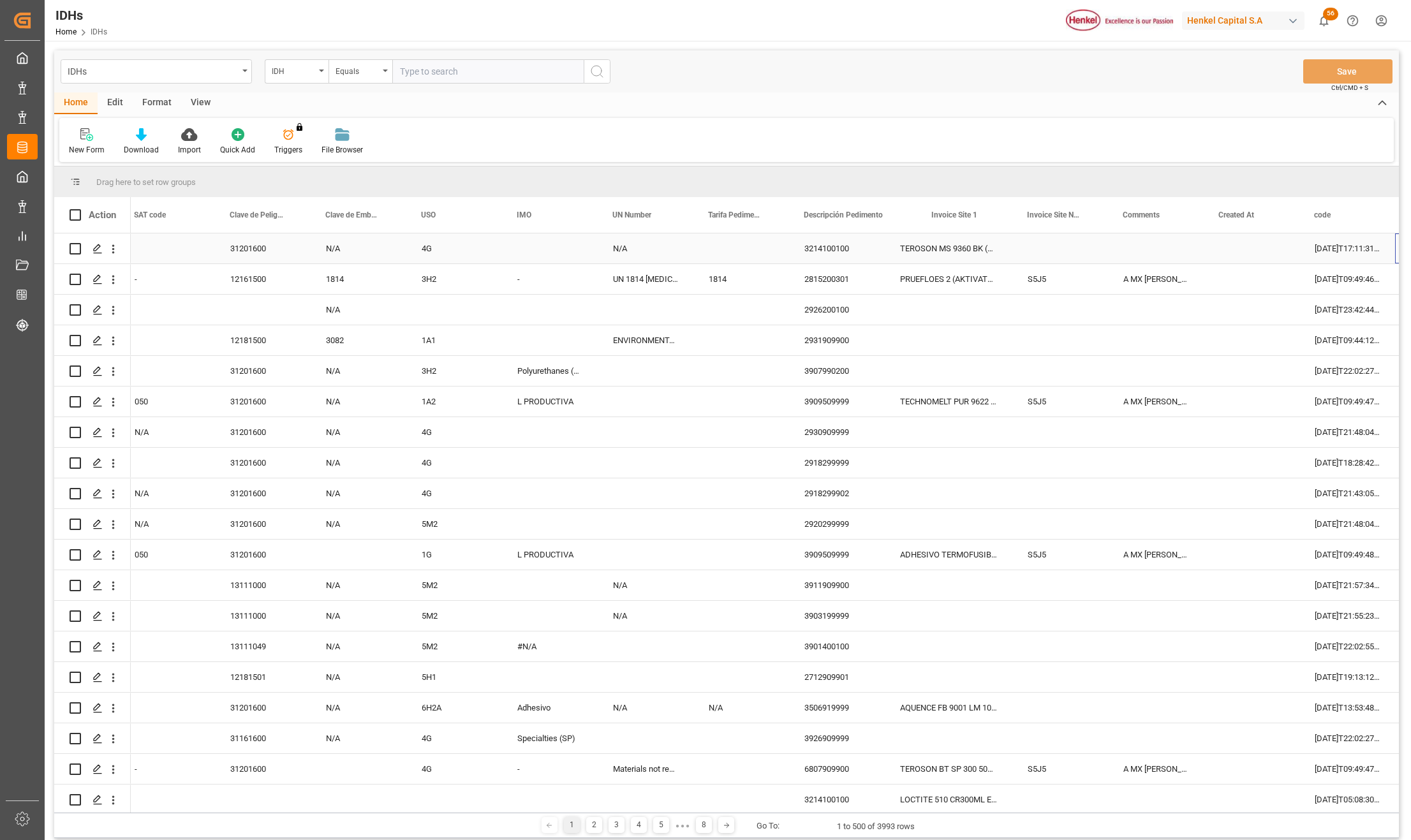
scroll to position [0, 2404]
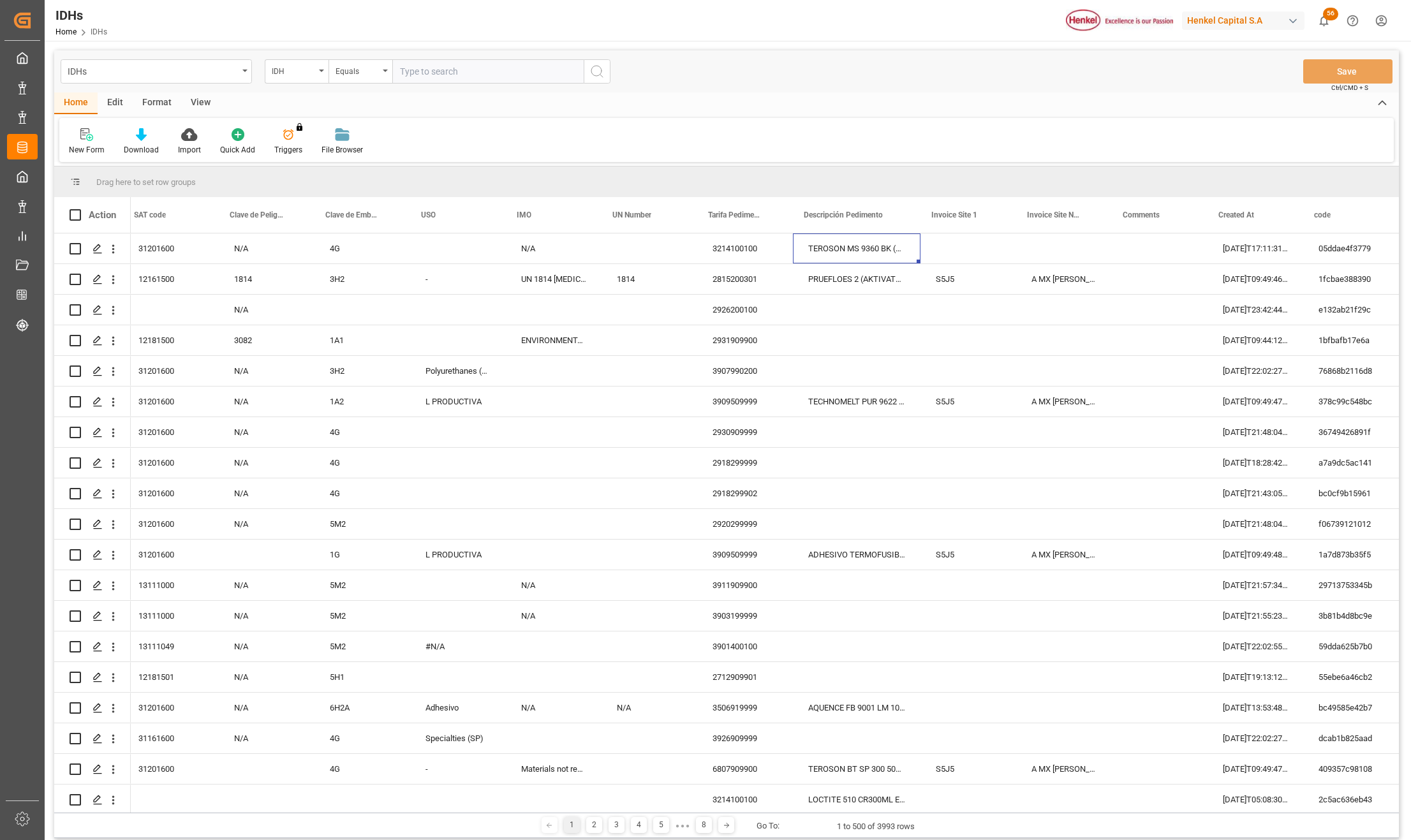
drag, startPoint x: 241, startPoint y: 69, endPoint x: 213, endPoint y: 102, distance: 43.3
click at [241, 69] on div "IDHs" at bounding box center [156, 71] width 191 height 24
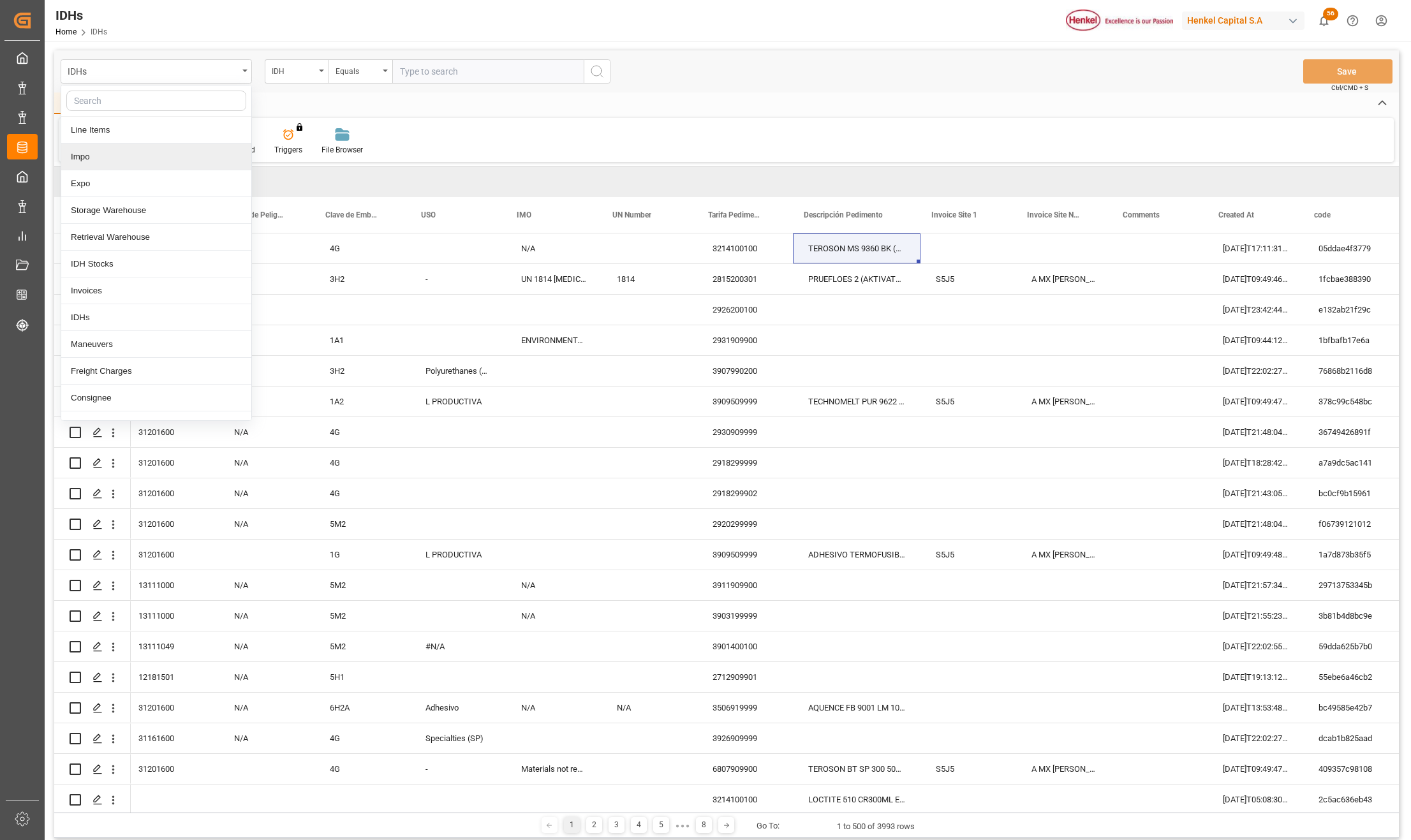
click at [95, 149] on div "Impo" at bounding box center [156, 157] width 190 height 26
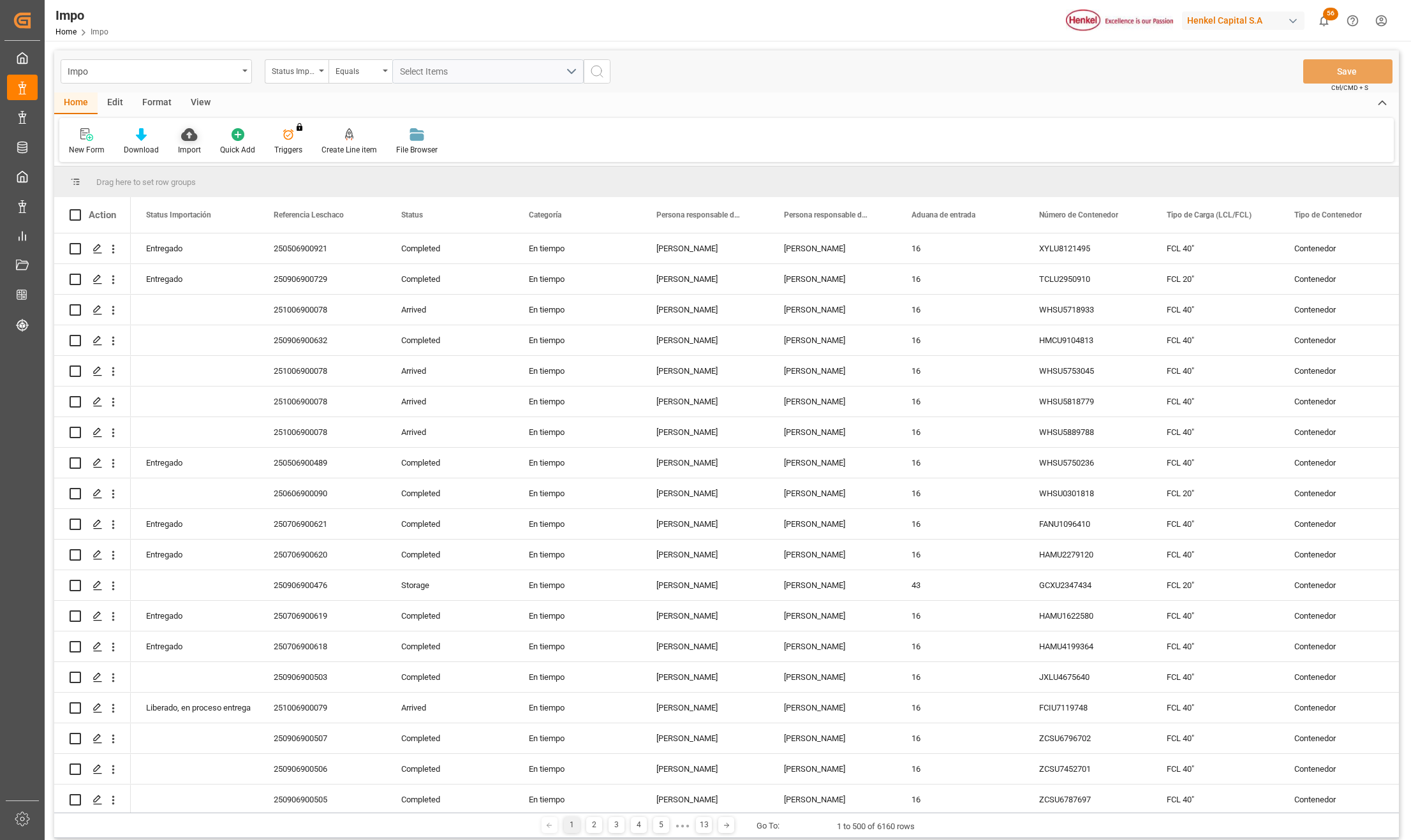
click at [190, 129] on icon at bounding box center [189, 134] width 16 height 13
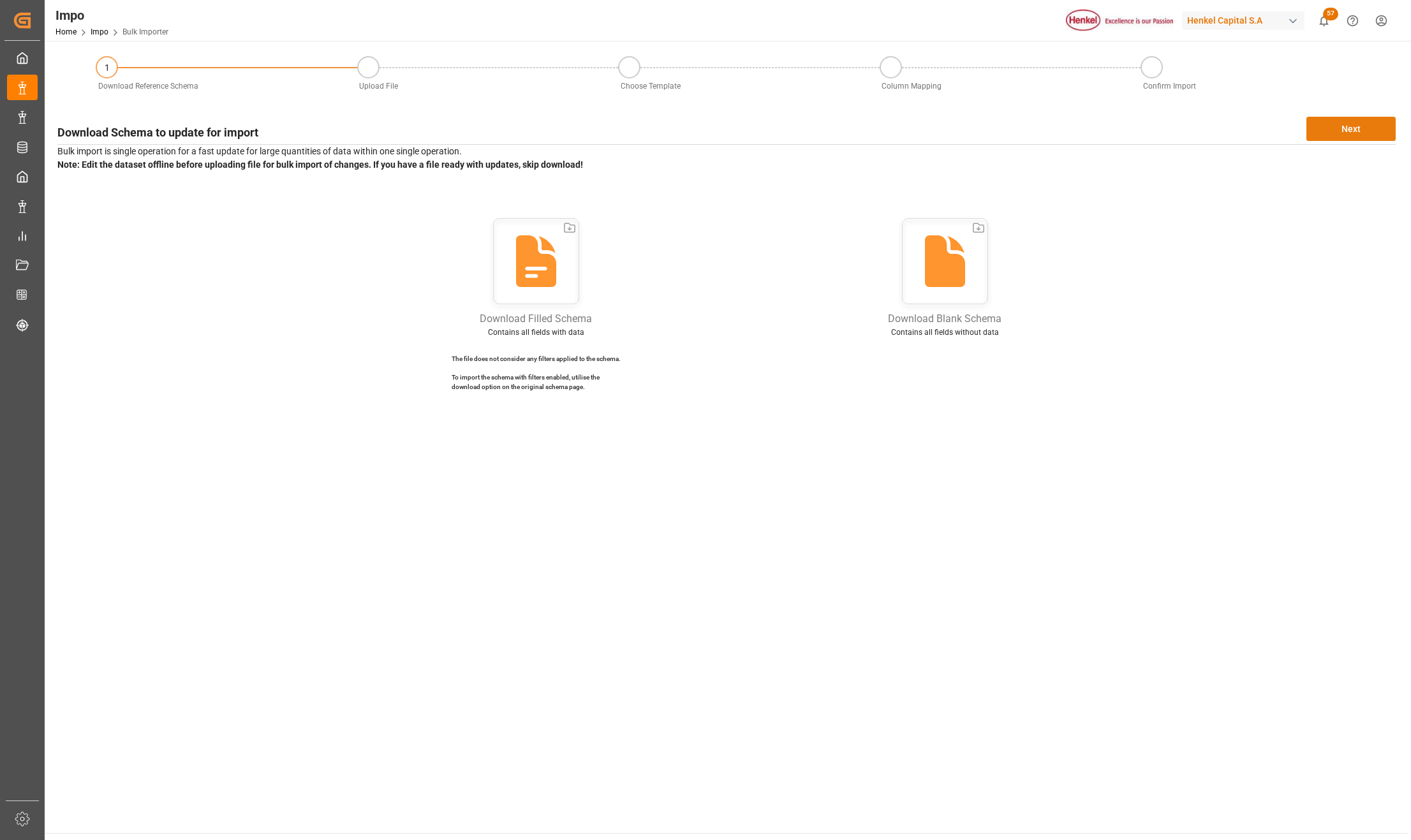
click at [1374, 123] on button "Next" at bounding box center [1351, 129] width 89 height 24
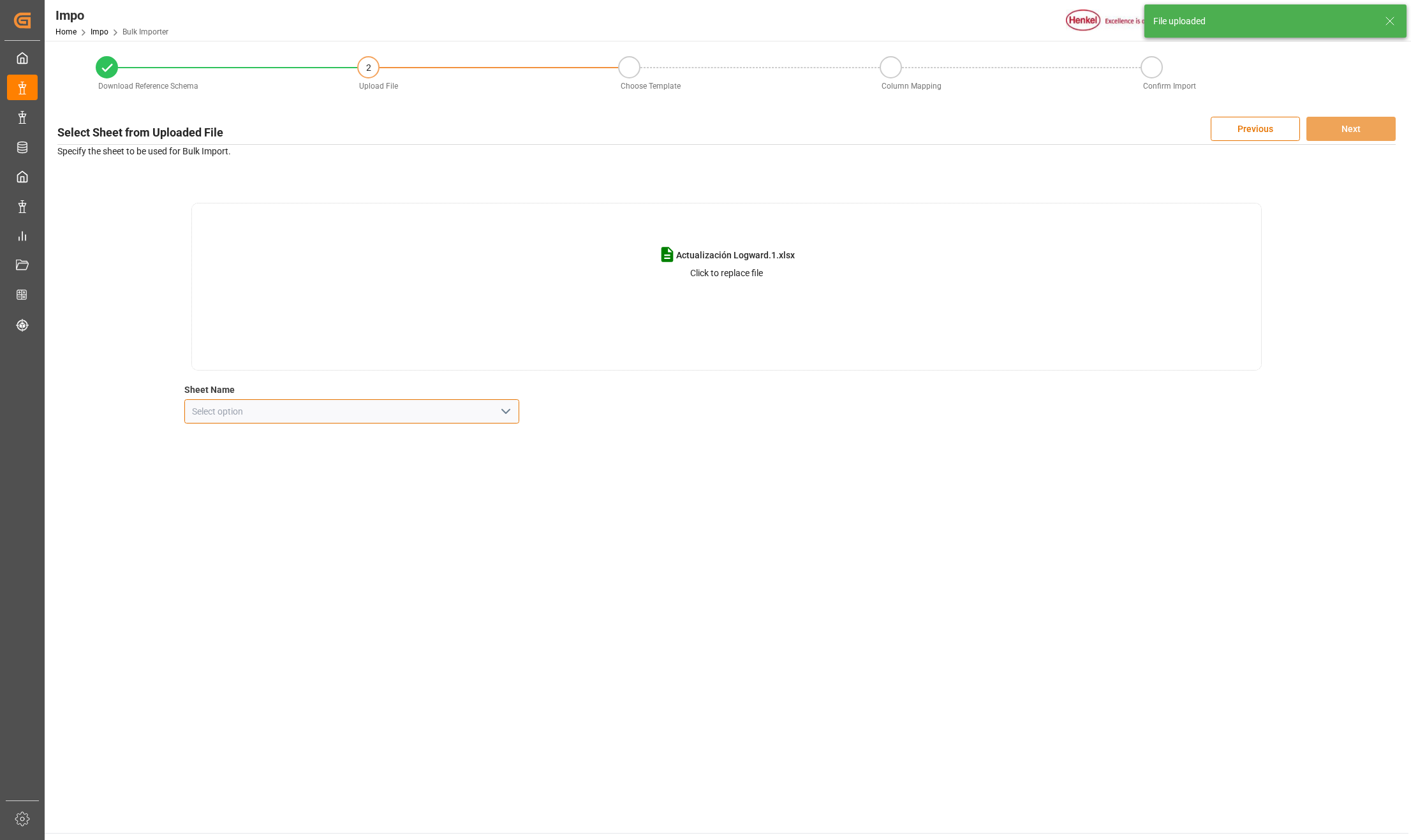
click at [516, 414] on input at bounding box center [351, 411] width 334 height 24
click at [508, 414] on icon "open menu" at bounding box center [506, 411] width 15 height 15
click at [274, 466] on div "Actualizacion" at bounding box center [351, 469] width 334 height 29
type input "Actualizacion"
click at [1335, 126] on button "Next" at bounding box center [1351, 129] width 89 height 24
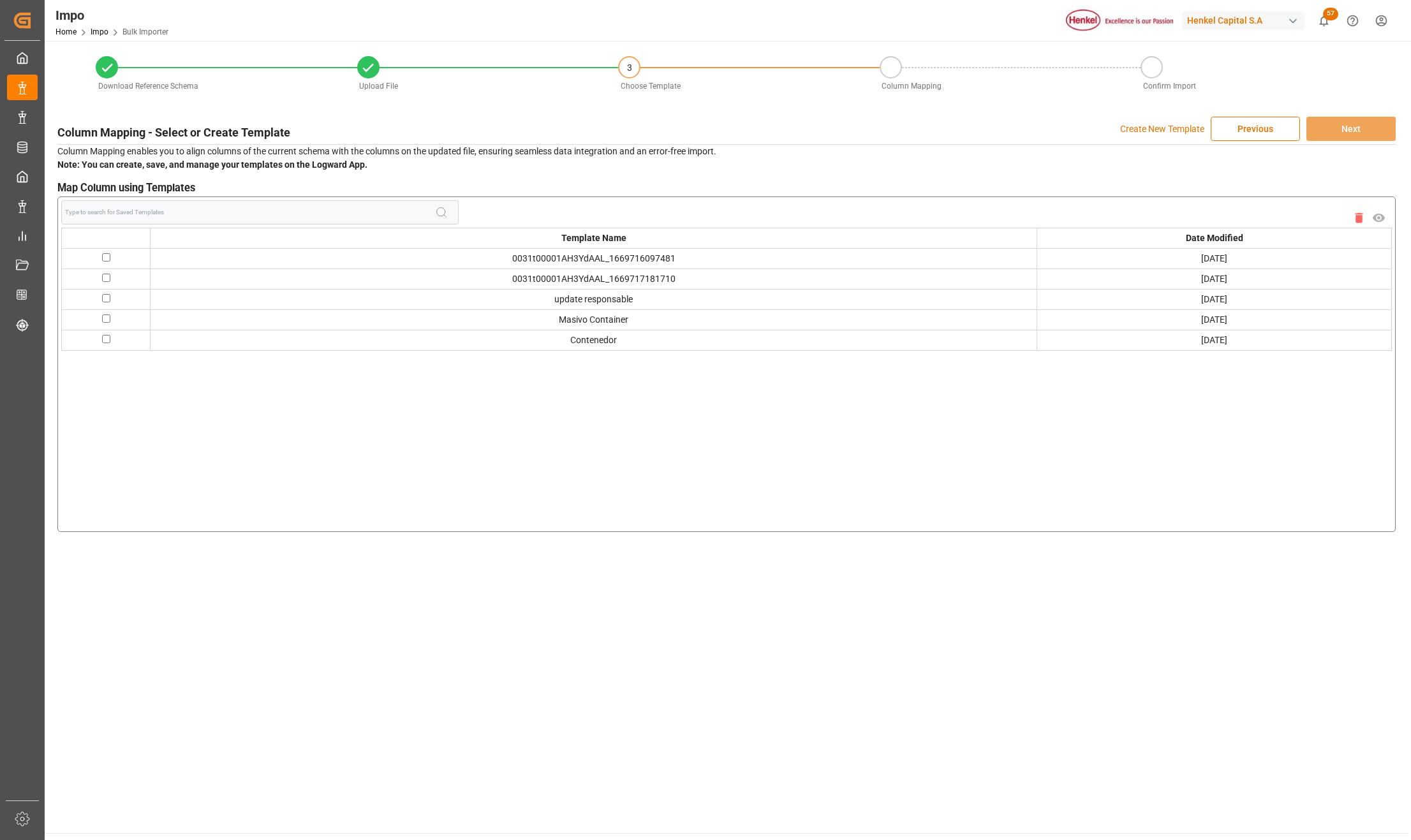
click at [164, 209] on input at bounding box center [249, 212] width 370 height 24
click at [1145, 126] on p "Create New Template" at bounding box center [1162, 129] width 84 height 24
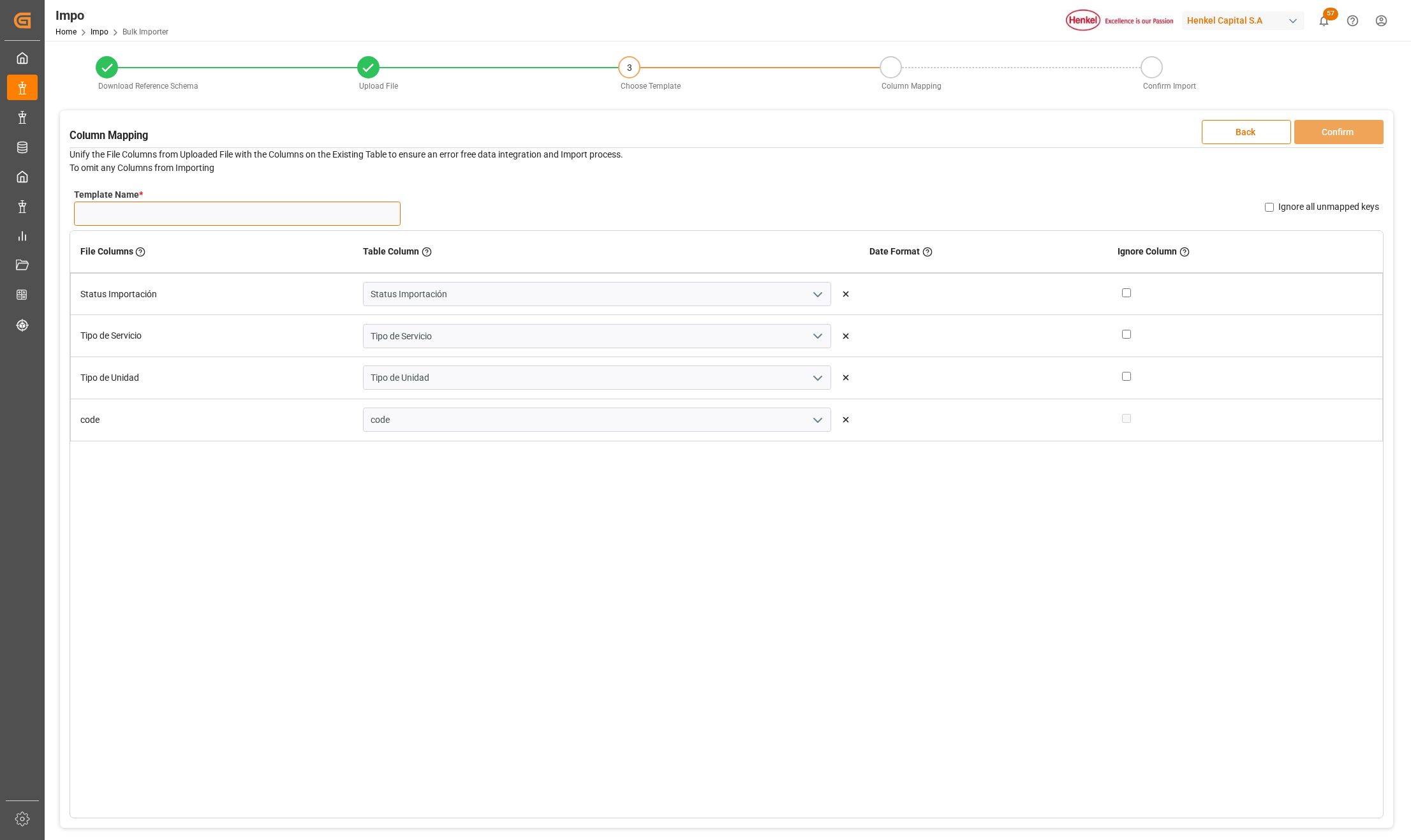
click at [248, 218] on input "Template Name *" at bounding box center [237, 214] width 327 height 24
type input "a"
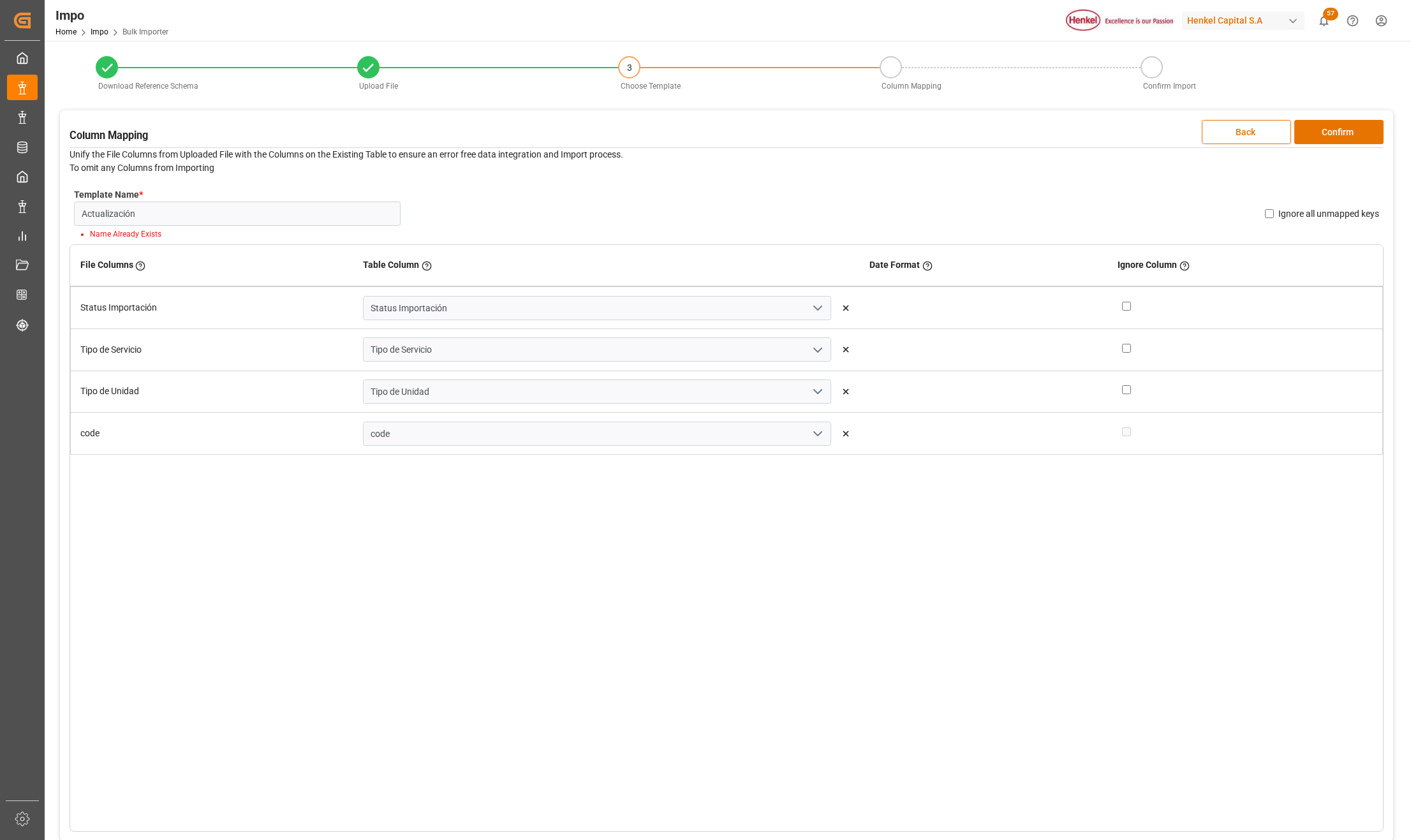
click at [587, 807] on div "File Columns Header of the column in the sheet that is uploaded Table Column Ke…" at bounding box center [727, 538] width 1314 height 588
click at [226, 208] on input "Actualización" at bounding box center [237, 214] width 327 height 24
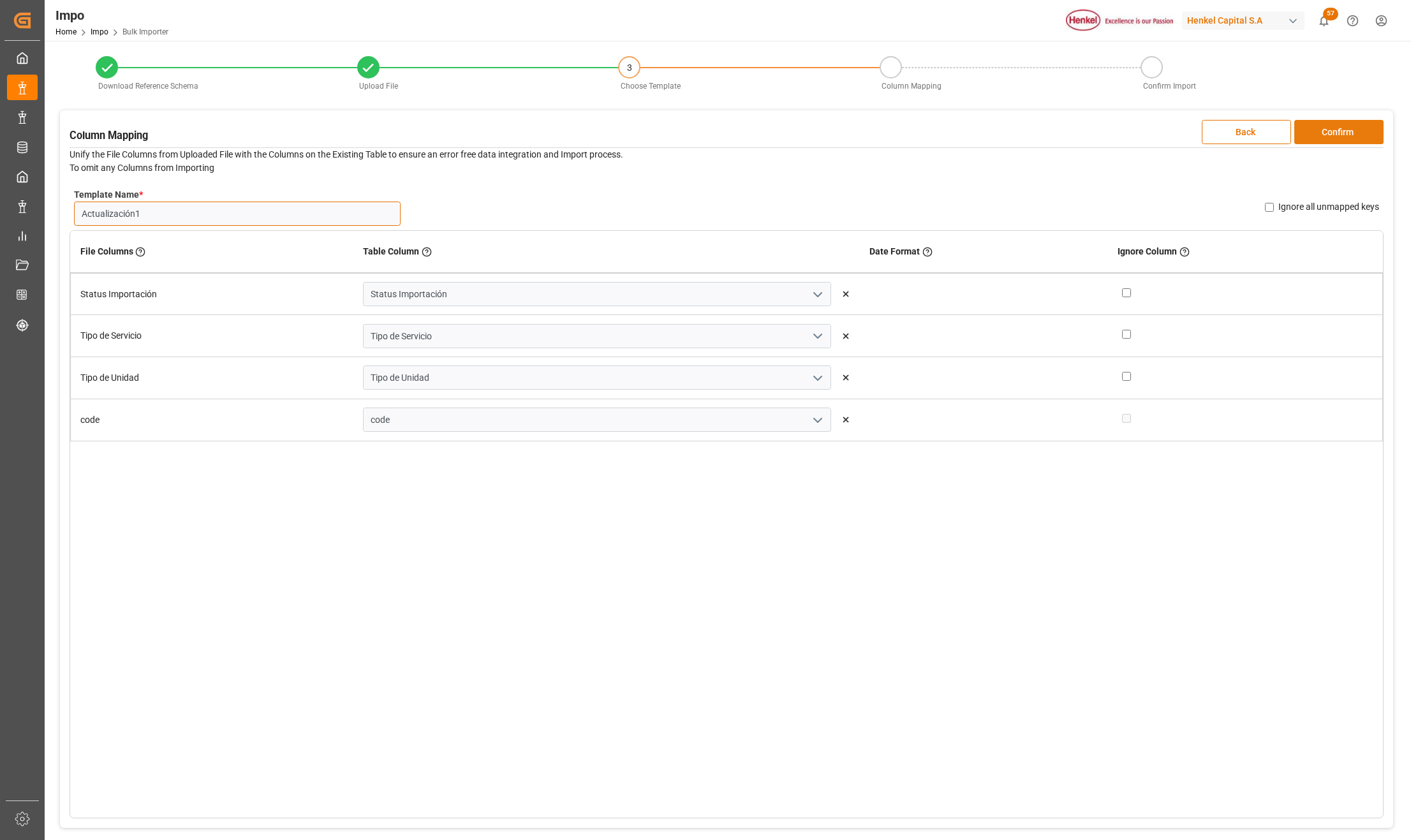
type input "Actualización1"
click at [1340, 121] on button "Confirm" at bounding box center [1339, 132] width 89 height 24
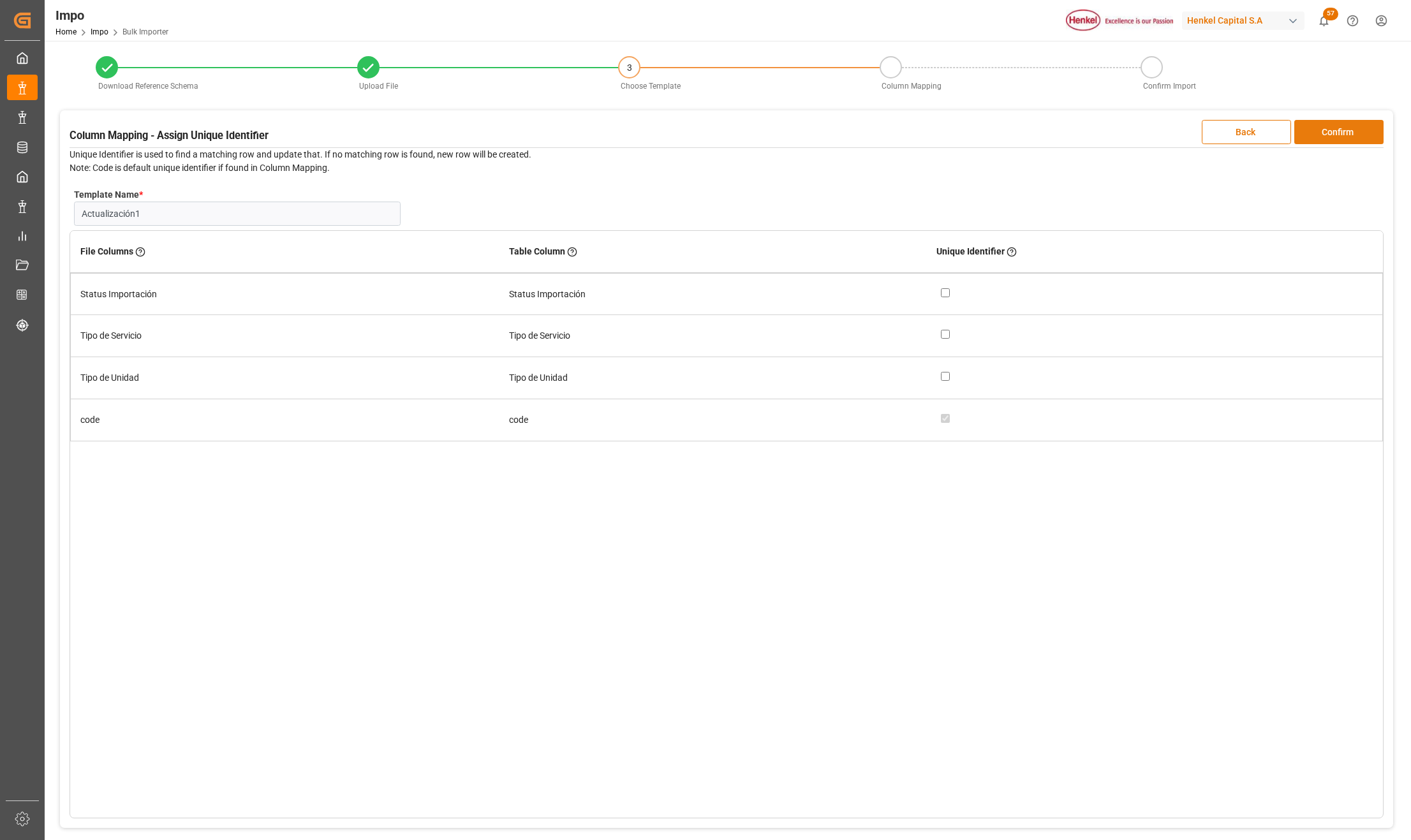
click at [1340, 121] on button "Confirm" at bounding box center [1339, 132] width 89 height 24
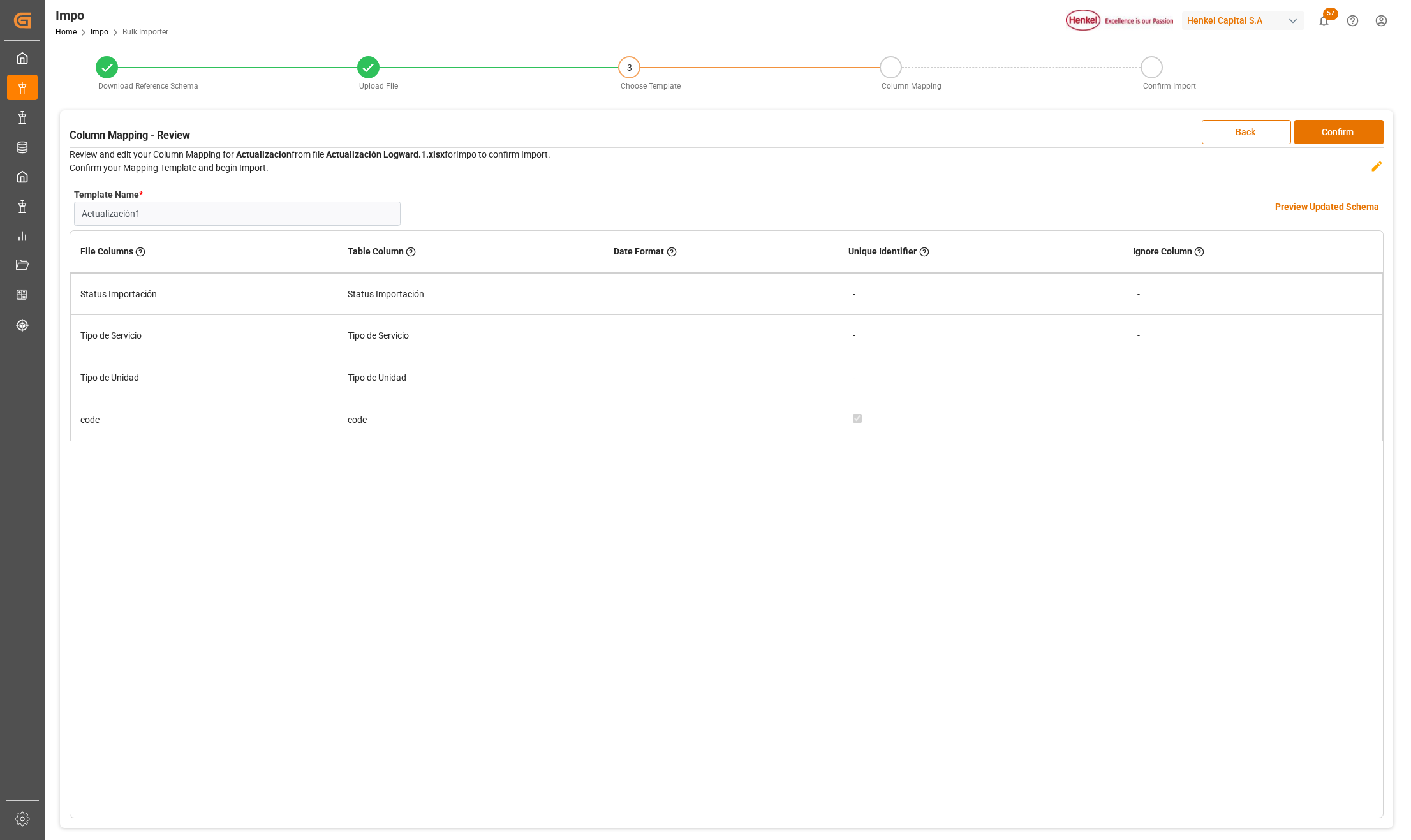
click at [1307, 205] on h4 "Preview Updated Schema" at bounding box center [1327, 207] width 104 height 14
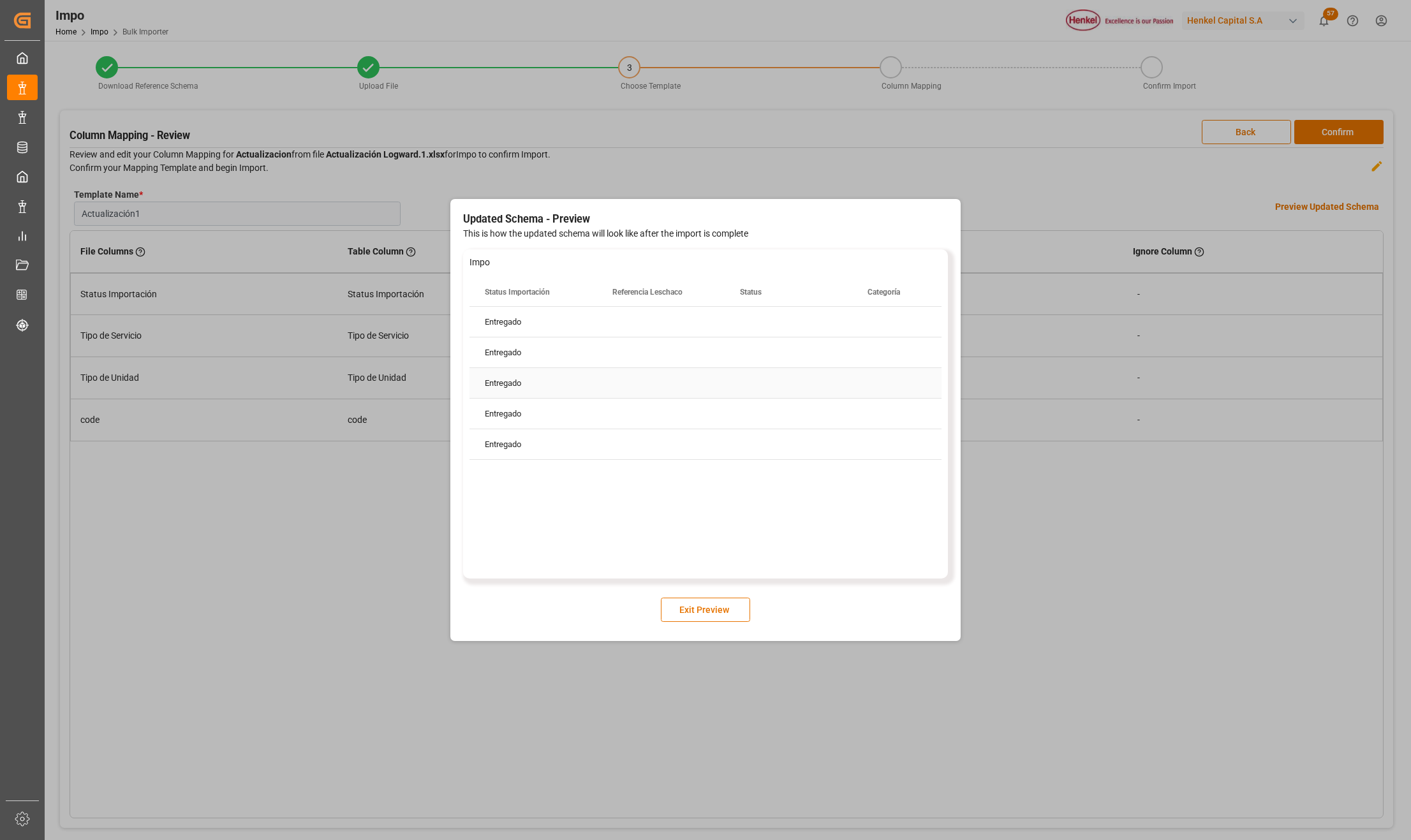
click at [493, 388] on div "Entregado" at bounding box center [534, 382] width 128 height 30
click at [580, 417] on div "Entregado" at bounding box center [534, 413] width 128 height 30
click at [724, 603] on button "Exit Preview" at bounding box center [705, 609] width 89 height 24
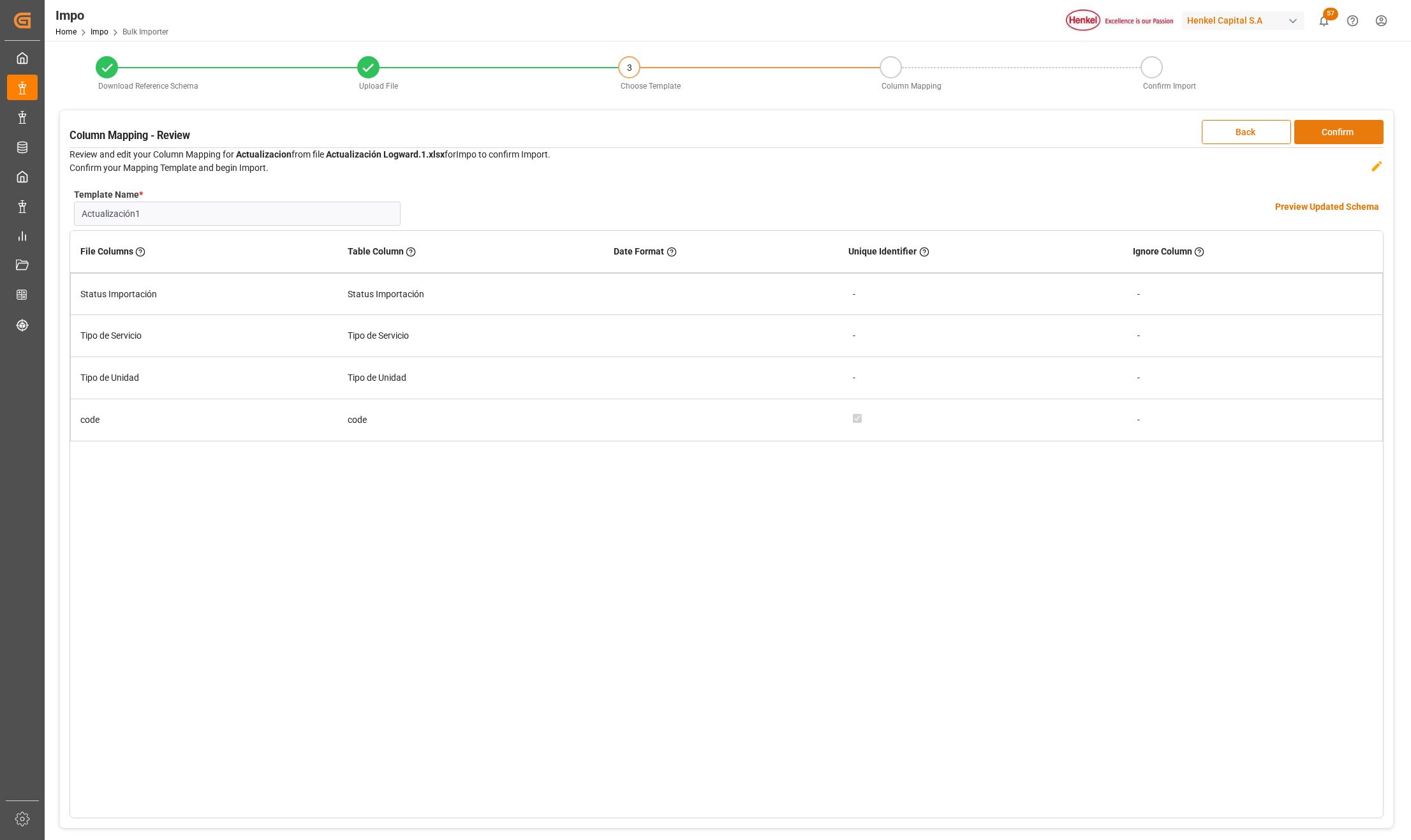
click at [1353, 126] on button "Confirm" at bounding box center [1339, 132] width 89 height 24
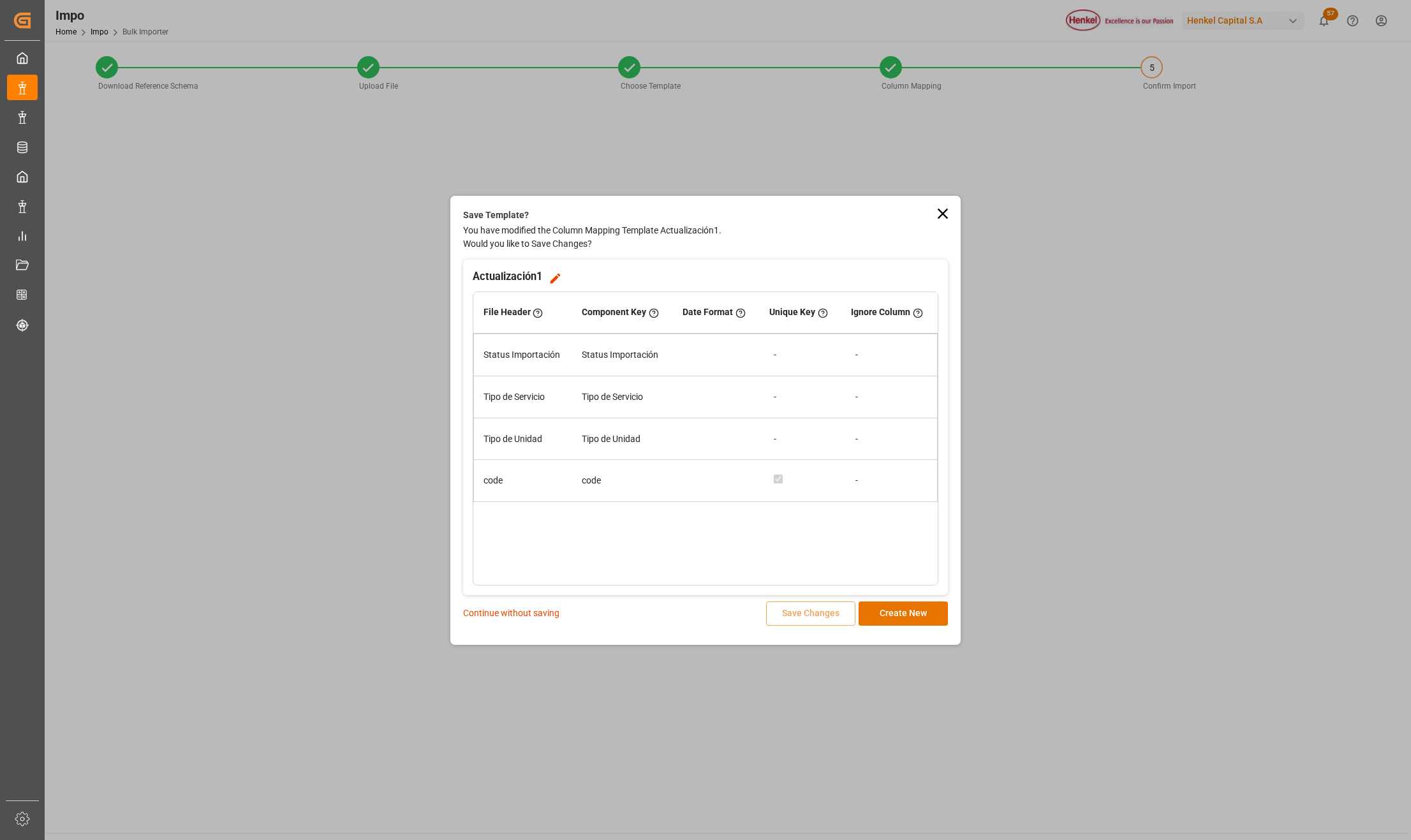
click at [516, 614] on p "Continue without saving" at bounding box center [511, 614] width 96 height 14
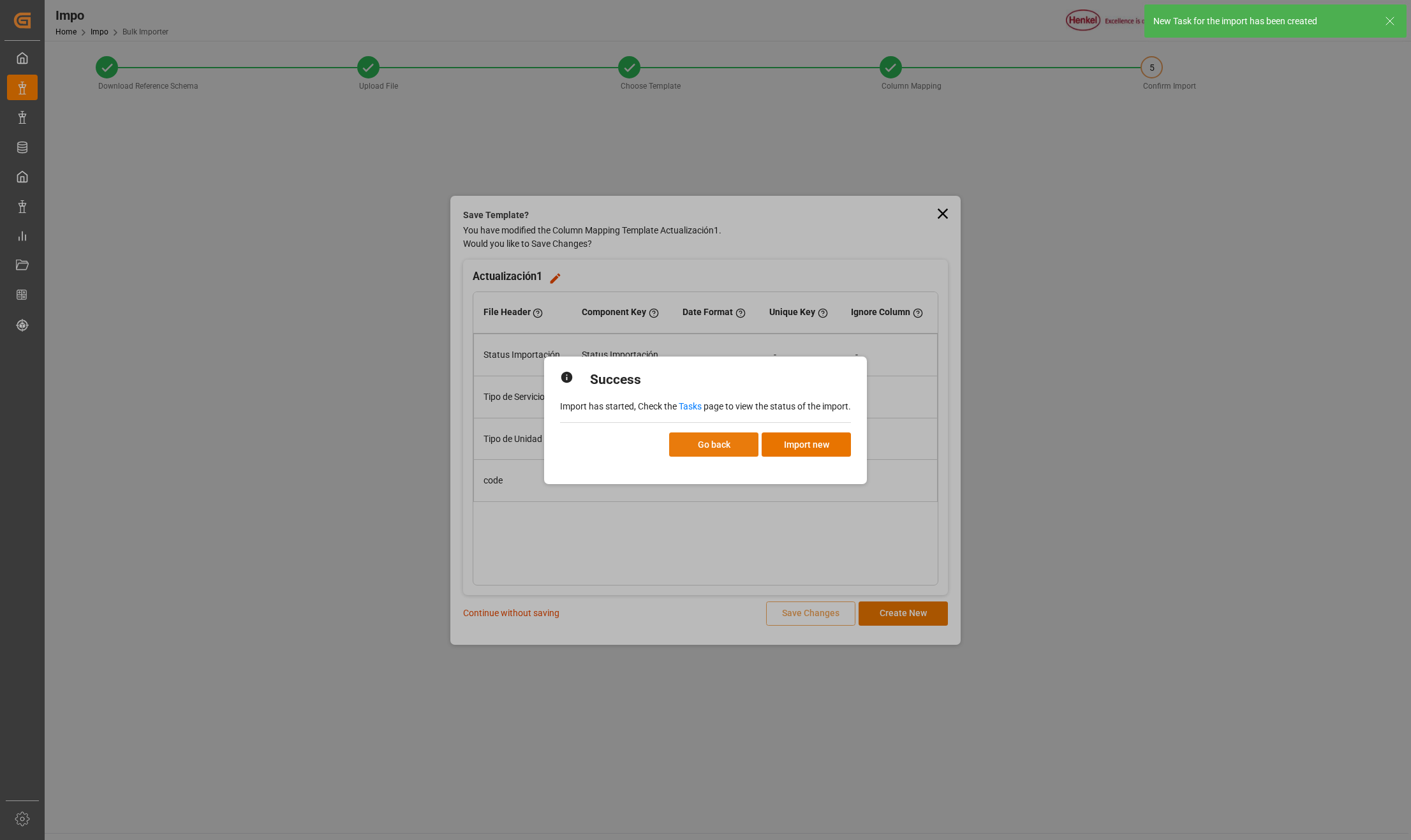
click at [738, 442] on button "Go back" at bounding box center [713, 444] width 89 height 24
